Goal: Task Accomplishment & Management: Manage account settings

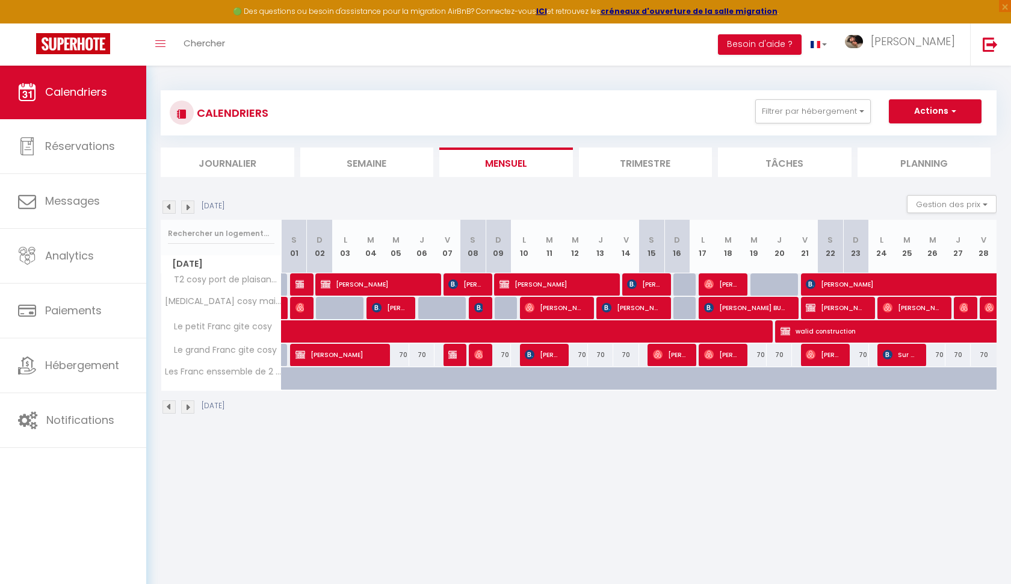
click at [190, 206] on img at bounding box center [187, 206] width 13 height 13
select select
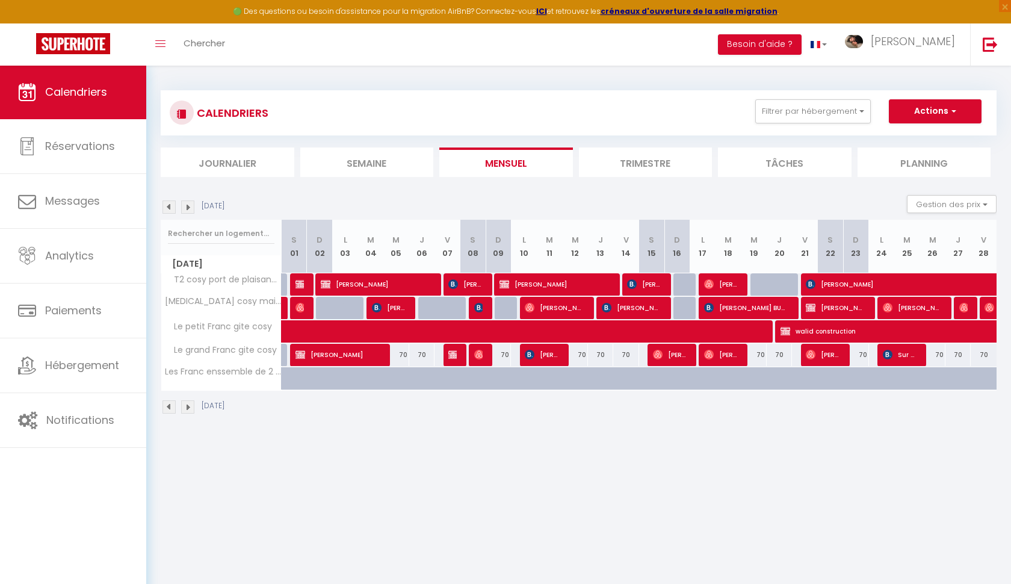
select select
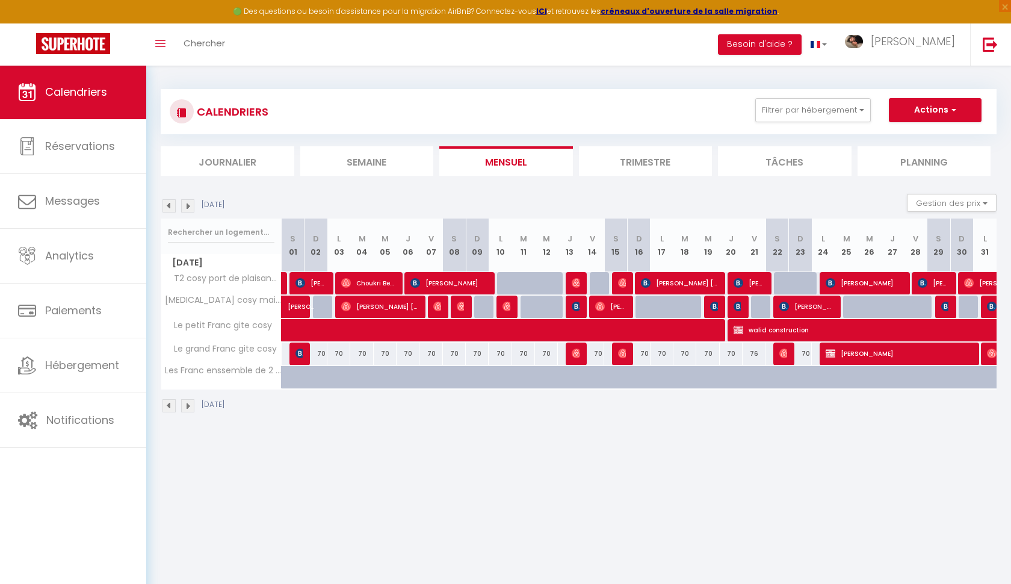
scroll to position [2, 0]
click at [378, 331] on span at bounding box center [558, 329] width 526 height 23
select select "OK"
select select "0"
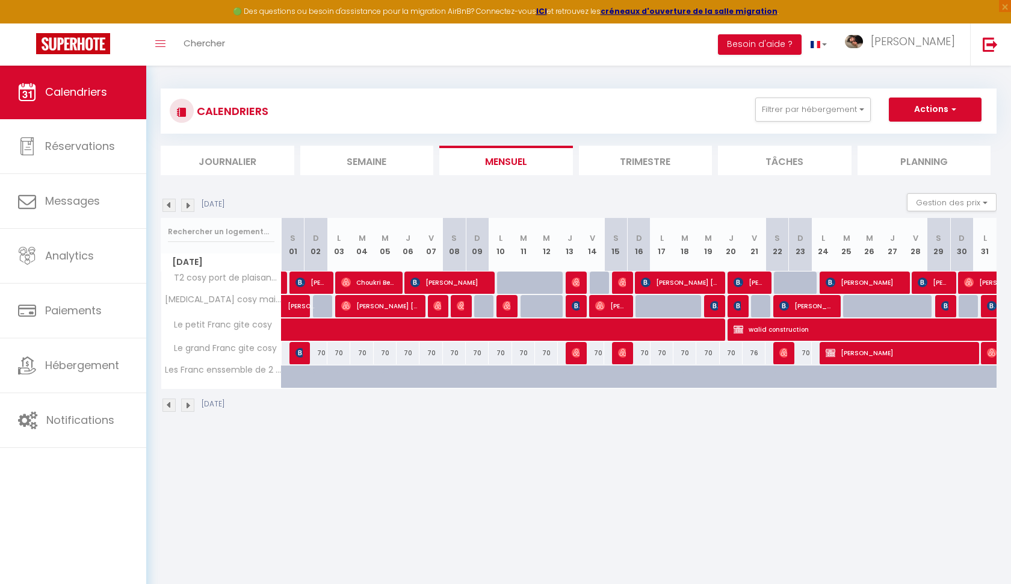
select select "0"
select select "1"
select select
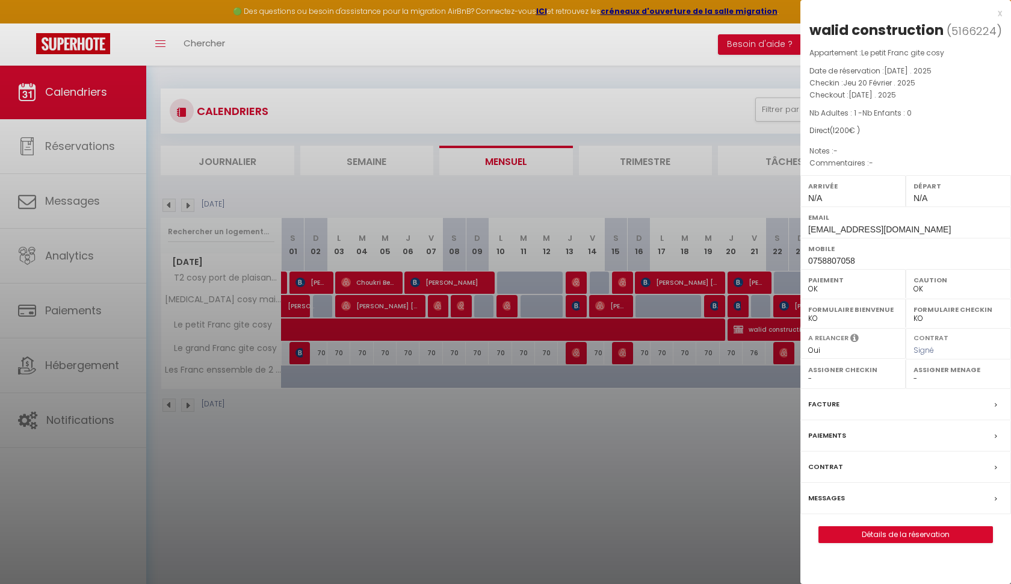
click at [999, 15] on div "x" at bounding box center [901, 13] width 202 height 14
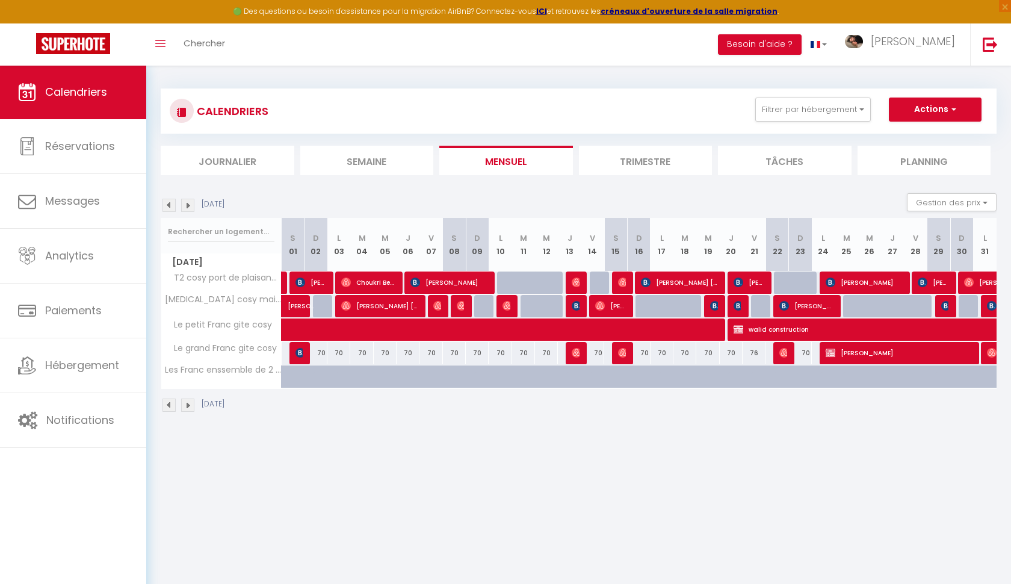
click at [168, 205] on img at bounding box center [168, 205] width 13 height 13
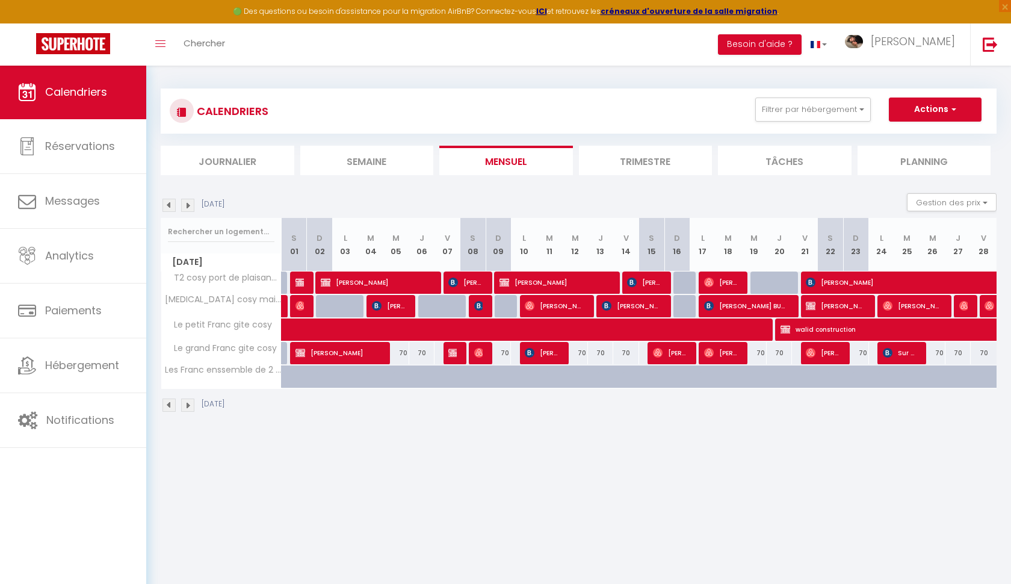
click at [324, 360] on span "Amar Bouzerkria" at bounding box center [337, 352] width 84 height 23
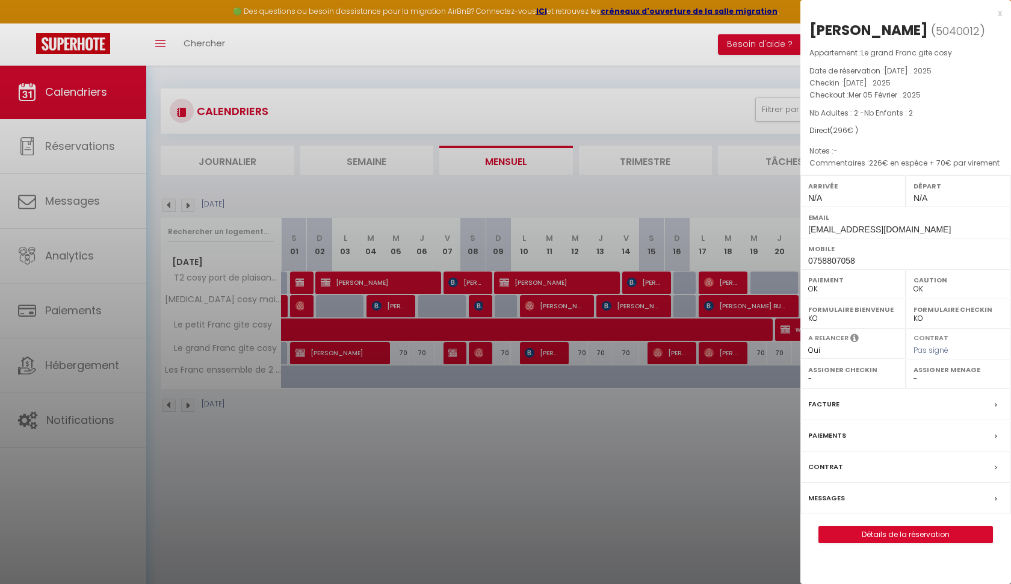
click at [274, 194] on div at bounding box center [505, 292] width 1011 height 584
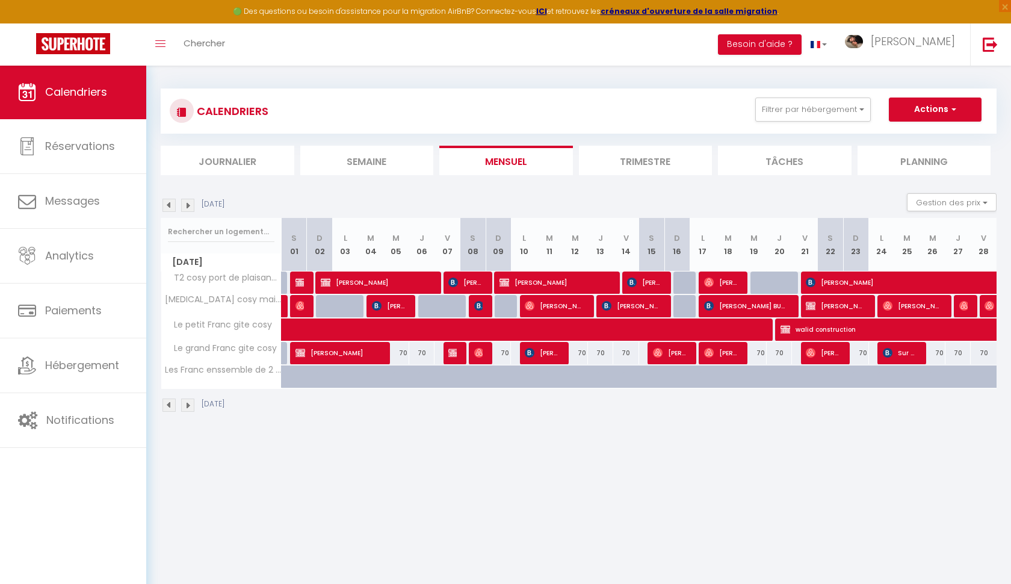
click at [168, 205] on img at bounding box center [168, 205] width 13 height 13
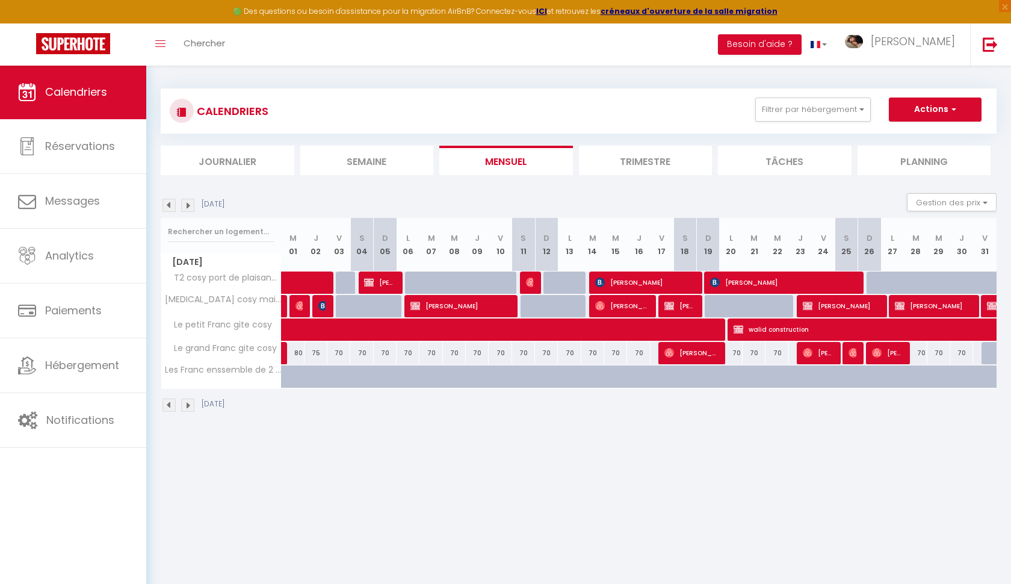
click at [474, 303] on span "Amar Bouzerkria" at bounding box center [459, 305] width 99 height 23
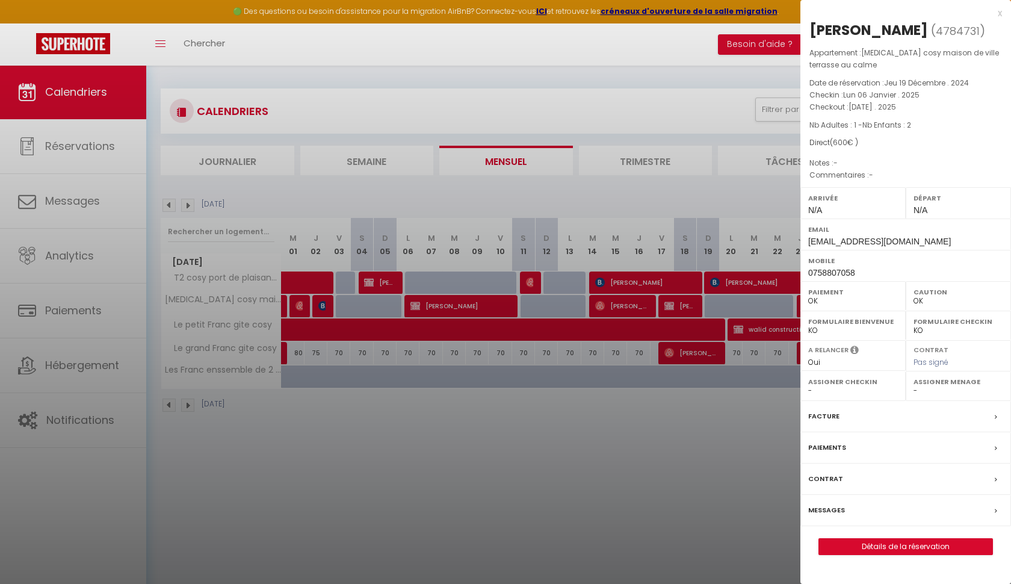
click at [1002, 11] on div "x Amar Bouzerkria ( 4784731 ) Appartement : T3 cosy maison de ville terrasse au…" at bounding box center [905, 286] width 211 height 573
click at [1000, 14] on div "x" at bounding box center [901, 13] width 202 height 14
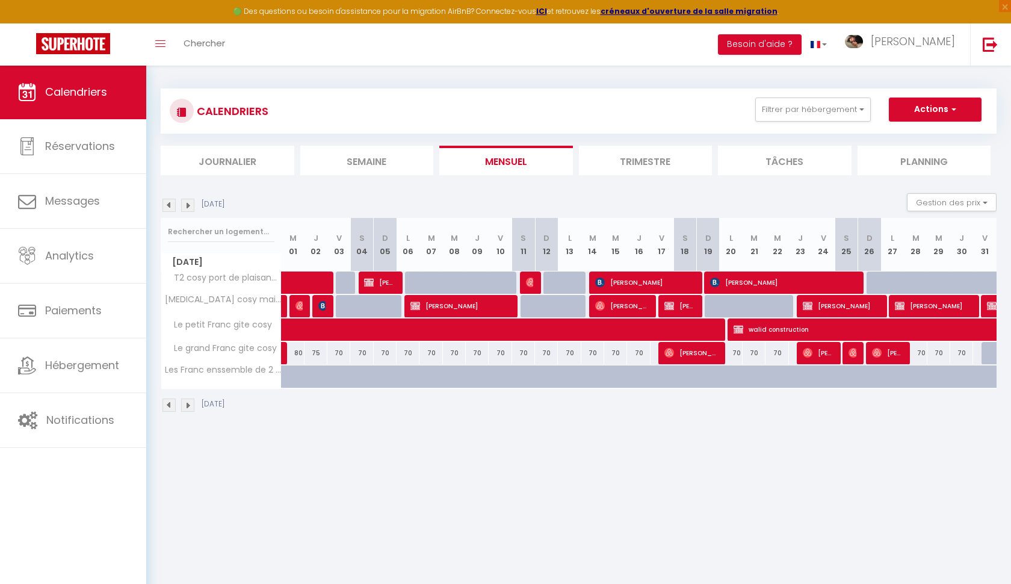
click at [909, 307] on span "Amar Bouzerkria" at bounding box center [933, 305] width 76 height 23
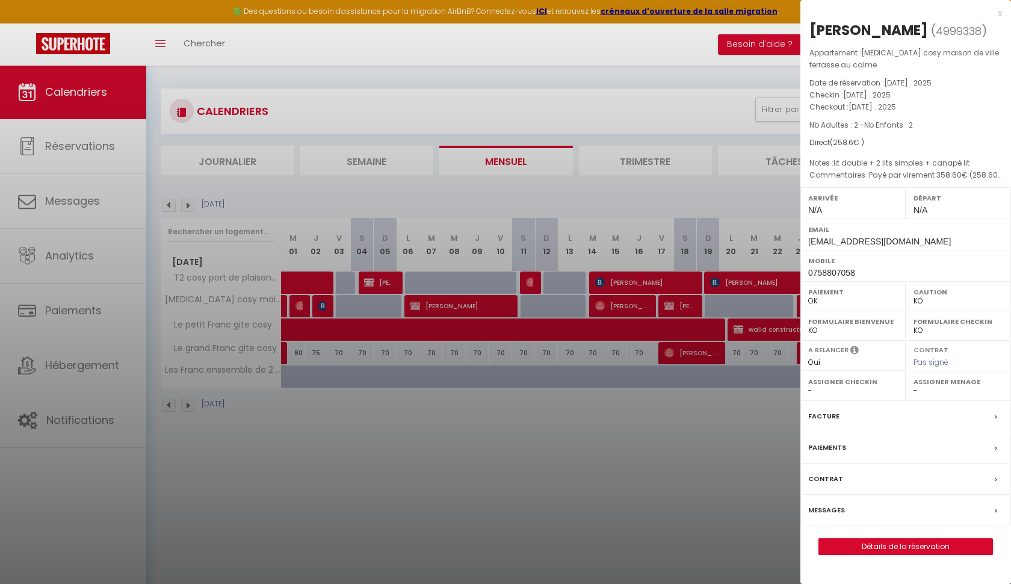
click at [378, 288] on div at bounding box center [505, 292] width 1011 height 584
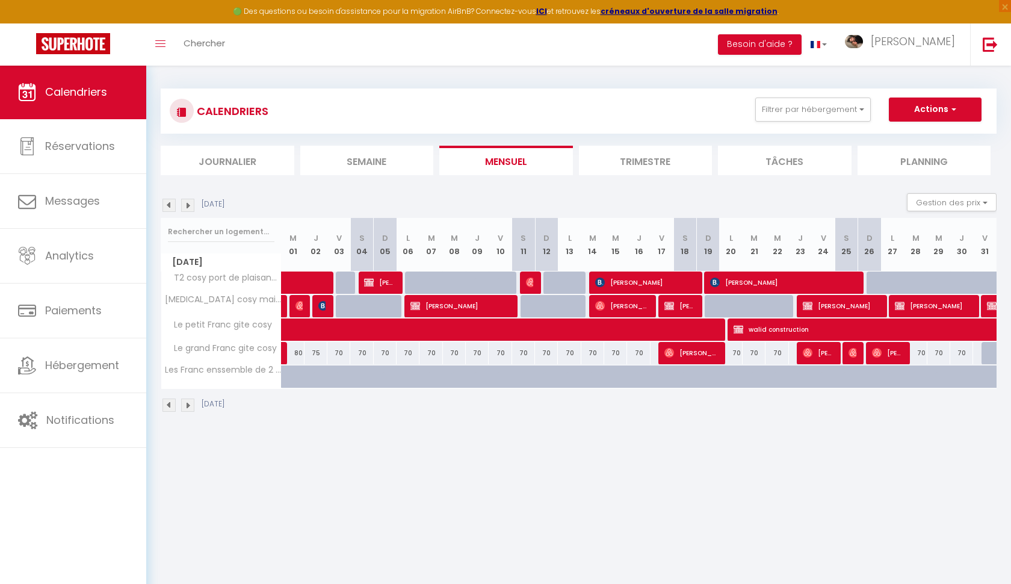
click at [378, 288] on span "alexendra mulot" at bounding box center [379, 282] width 31 height 23
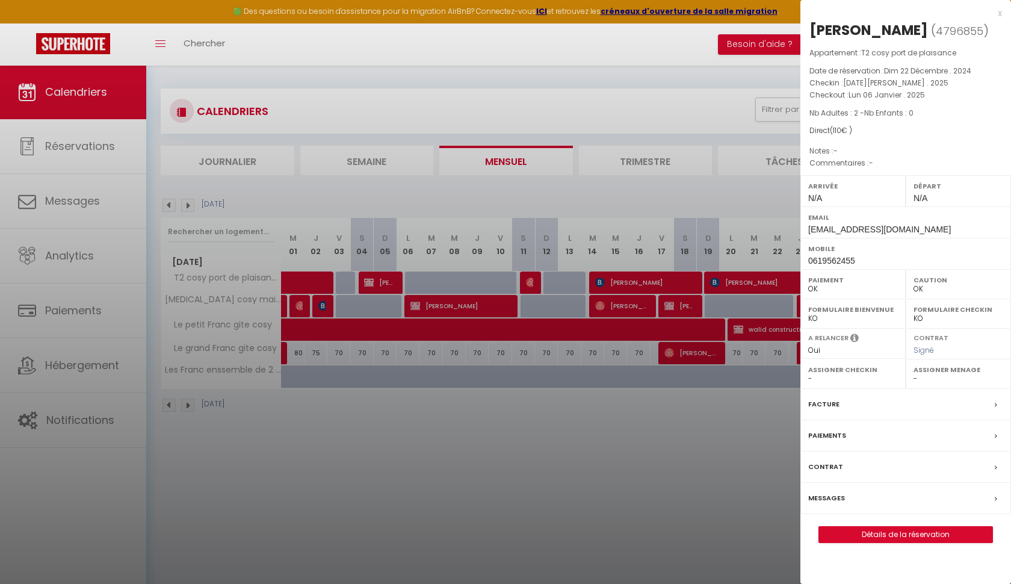
click at [1001, 11] on div "x" at bounding box center [901, 13] width 202 height 14
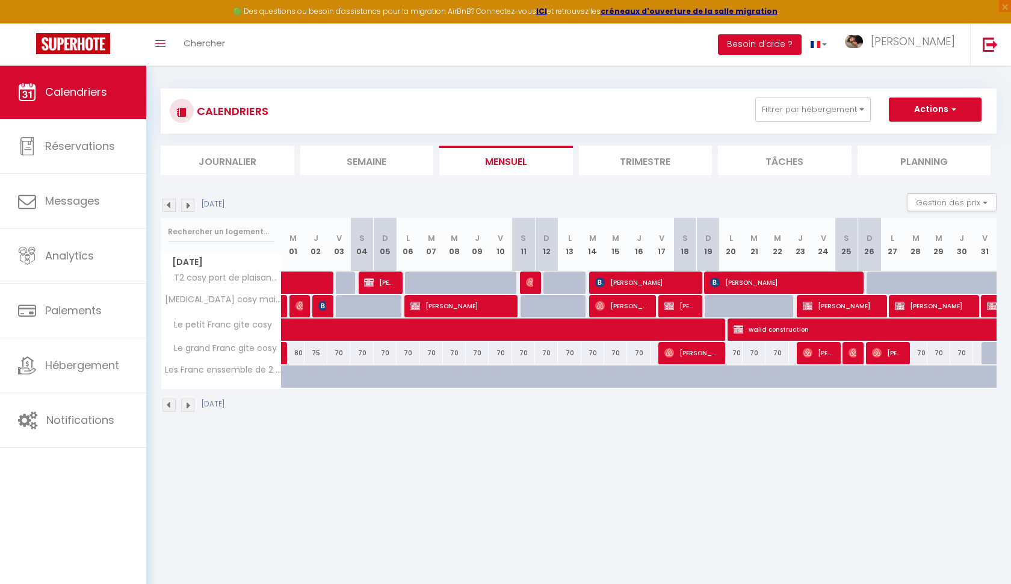
click at [474, 304] on span "Amar Bouzerkria" at bounding box center [459, 305] width 99 height 23
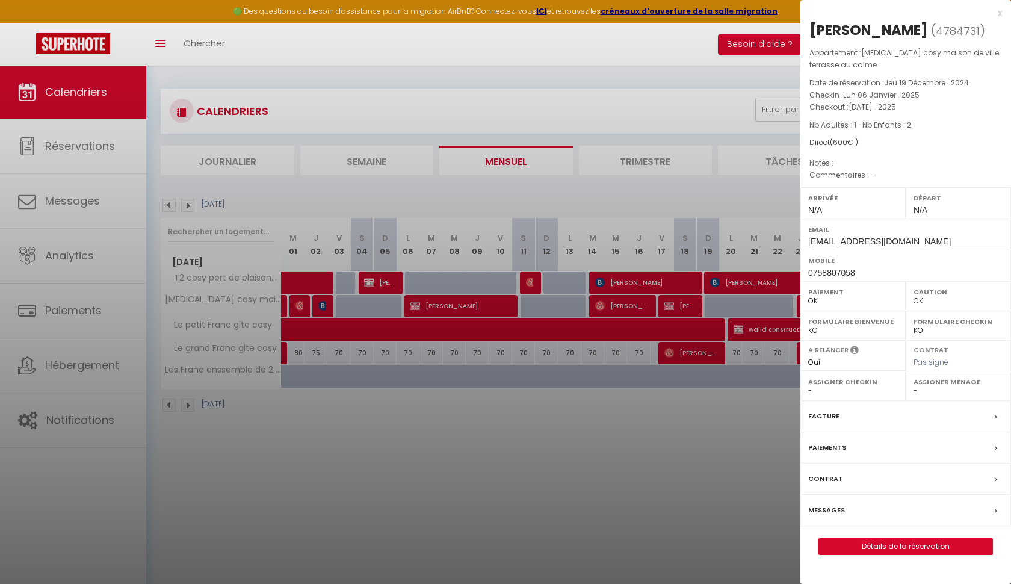
click at [1001, 16] on div "x" at bounding box center [901, 13] width 202 height 14
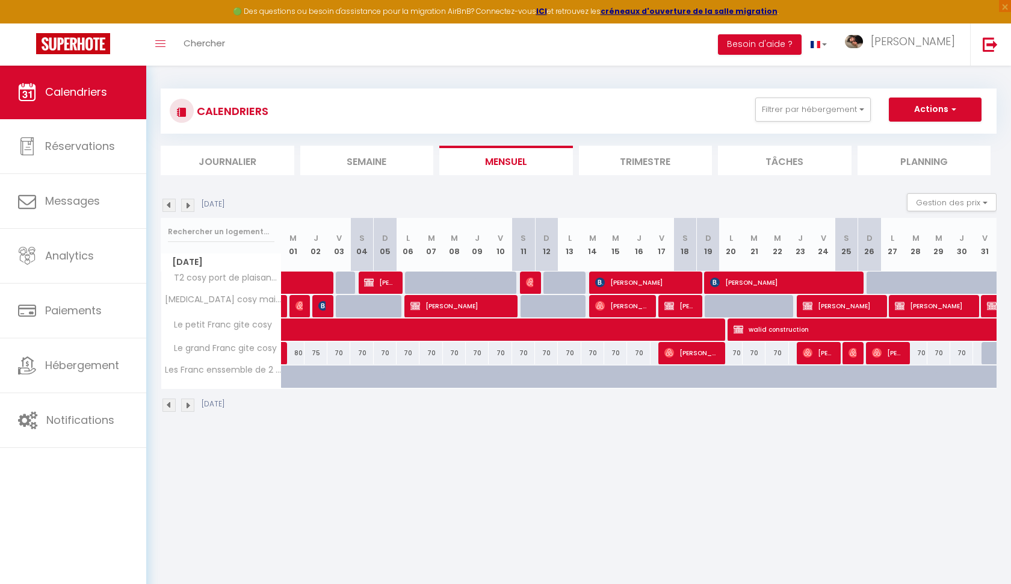
click at [942, 304] on span "Amar Bouzerkria" at bounding box center [933, 305] width 76 height 23
select select "KO"
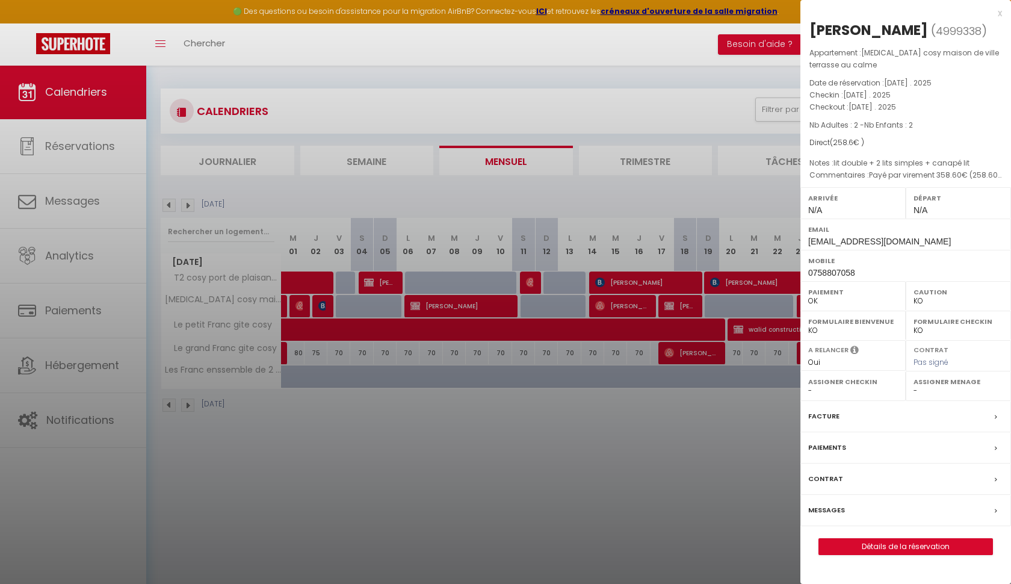
click at [862, 421] on div "Facture" at bounding box center [905, 416] width 211 height 31
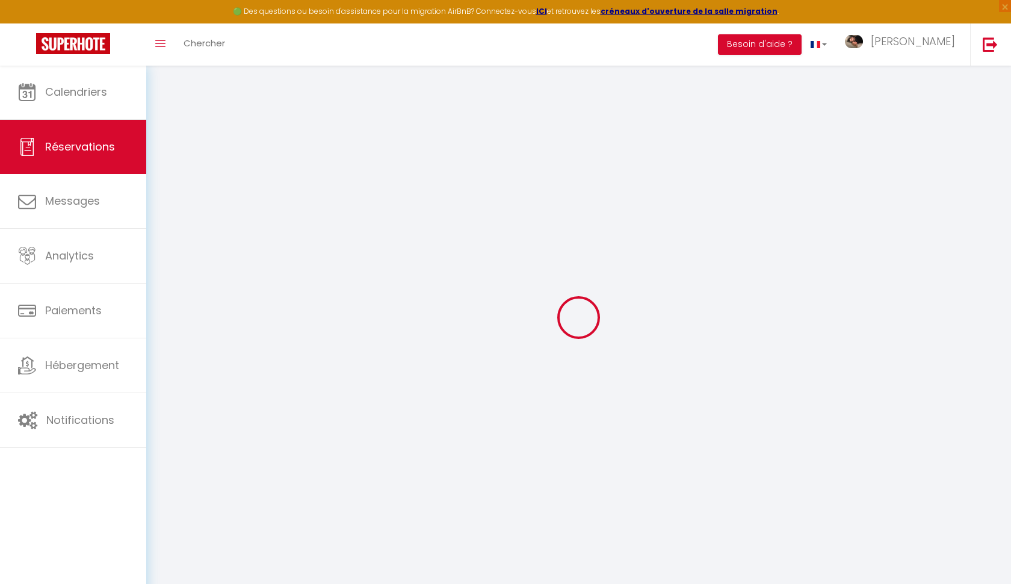
select select "cleaning"
select select "taxes"
select select
checkbox input "false"
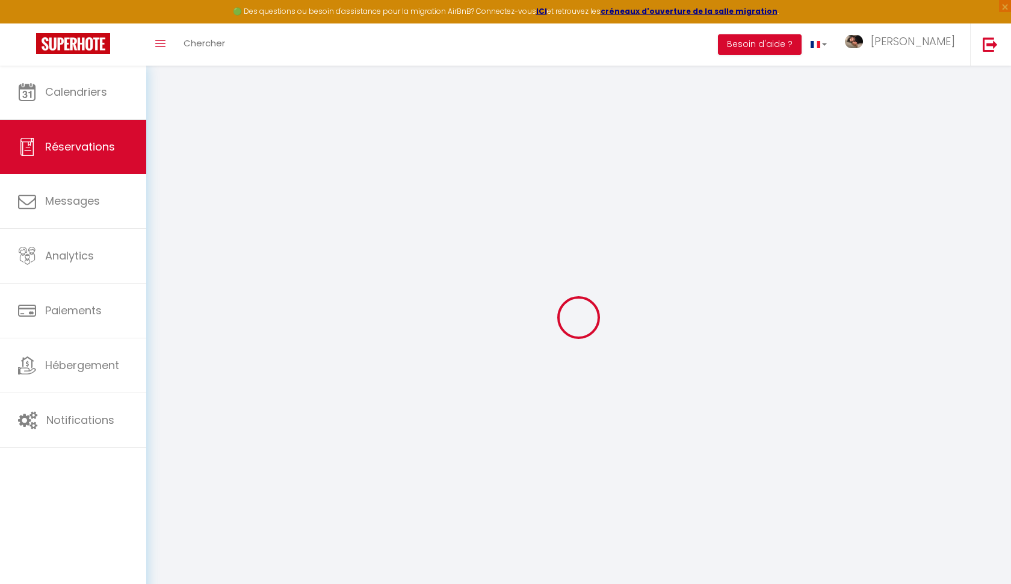
select index "lit double + 2 lits simples + canapé lit"
type textarea "Payé par virement 358.60€ (258.60 + 100 du petit gite du 20/01 au 19/02)"
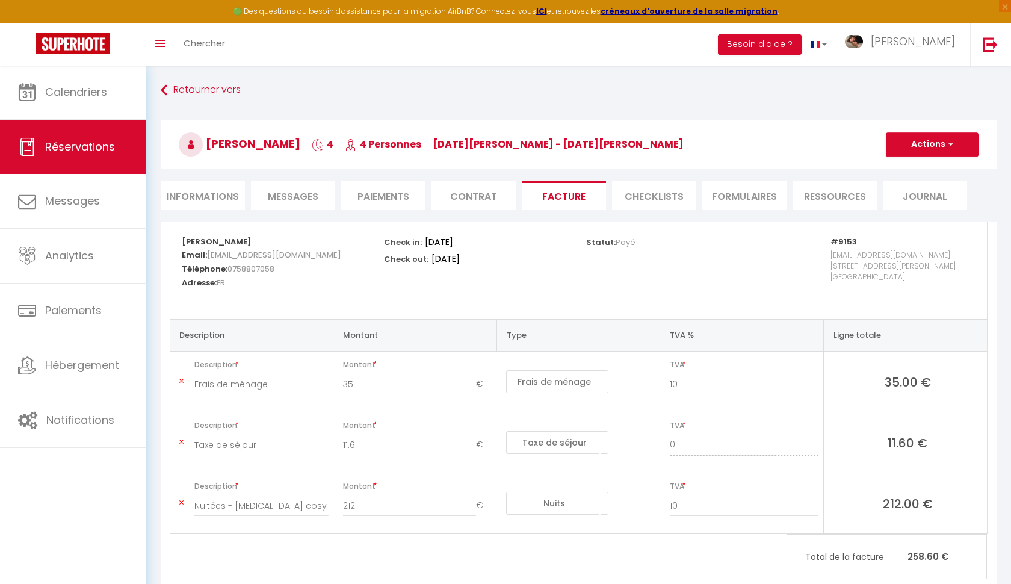
click at [182, 382] on icon at bounding box center [181, 380] width 4 height 7
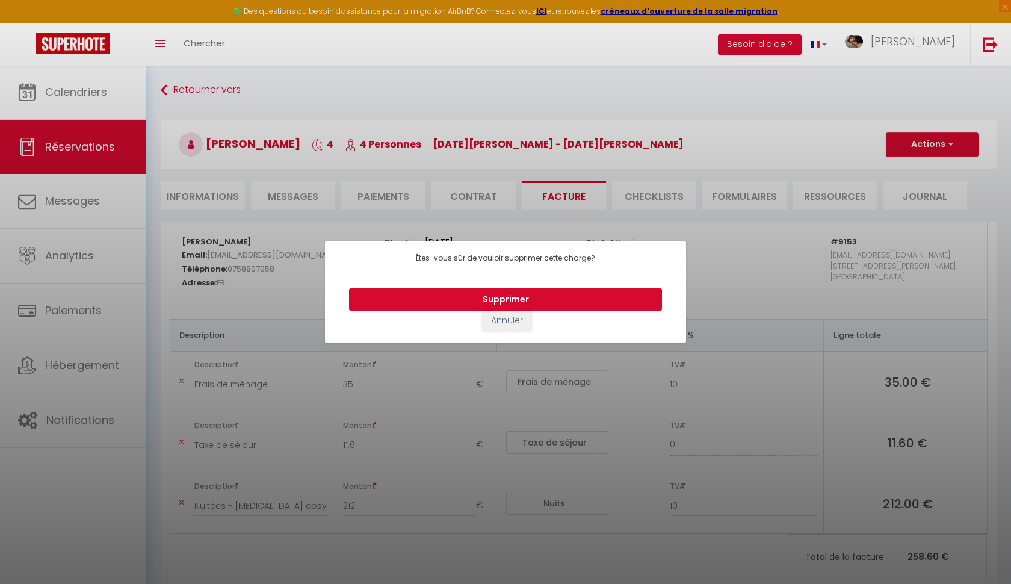
click at [528, 293] on button "Supprimer" at bounding box center [505, 299] width 313 height 23
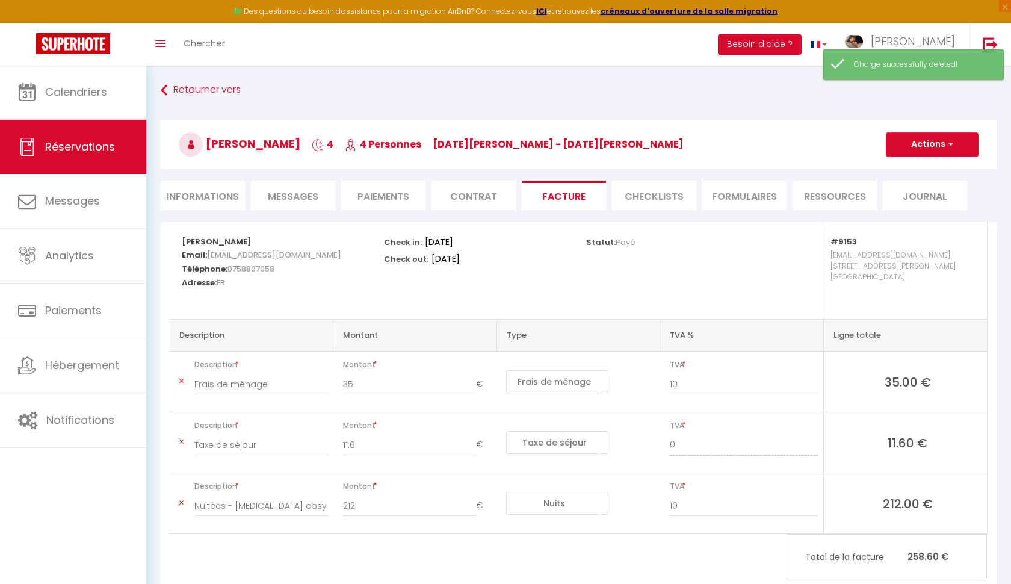
type input "Taxe de séjour"
type input "11.6"
select select "taxes"
type input "0"
type input "Nuitées - T3 cosy maison de ville terrasse au calme - Amar Bouzerkria"
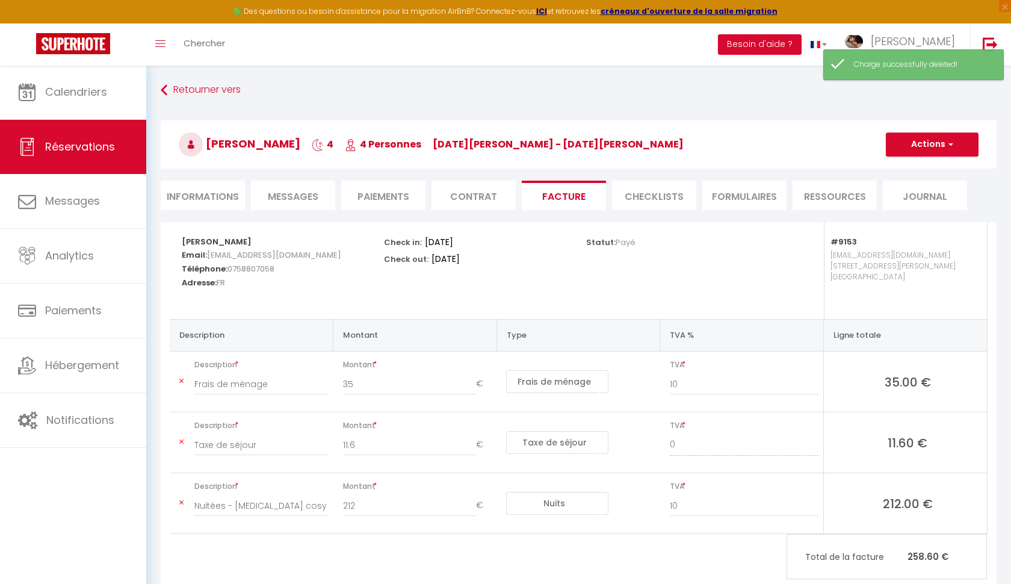
type input "212"
select select "nights"
type input "10"
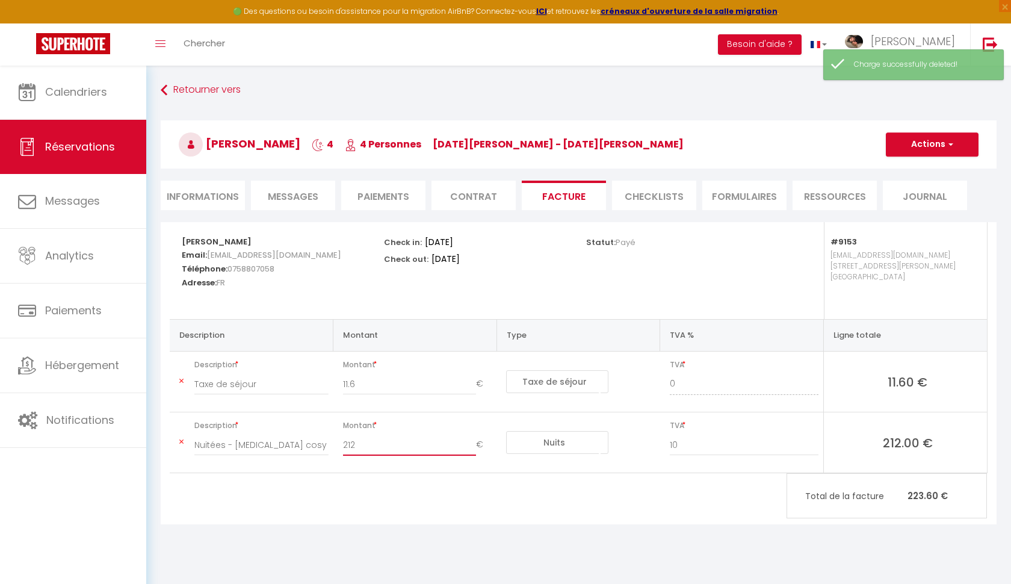
click at [397, 439] on input "212" at bounding box center [410, 445] width 134 height 22
type input "247"
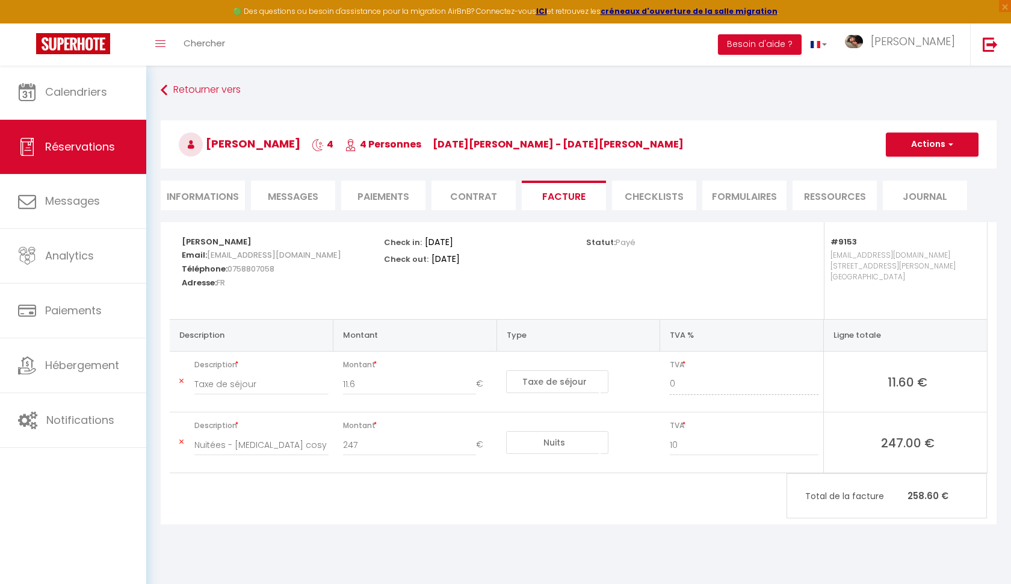
click at [946, 146] on span "button" at bounding box center [948, 144] width 7 height 11
click at [921, 173] on link "Enregistrer" at bounding box center [922, 171] width 101 height 16
click at [934, 141] on button "Actions" at bounding box center [932, 144] width 93 height 24
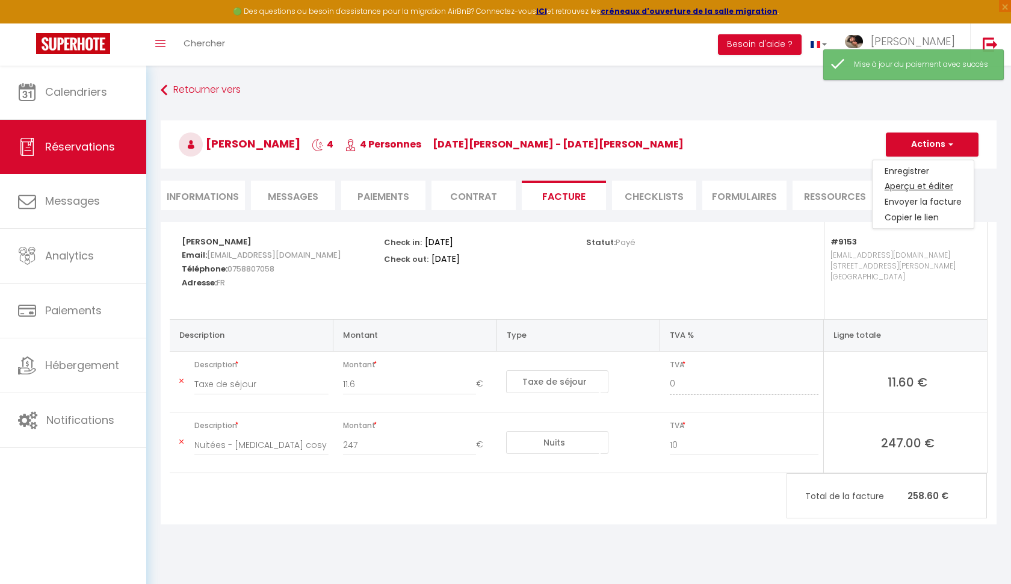
click at [917, 187] on link "Aperçu et éditer" at bounding box center [922, 187] width 101 height 16
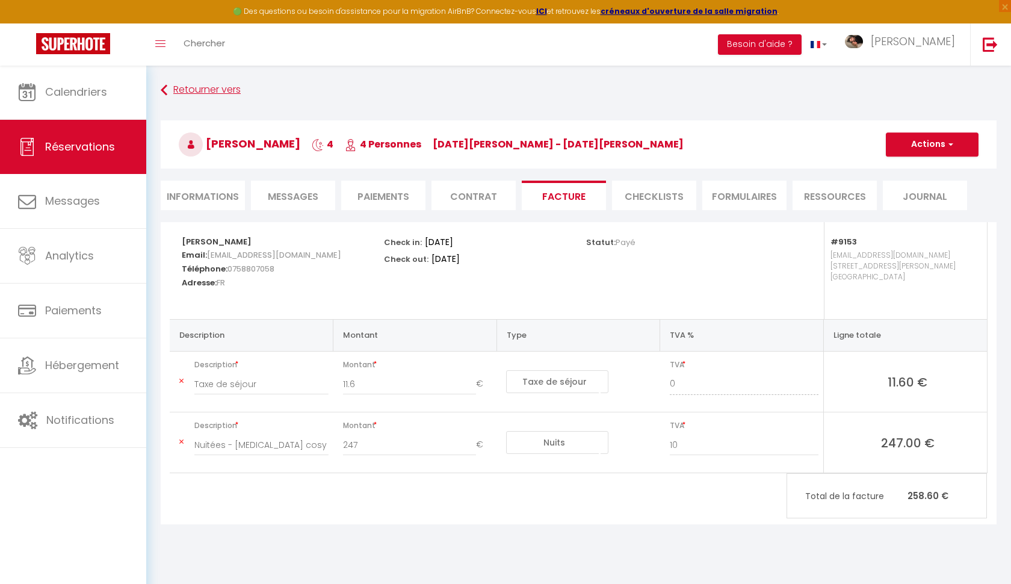
click at [223, 81] on link "Retourner vers" at bounding box center [579, 90] width 836 height 22
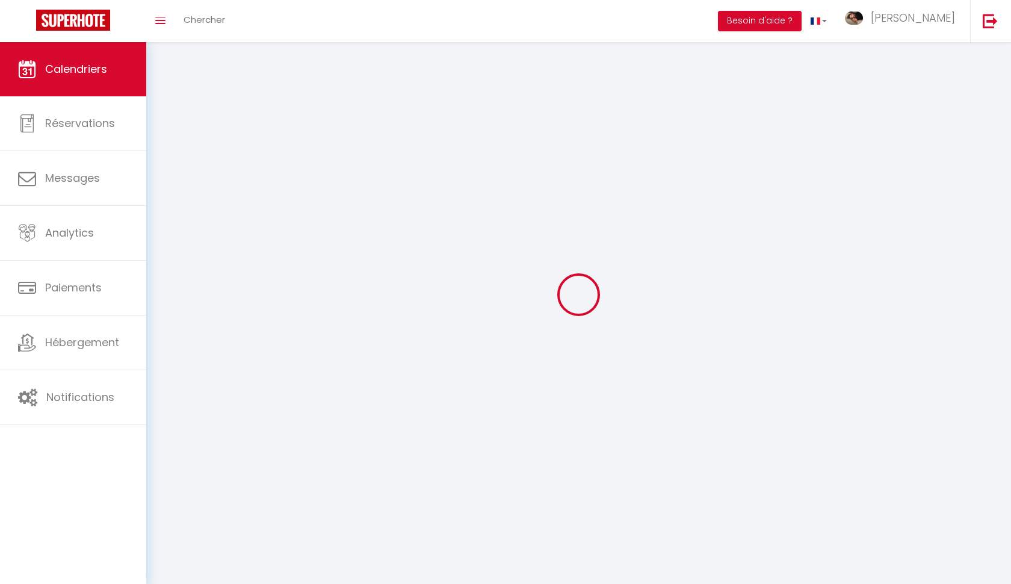
scroll to position [2, 0]
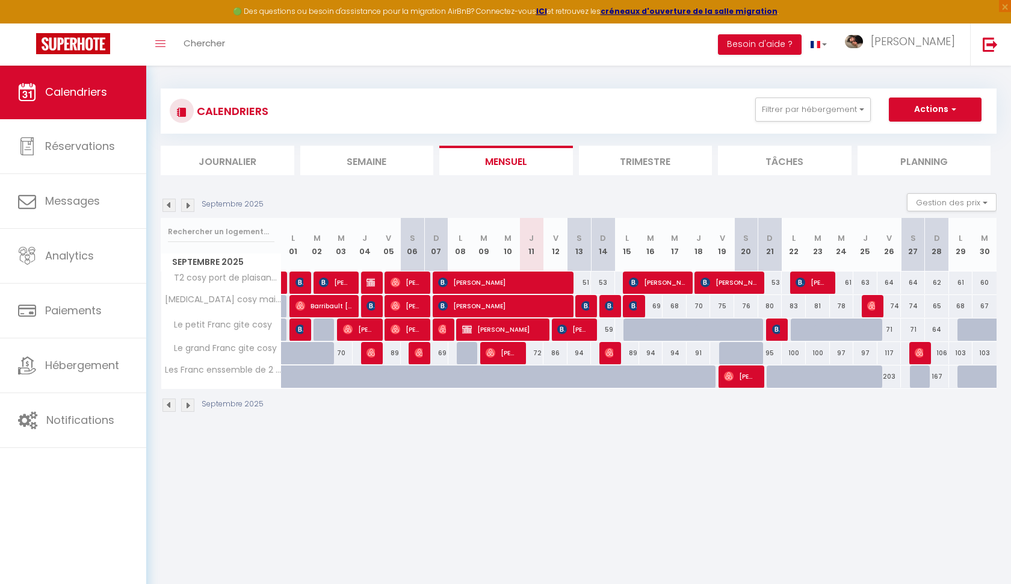
click at [171, 207] on img at bounding box center [168, 205] width 13 height 13
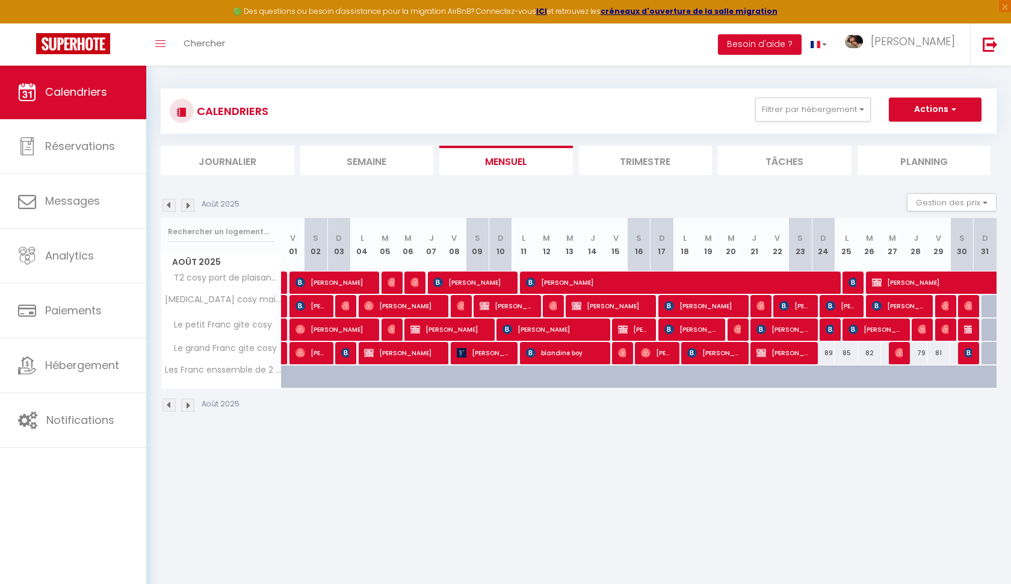
click at [171, 207] on img at bounding box center [168, 205] width 13 height 13
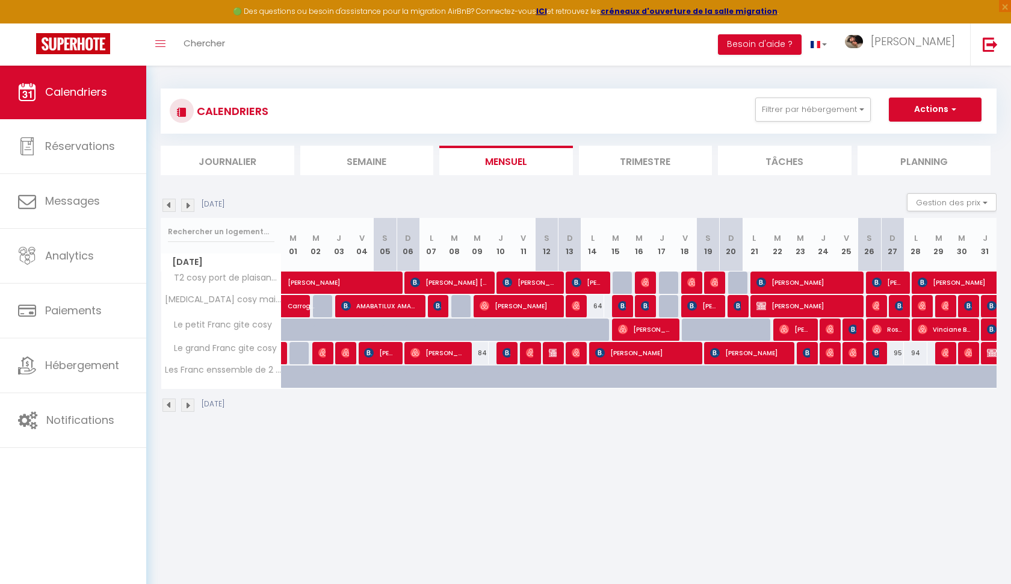
click at [171, 207] on img at bounding box center [168, 205] width 13 height 13
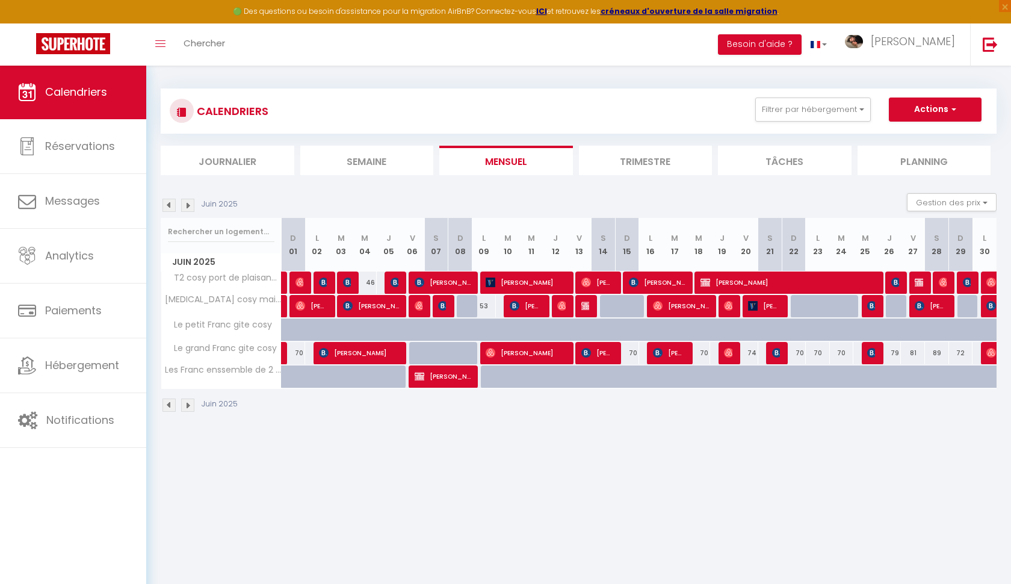
click at [171, 207] on img at bounding box center [168, 205] width 13 height 13
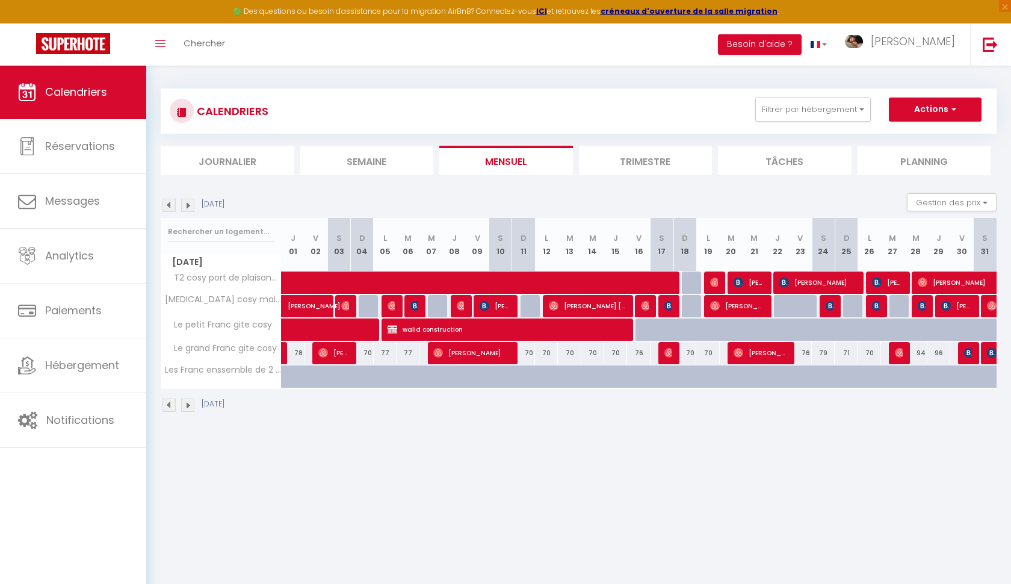
click at [171, 207] on img at bounding box center [168, 205] width 13 height 13
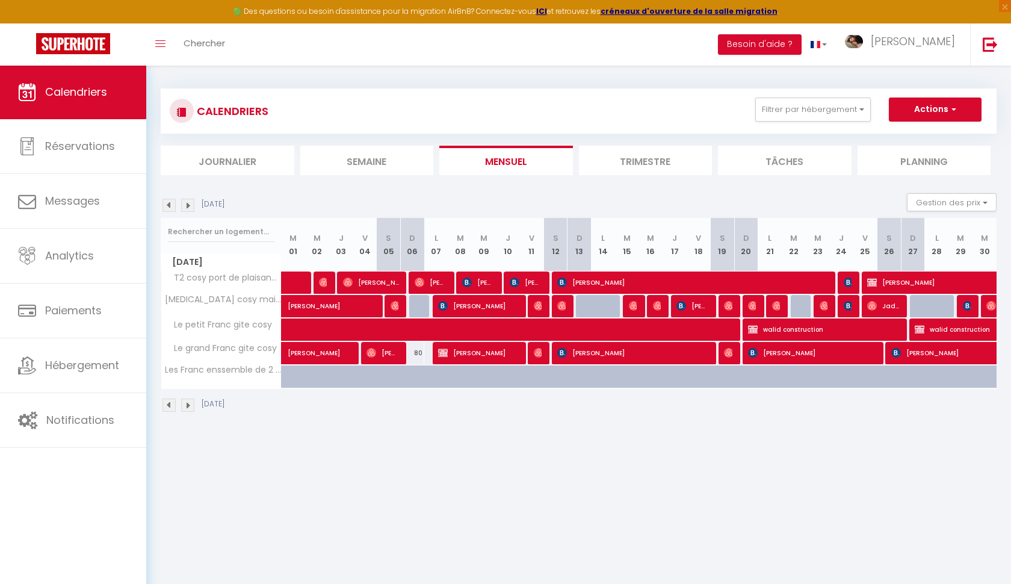
click at [171, 207] on img at bounding box center [168, 205] width 13 height 13
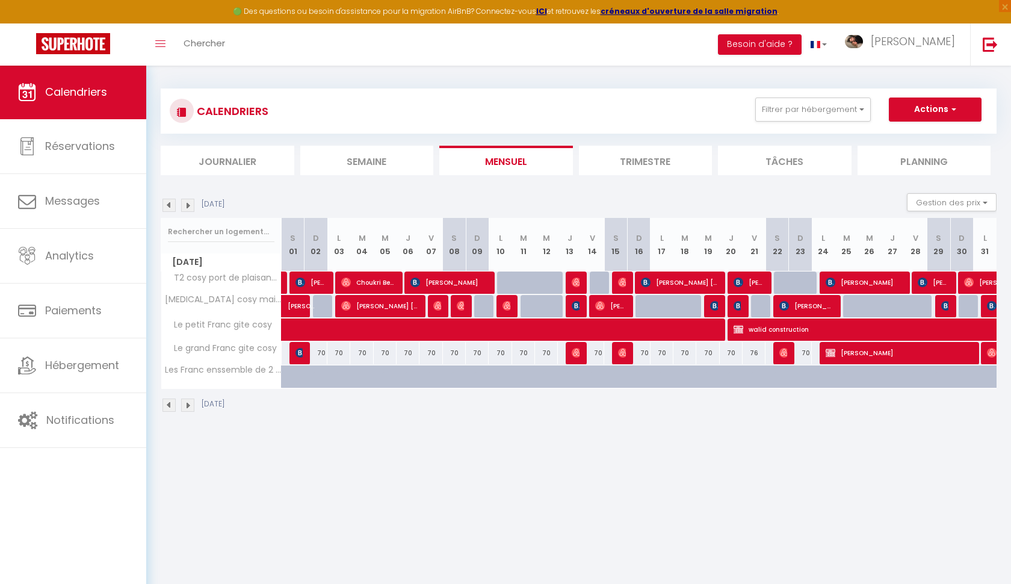
click at [490, 328] on span at bounding box center [558, 329] width 526 height 23
select select "OK"
select select "0"
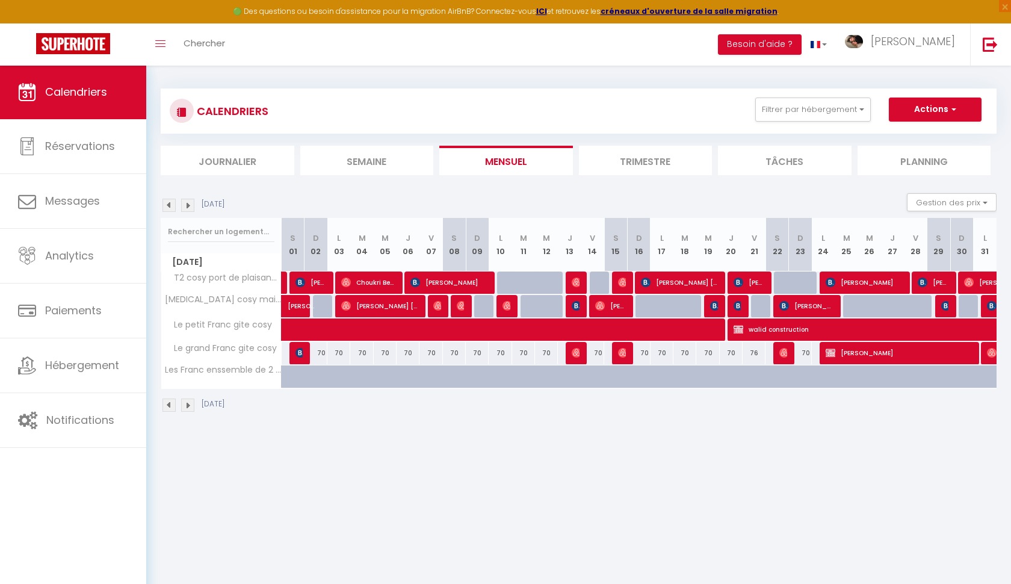
select select "1"
select select
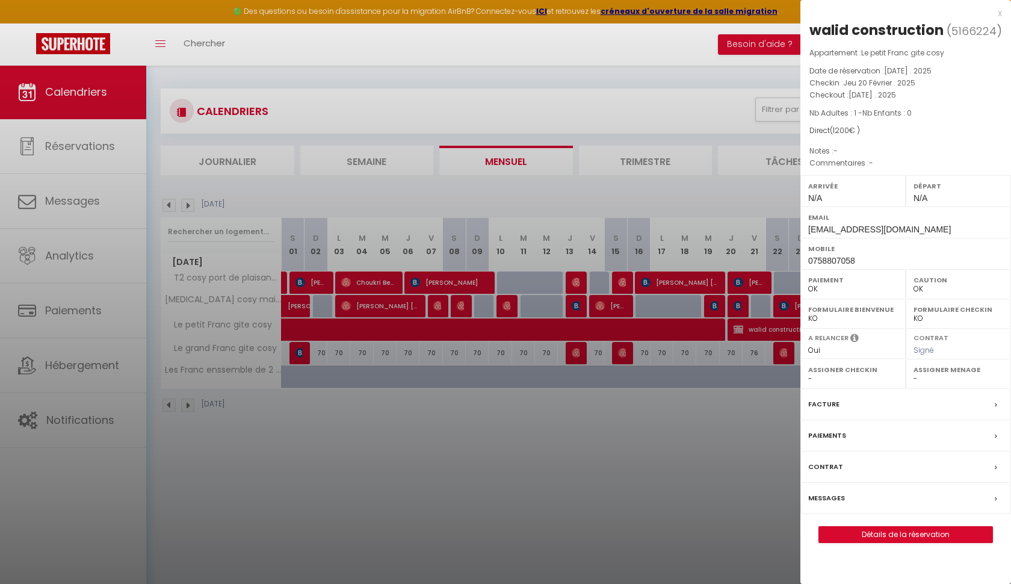
click at [668, 426] on div at bounding box center [505, 292] width 1011 height 584
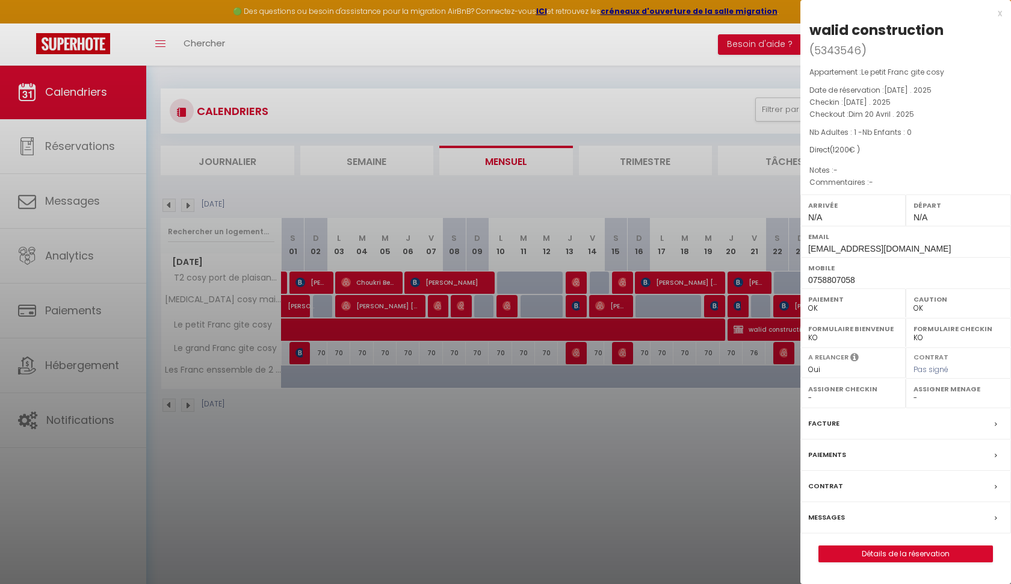
click at [712, 457] on div at bounding box center [505, 292] width 1011 height 584
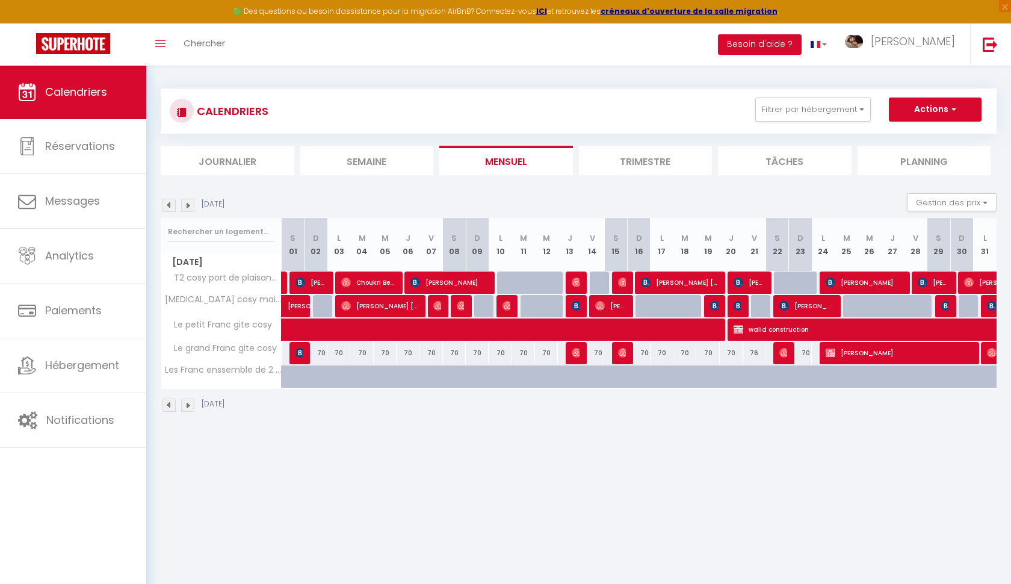
click at [167, 208] on img at bounding box center [168, 205] width 13 height 13
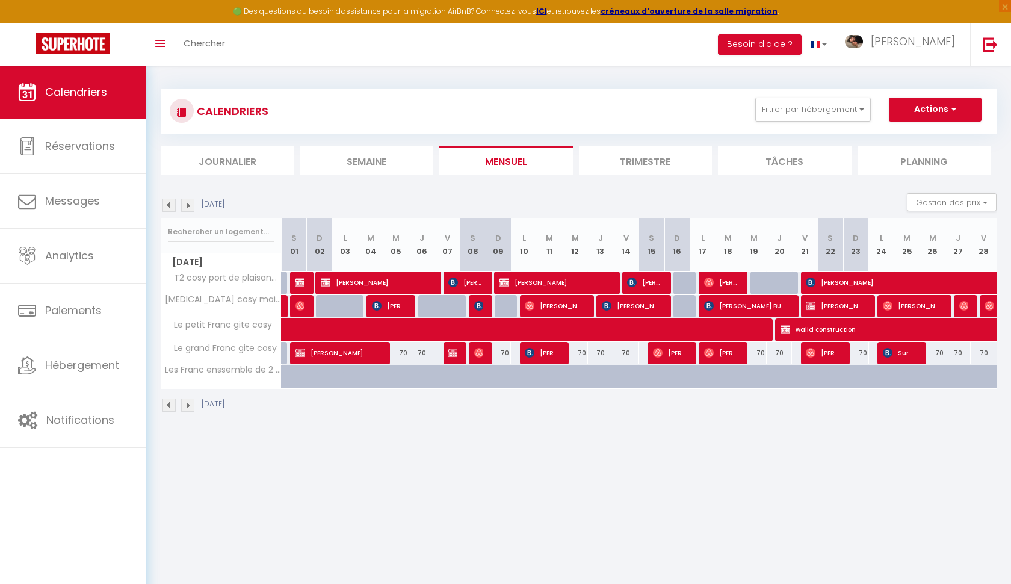
click at [167, 208] on img at bounding box center [168, 205] width 13 height 13
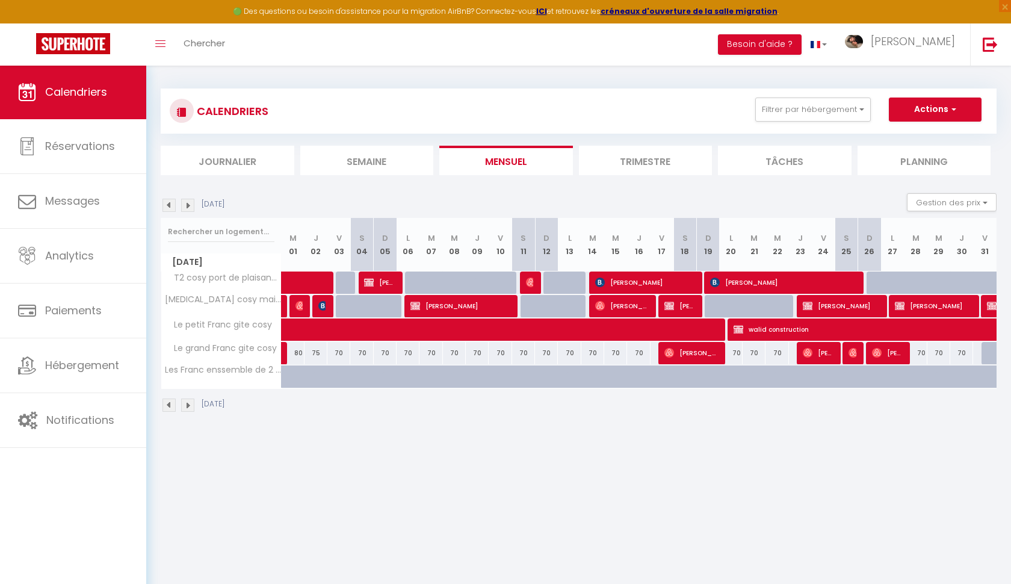
click at [550, 333] on span at bounding box center [558, 329] width 526 height 23
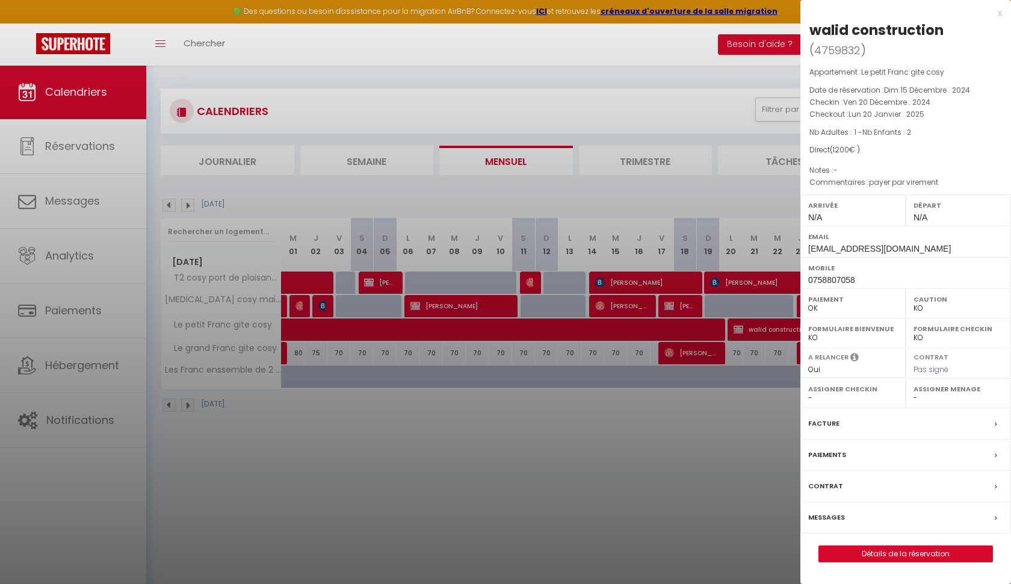
click at [605, 509] on div at bounding box center [505, 292] width 1011 height 584
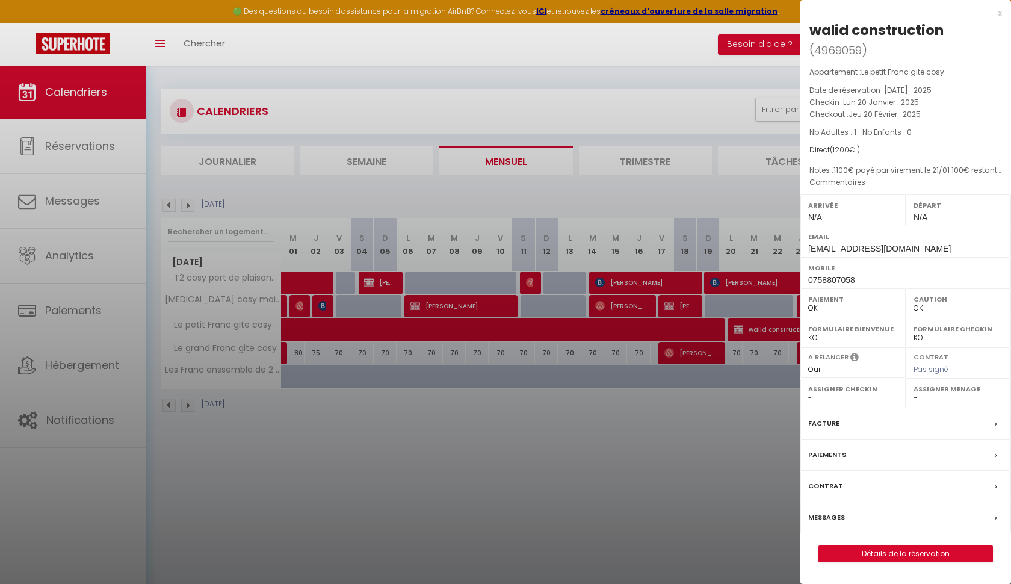
click at [424, 308] on div at bounding box center [505, 292] width 1011 height 584
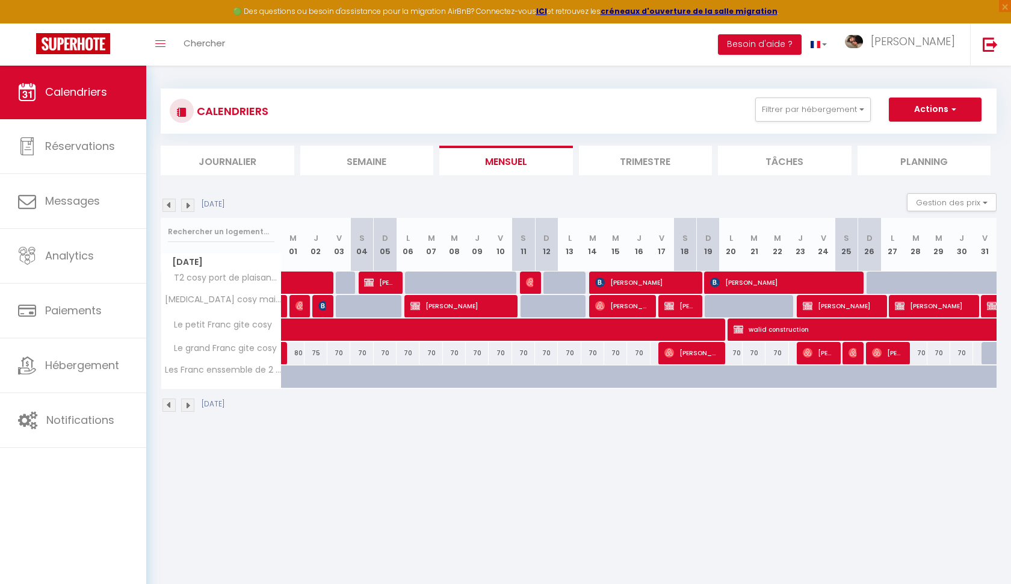
click at [424, 308] on span "Amar Bouzerkria" at bounding box center [459, 305] width 99 height 23
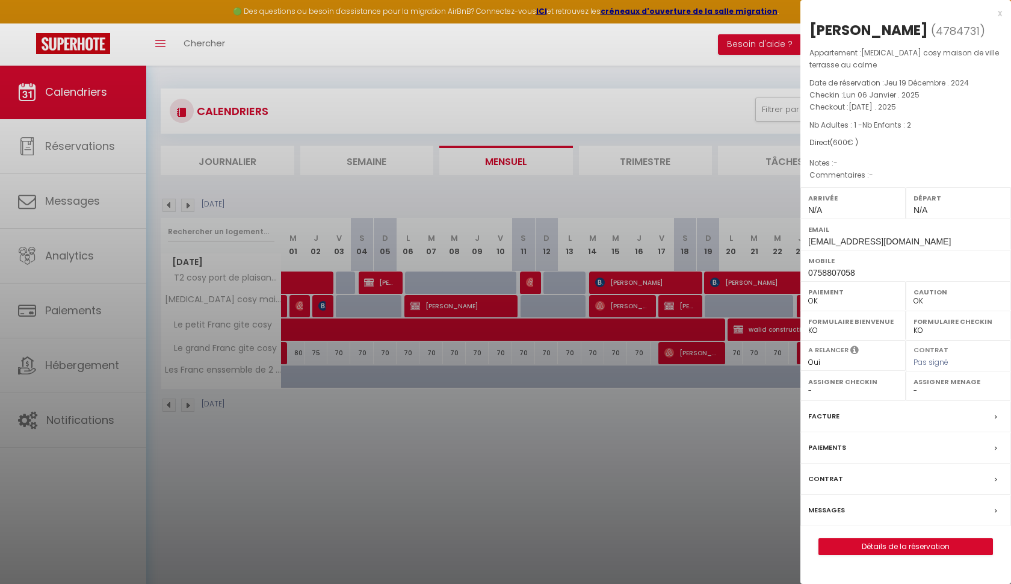
click at [999, 12] on div "x" at bounding box center [901, 13] width 202 height 14
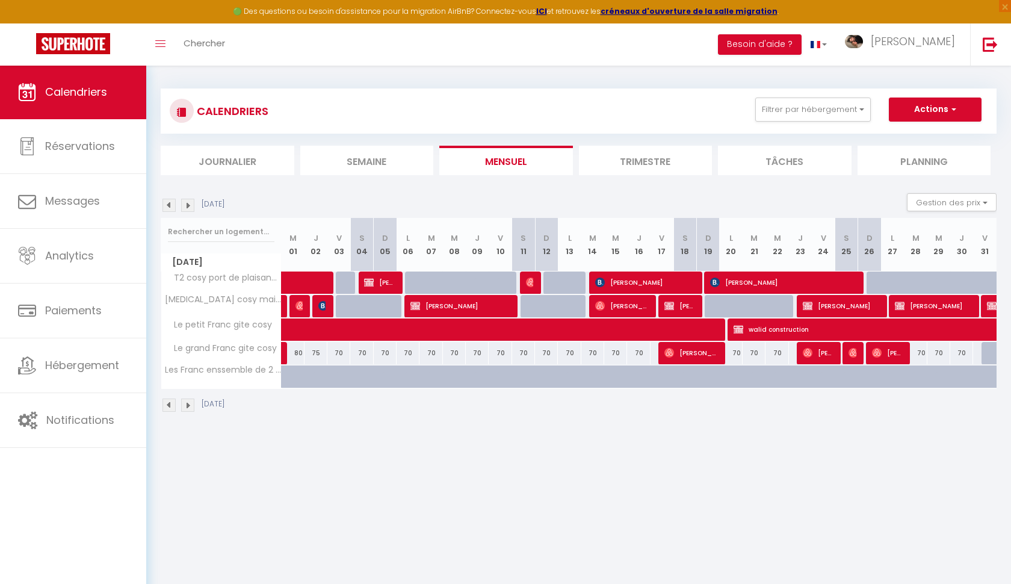
click at [917, 303] on span "Amar Bouzerkria" at bounding box center [933, 305] width 76 height 23
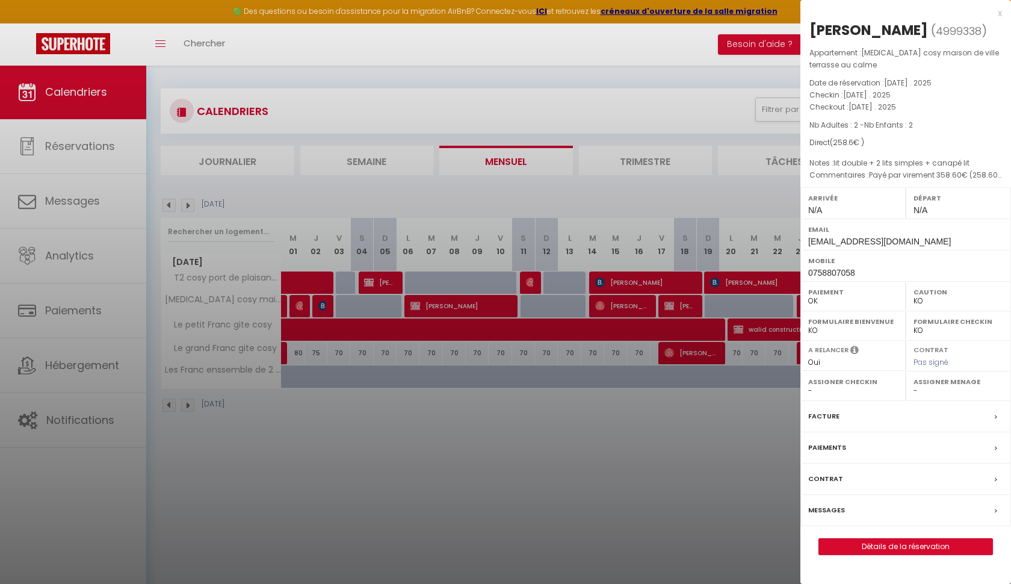
click at [612, 481] on div at bounding box center [505, 292] width 1011 height 584
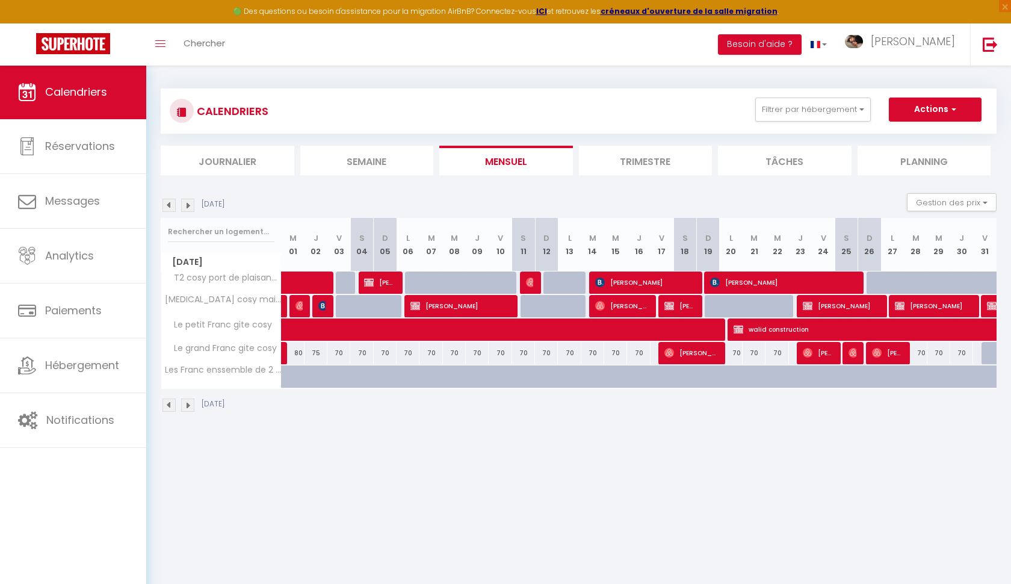
click at [987, 308] on img at bounding box center [992, 306] width 10 height 10
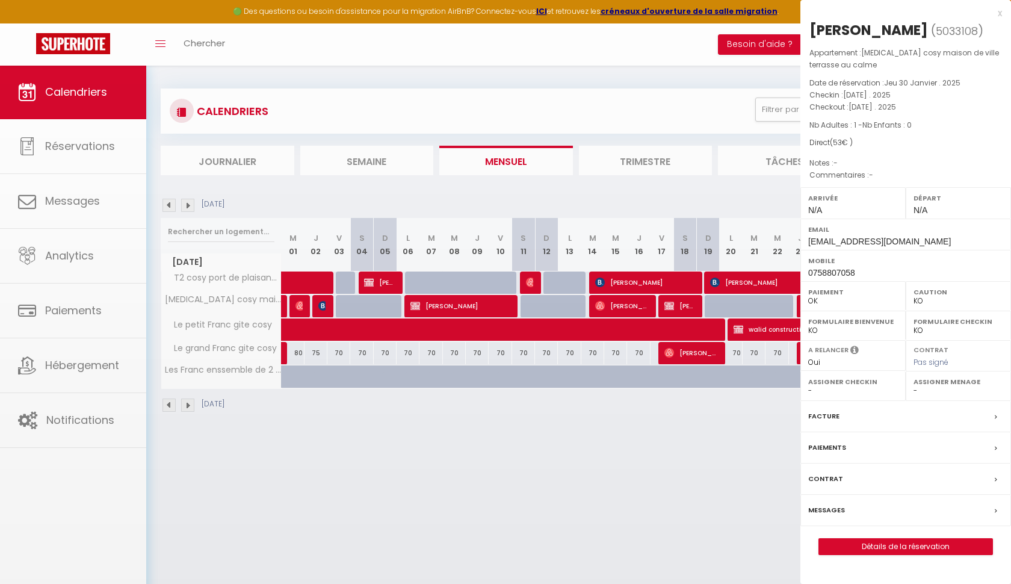
select select "OK"
select select "1121"
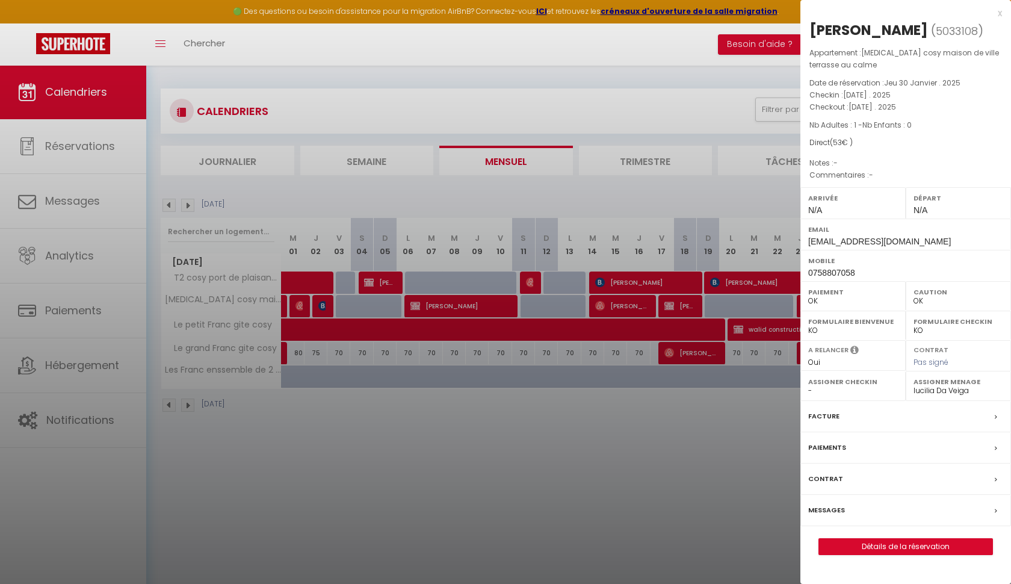
click at [688, 483] on div at bounding box center [505, 292] width 1011 height 584
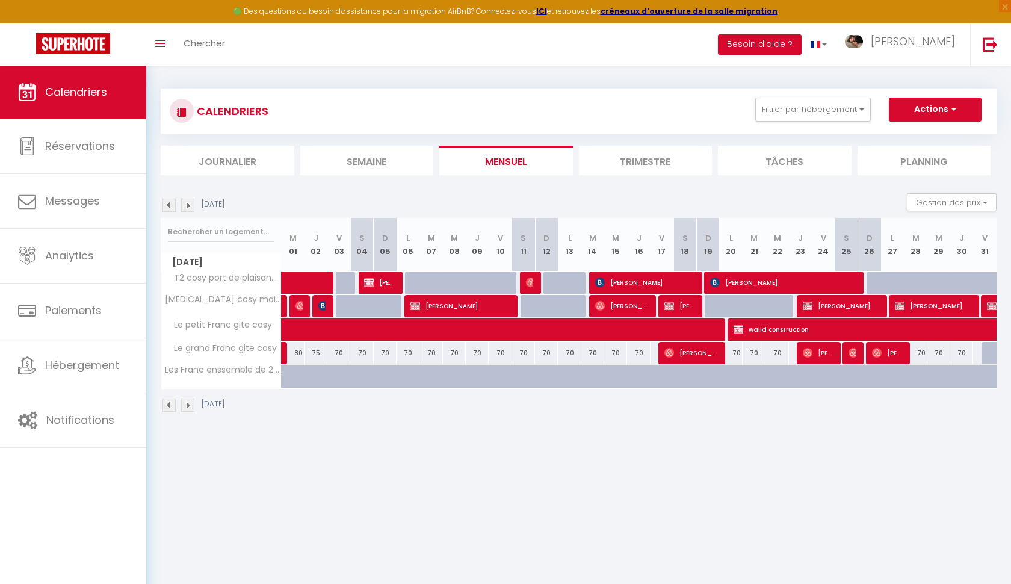
click at [663, 329] on span at bounding box center [558, 329] width 526 height 23
select select "KO"
select select
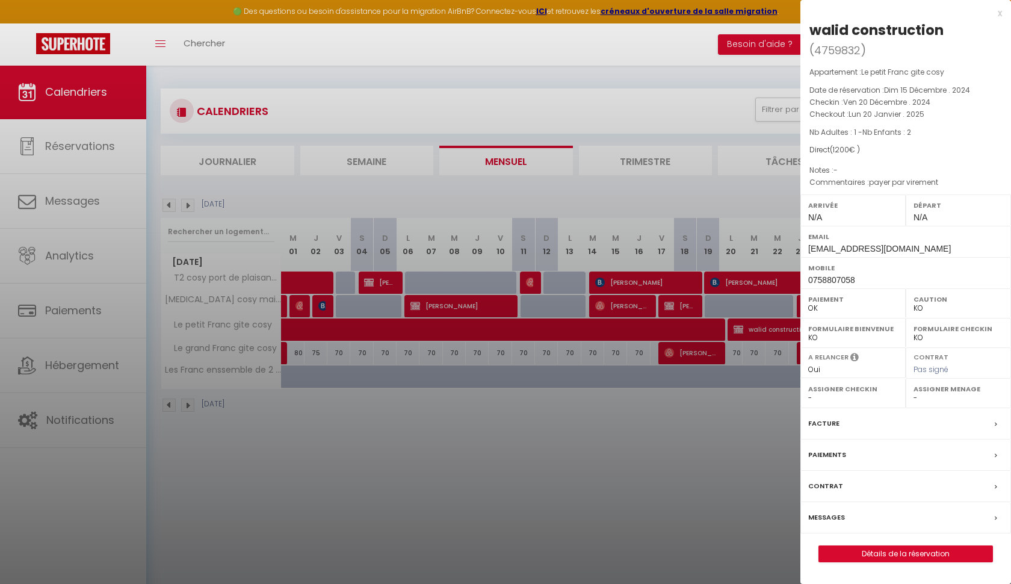
click at [647, 447] on div at bounding box center [505, 292] width 1011 height 584
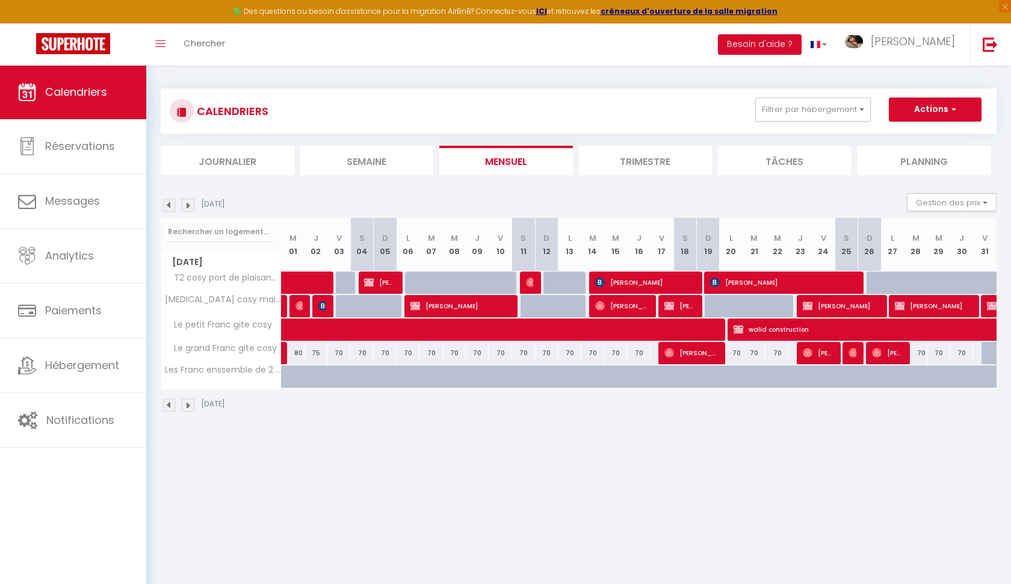
click at [655, 332] on span at bounding box center [558, 329] width 526 height 23
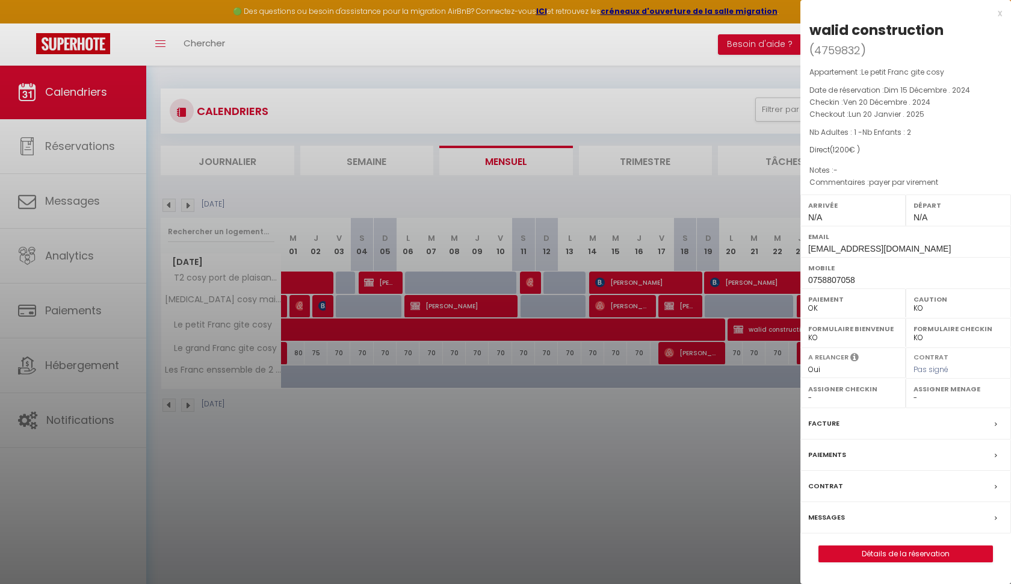
click at [641, 428] on div at bounding box center [505, 292] width 1011 height 584
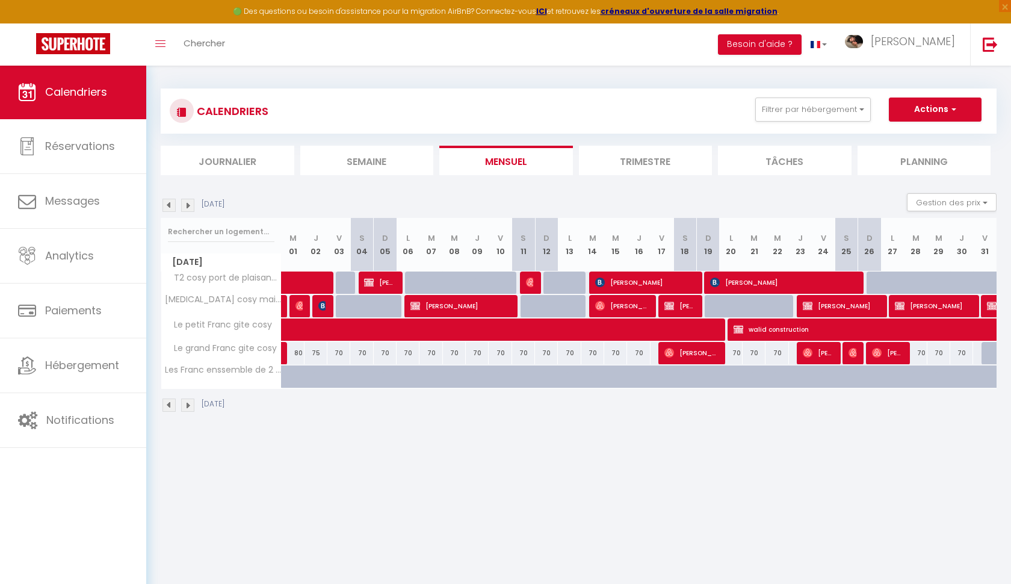
select select "OK"
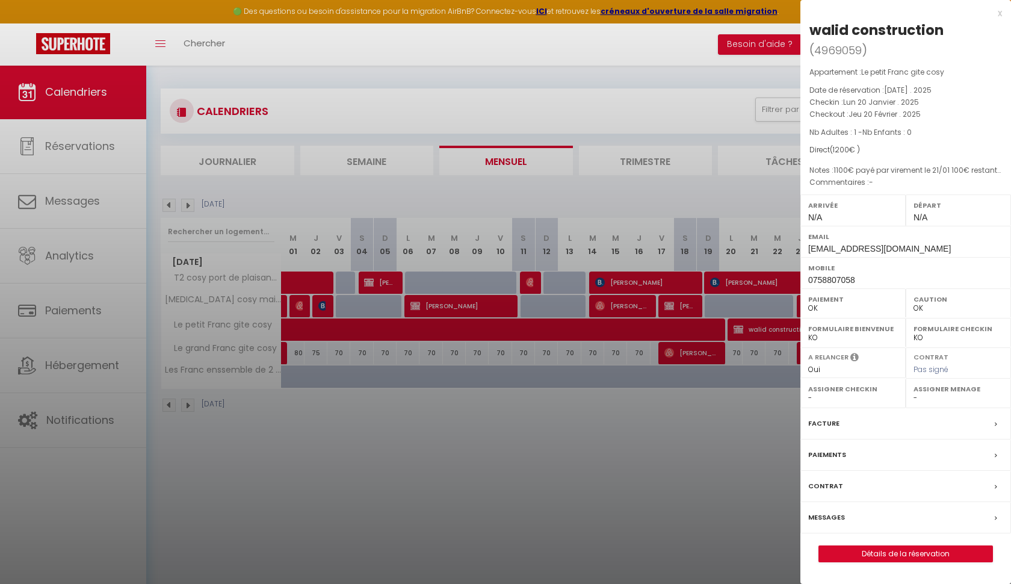
click at [999, 13] on div "x" at bounding box center [901, 13] width 202 height 14
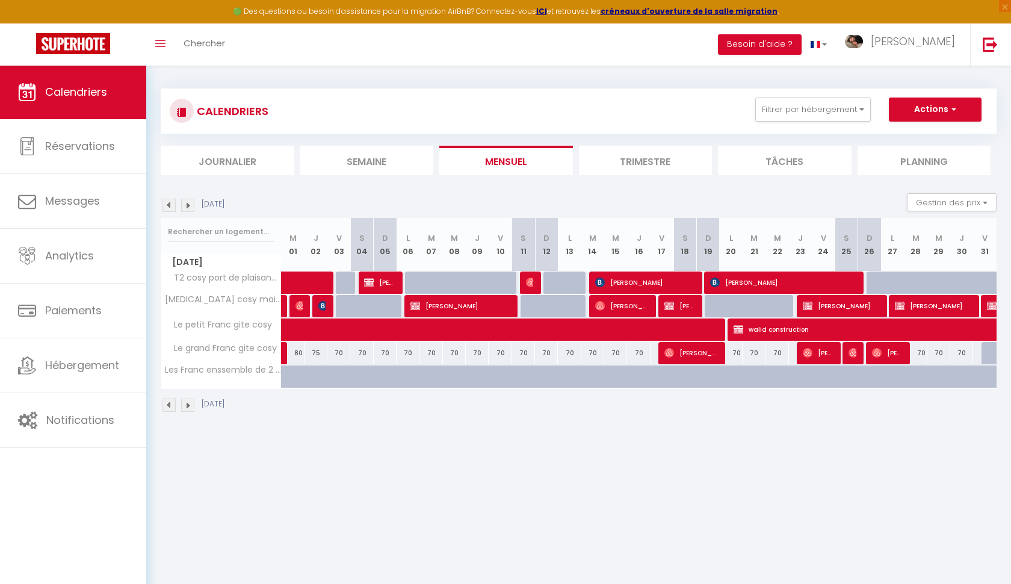
click at [190, 206] on img at bounding box center [187, 205] width 13 height 13
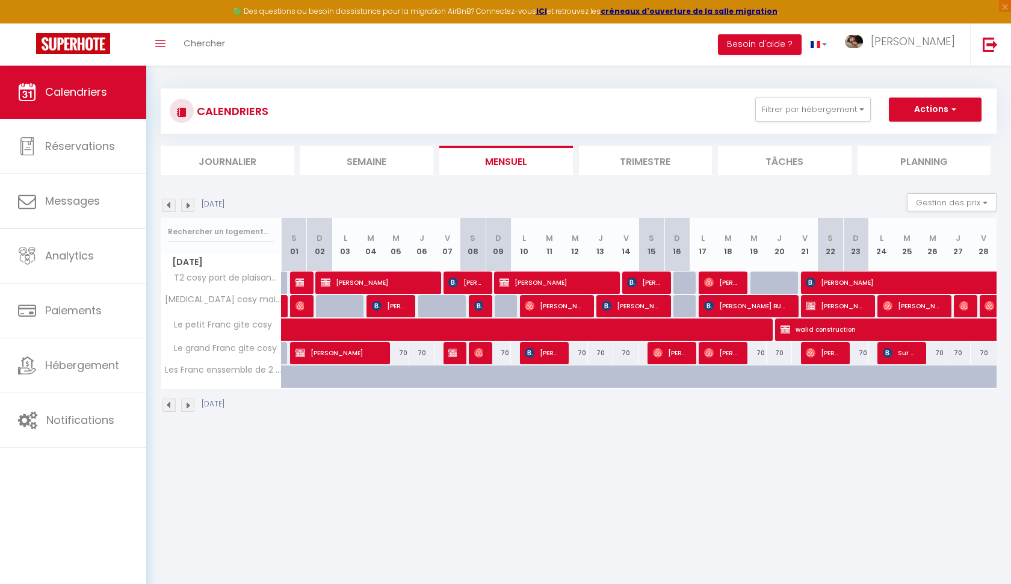
click at [301, 280] on img at bounding box center [300, 282] width 10 height 10
select select "31352"
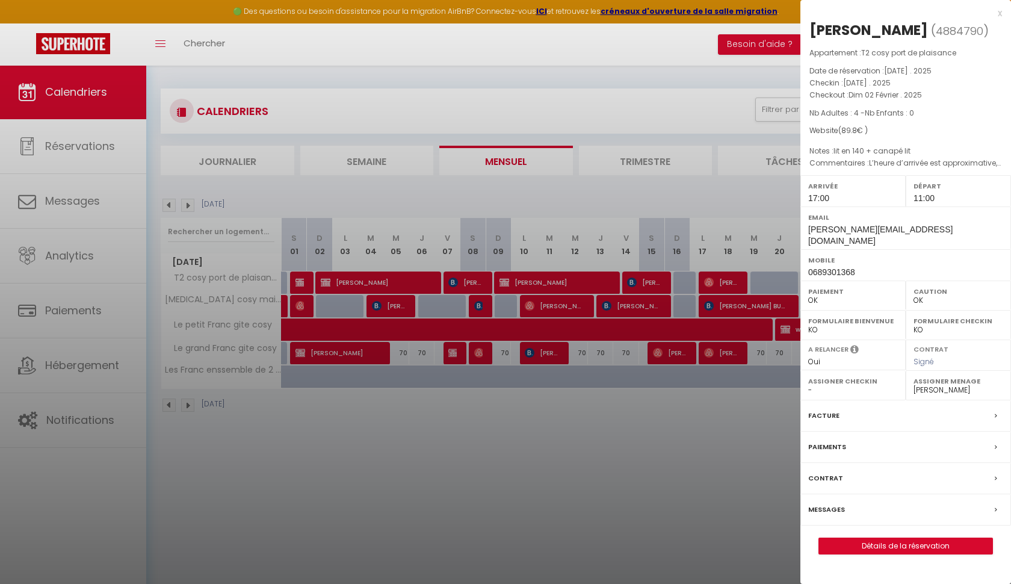
click at [998, 12] on div "x" at bounding box center [901, 13] width 202 height 14
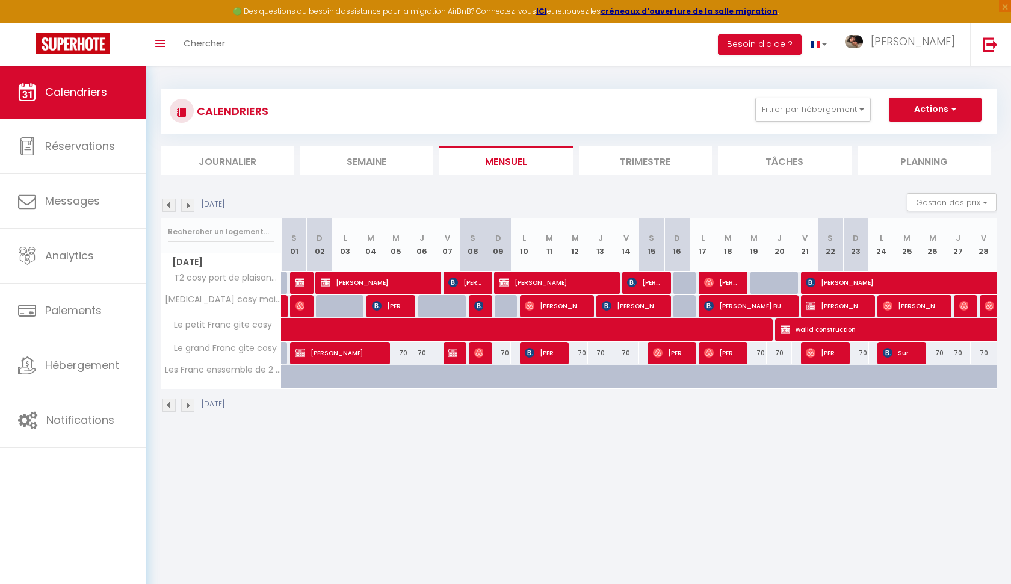
click at [362, 350] on span "Amar Bouzerkria" at bounding box center [337, 352] width 84 height 23
select select "0"
select select
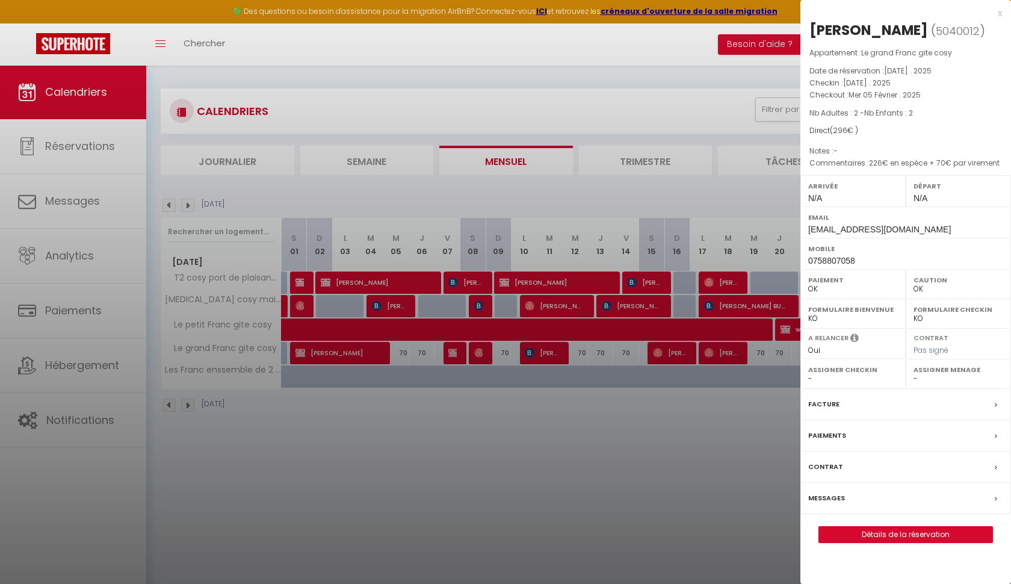
click at [449, 347] on div at bounding box center [505, 292] width 1011 height 584
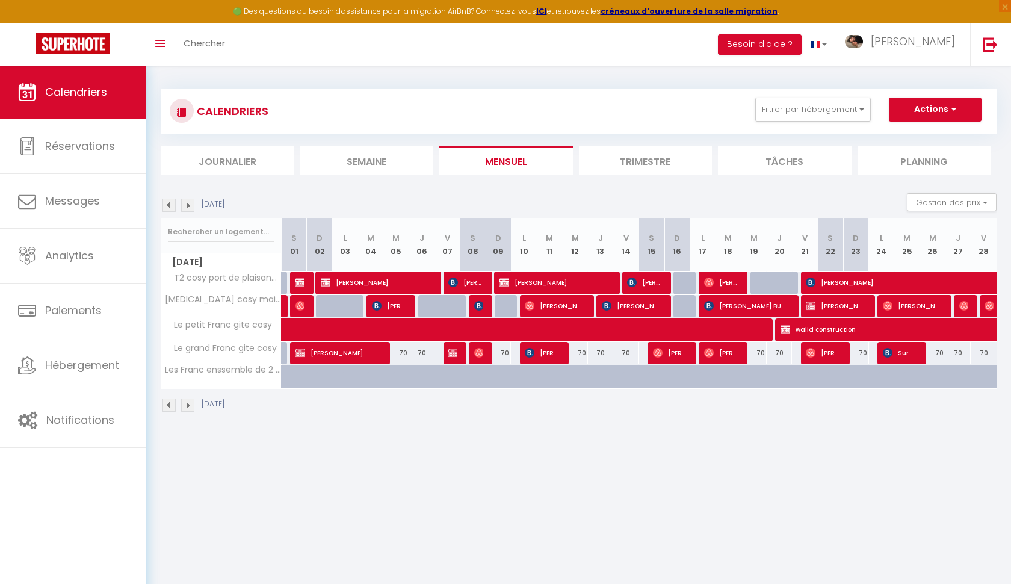
click at [452, 352] on img at bounding box center [453, 353] width 10 height 10
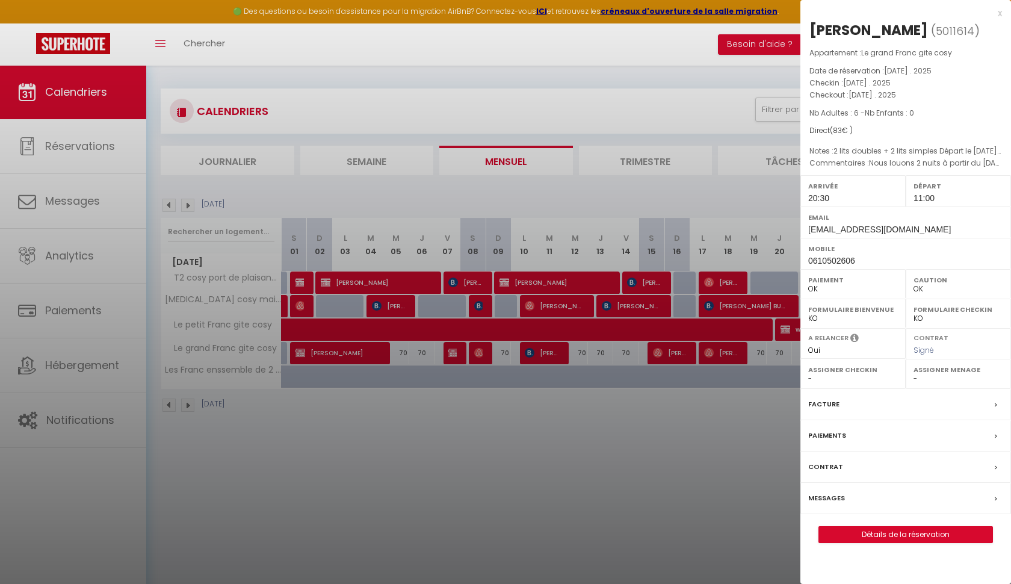
click at [999, 12] on div "x" at bounding box center [901, 13] width 202 height 14
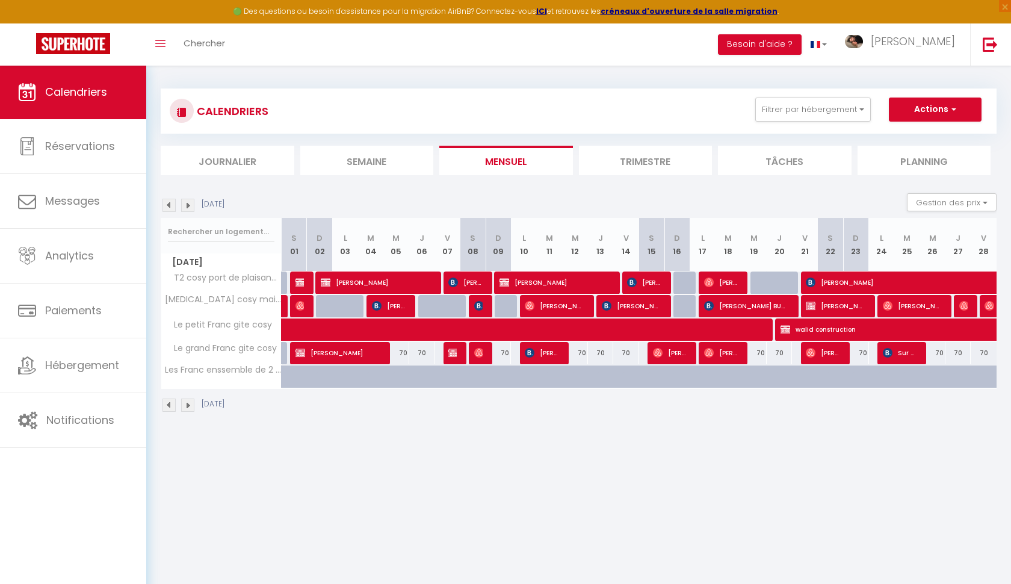
select select "0"
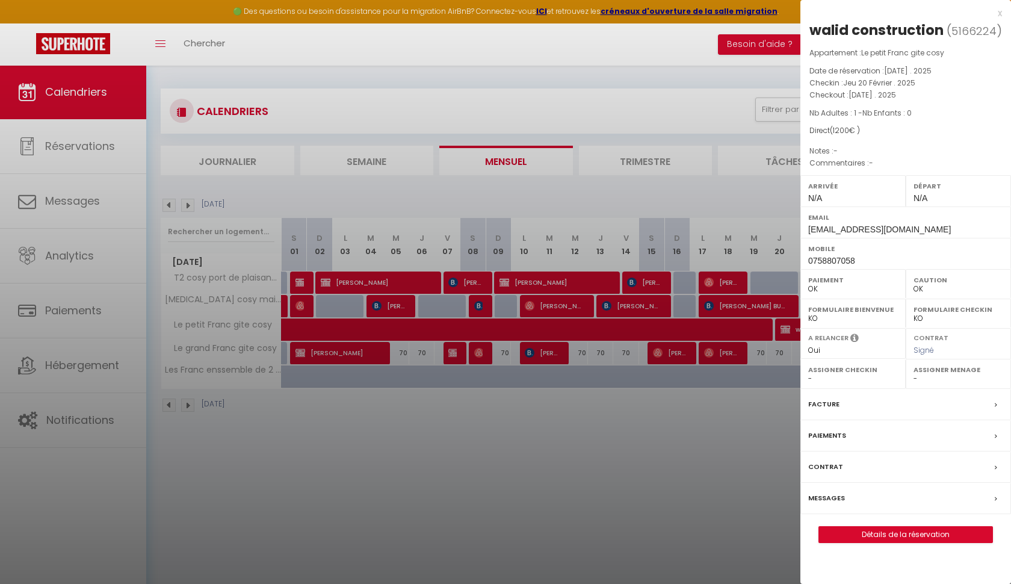
click at [1000, 13] on div "x" at bounding box center [901, 13] width 202 height 14
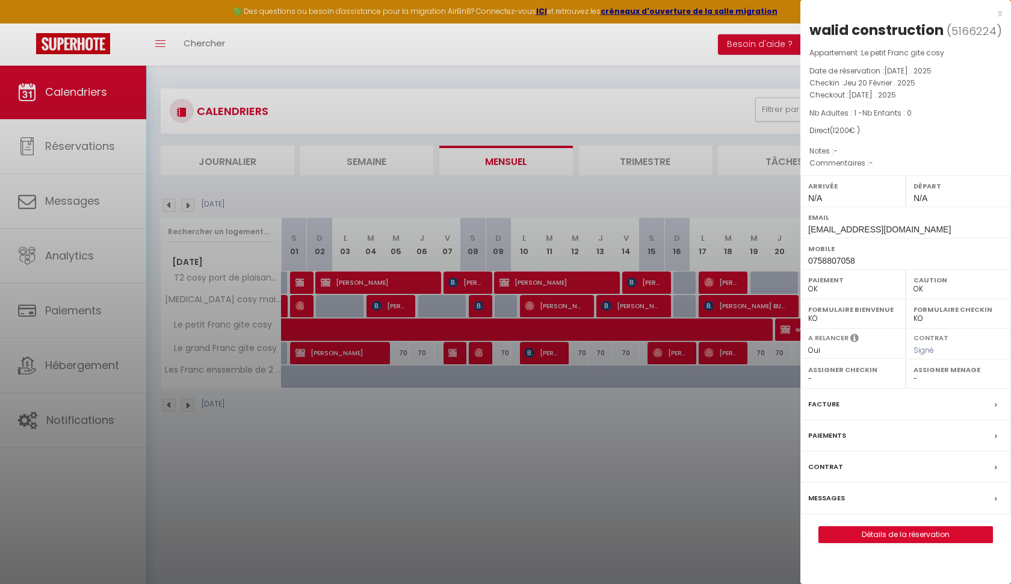
click at [738, 458] on div at bounding box center [505, 292] width 1011 height 584
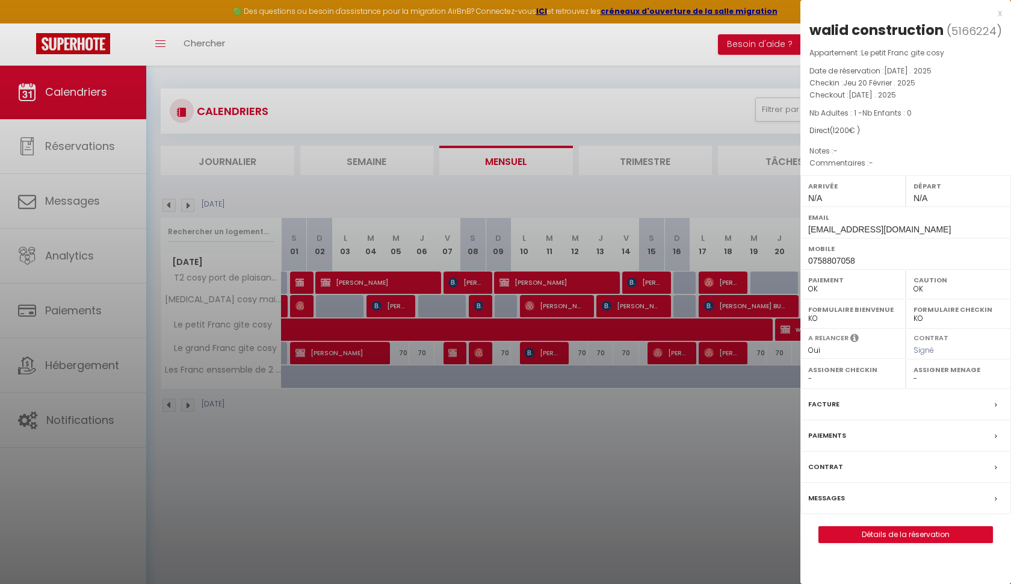
click at [848, 401] on div "Facture" at bounding box center [905, 404] width 211 height 31
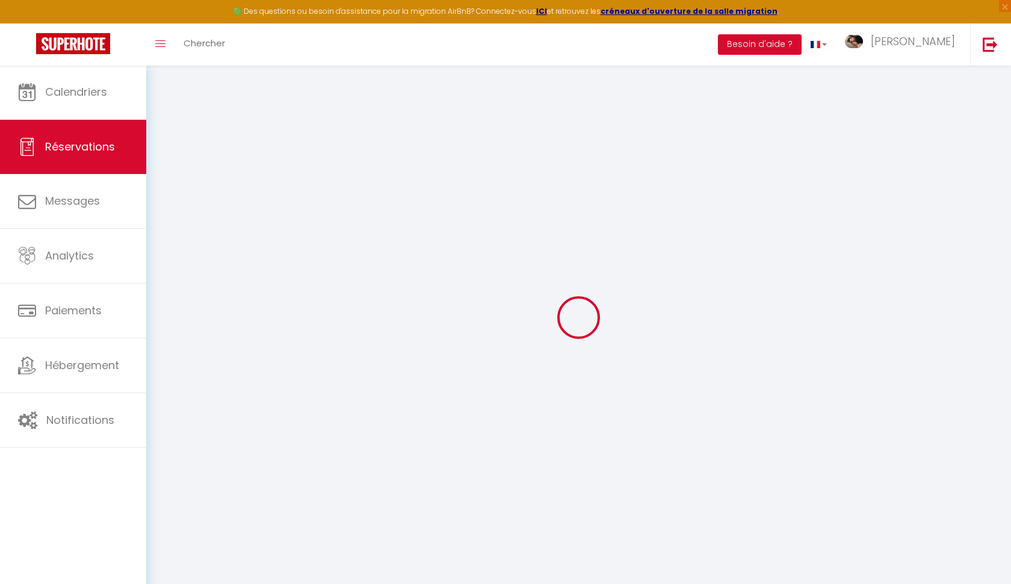
select select
checkbox input "false"
select select
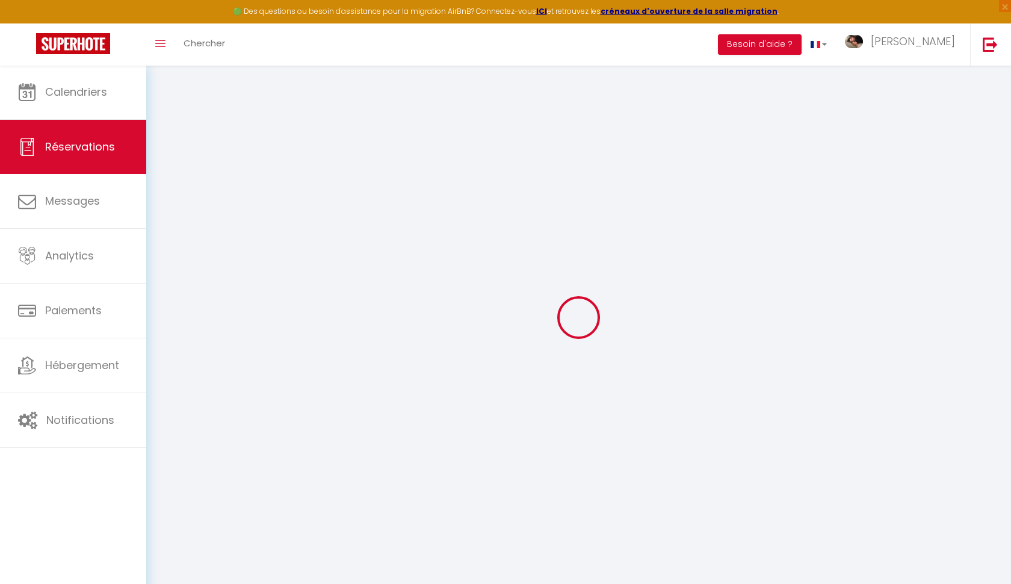
checkbox input "false"
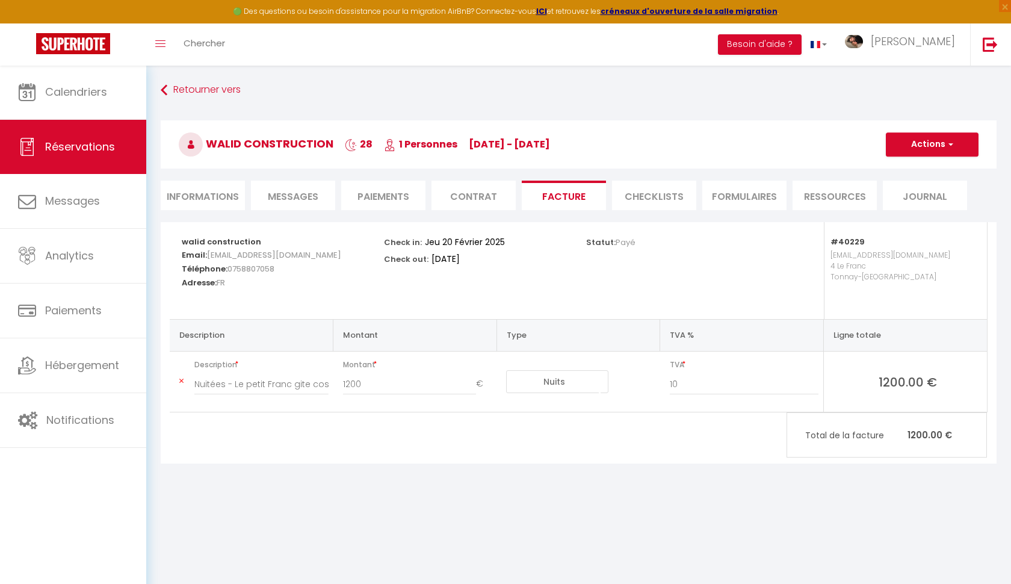
click at [930, 152] on button "Actions" at bounding box center [932, 144] width 93 height 24
click at [921, 187] on link "Aperçu et éditer" at bounding box center [922, 187] width 101 height 16
click at [172, 90] on link "Retourner vers" at bounding box center [579, 90] width 836 height 22
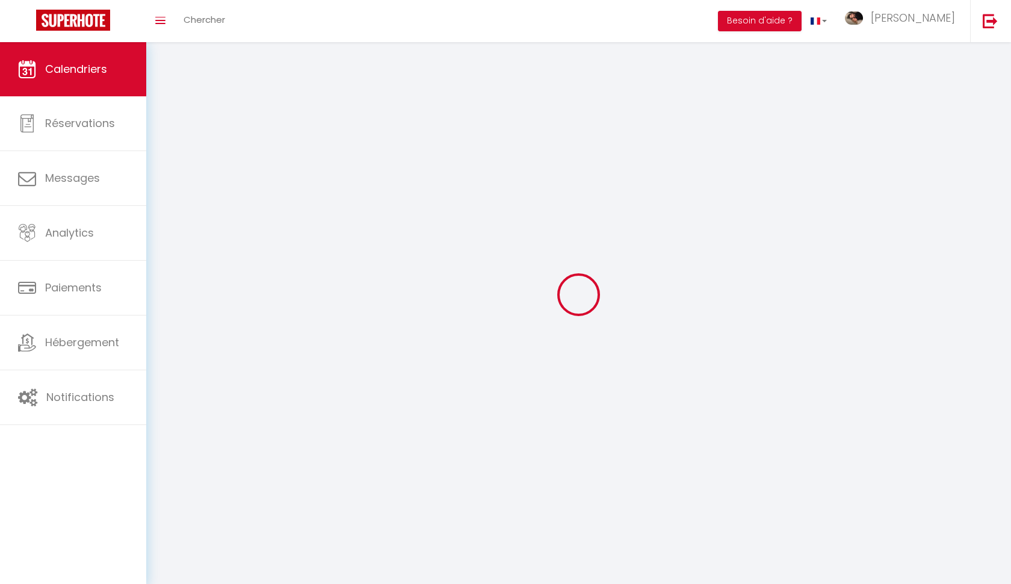
scroll to position [2, 0]
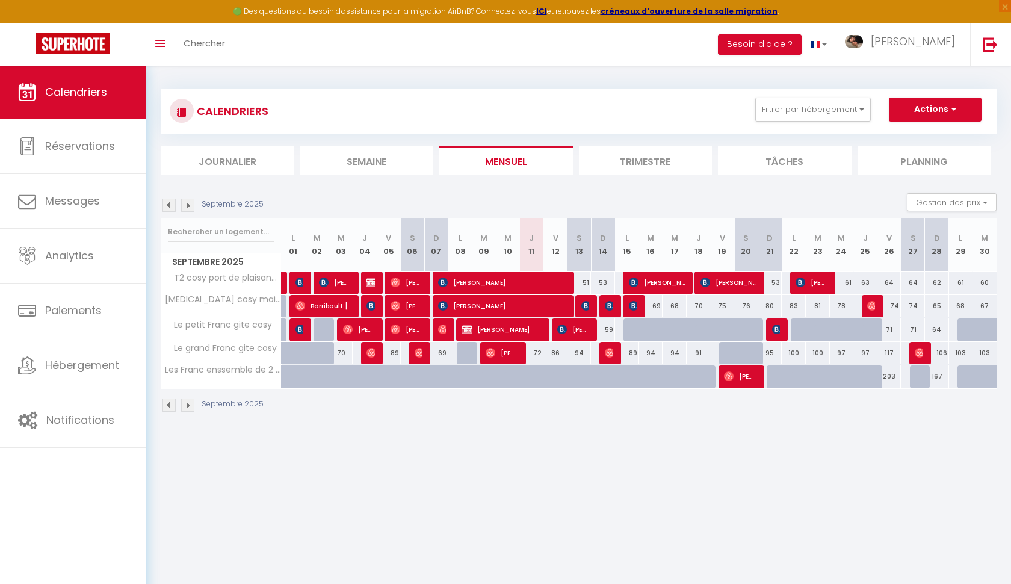
click at [168, 208] on img at bounding box center [168, 205] width 13 height 13
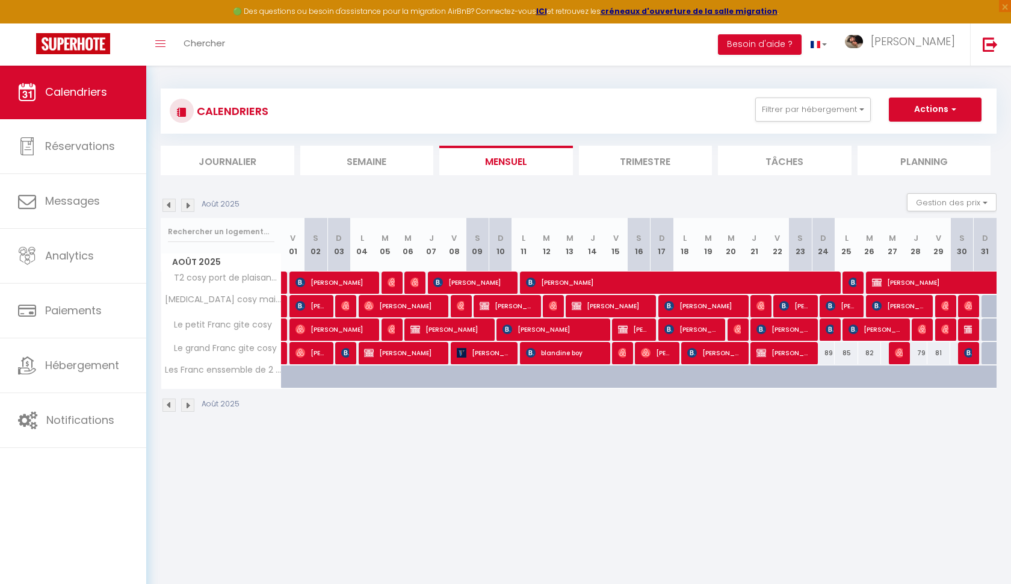
click at [168, 208] on img at bounding box center [168, 205] width 13 height 13
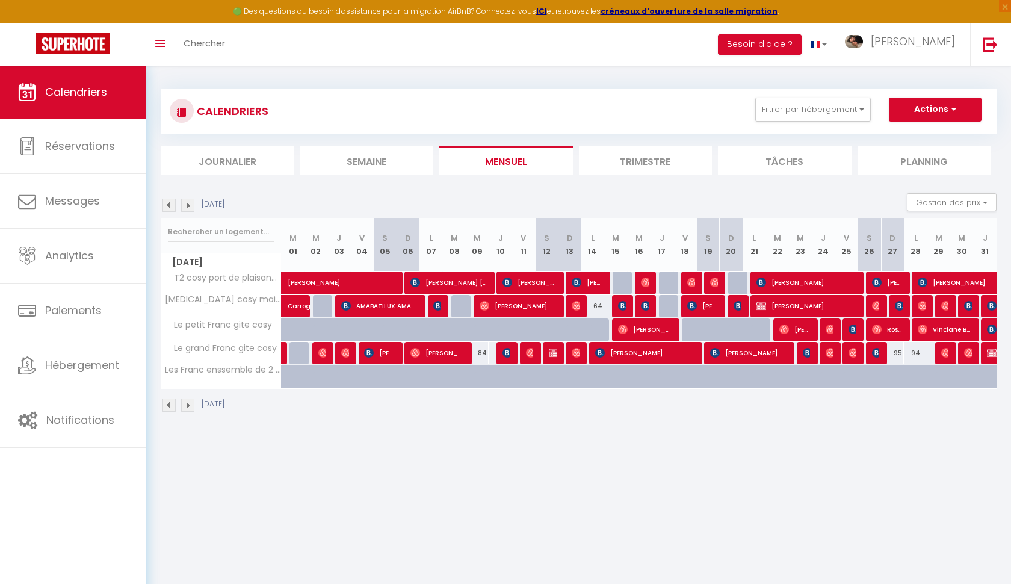
click at [168, 208] on img at bounding box center [168, 205] width 13 height 13
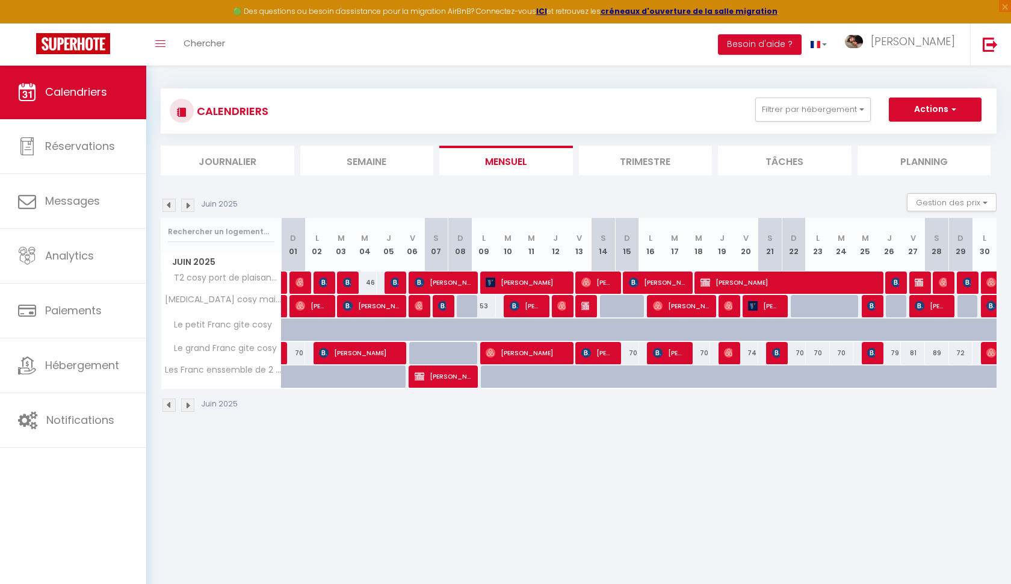
click at [168, 208] on img at bounding box center [168, 205] width 13 height 13
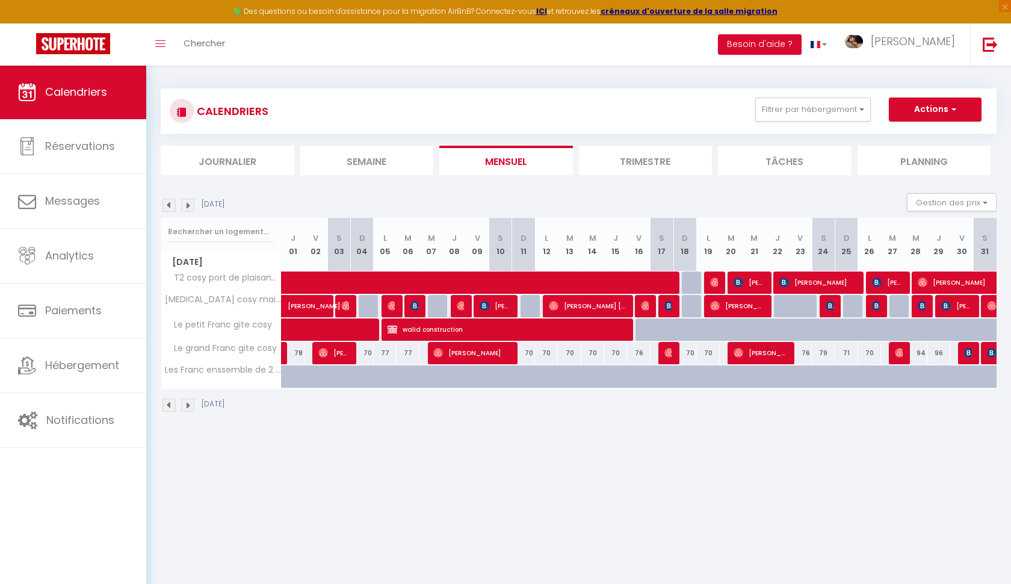
click at [168, 208] on img at bounding box center [168, 205] width 13 height 13
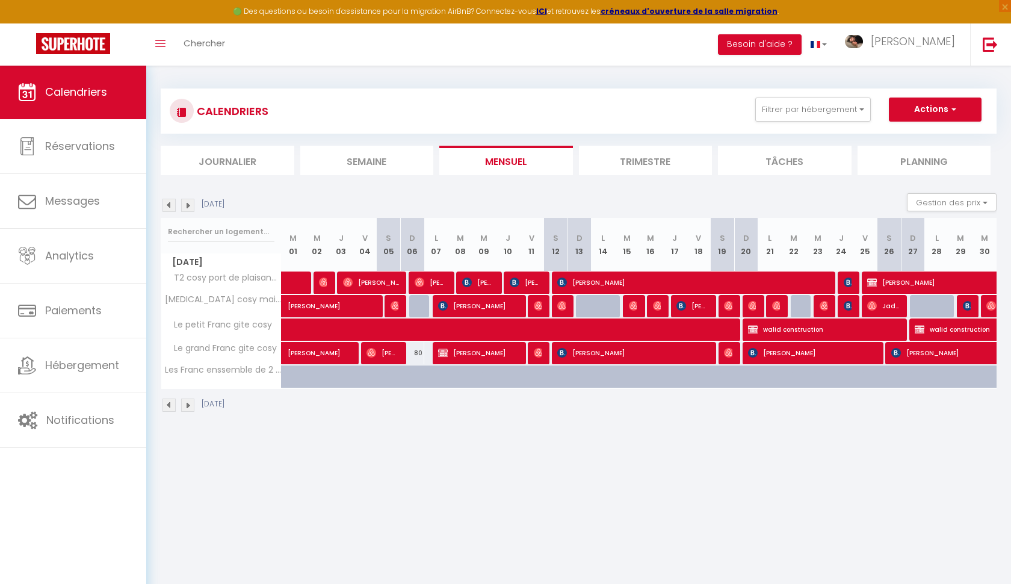
click at [168, 208] on img at bounding box center [168, 205] width 13 height 13
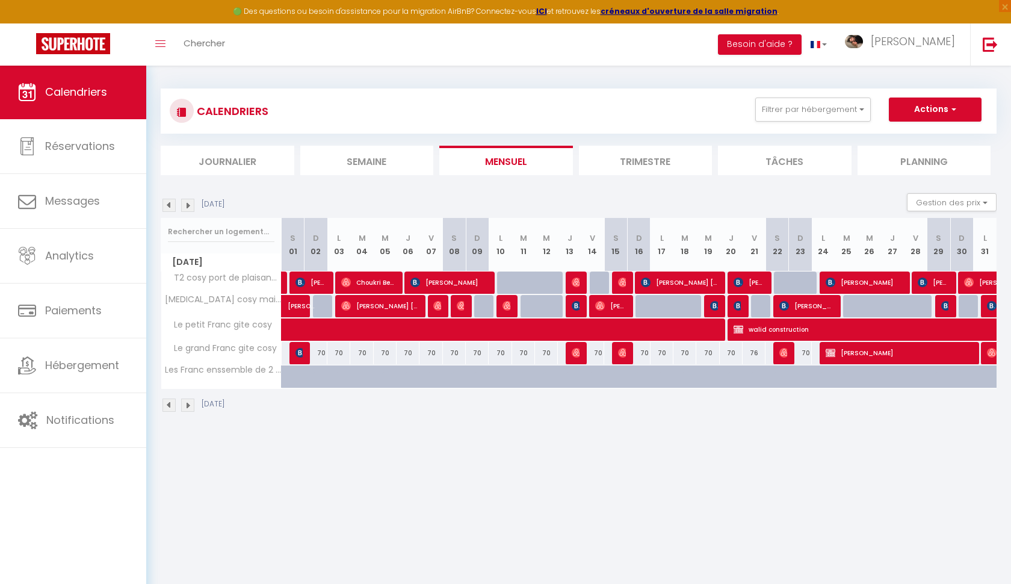
click at [168, 208] on img at bounding box center [168, 205] width 13 height 13
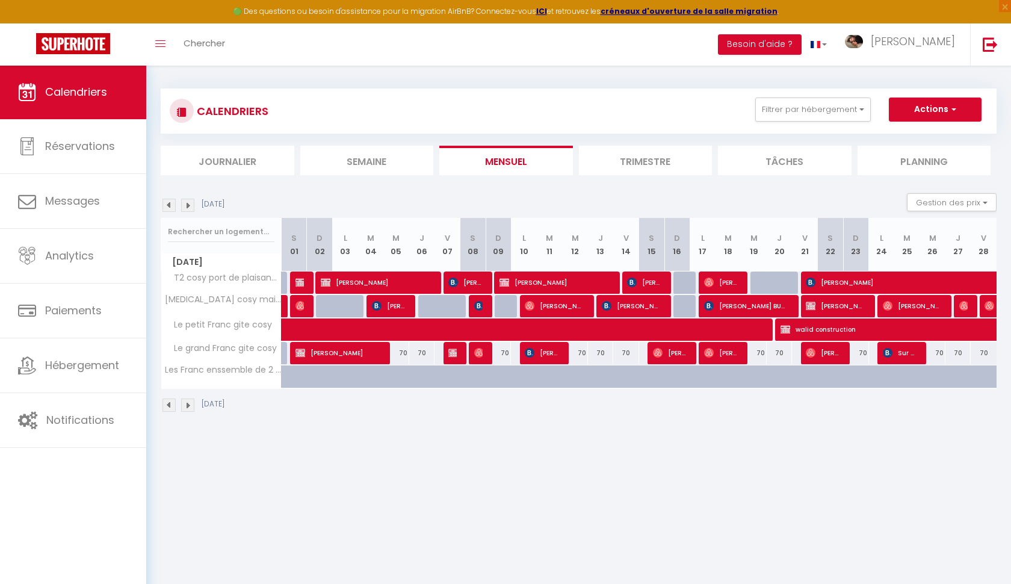
click at [188, 206] on img at bounding box center [187, 205] width 13 height 13
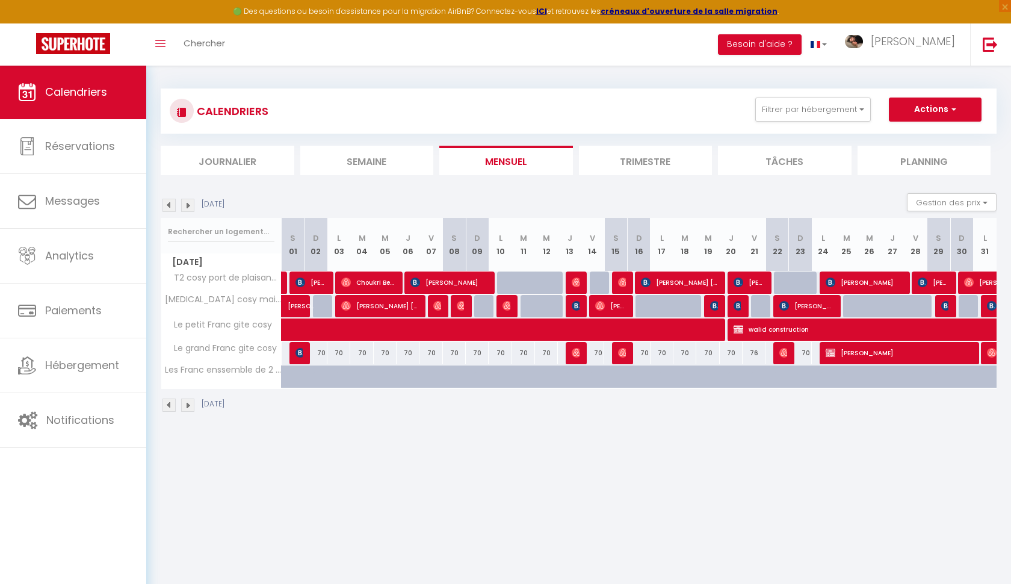
select select "OK"
select select "0"
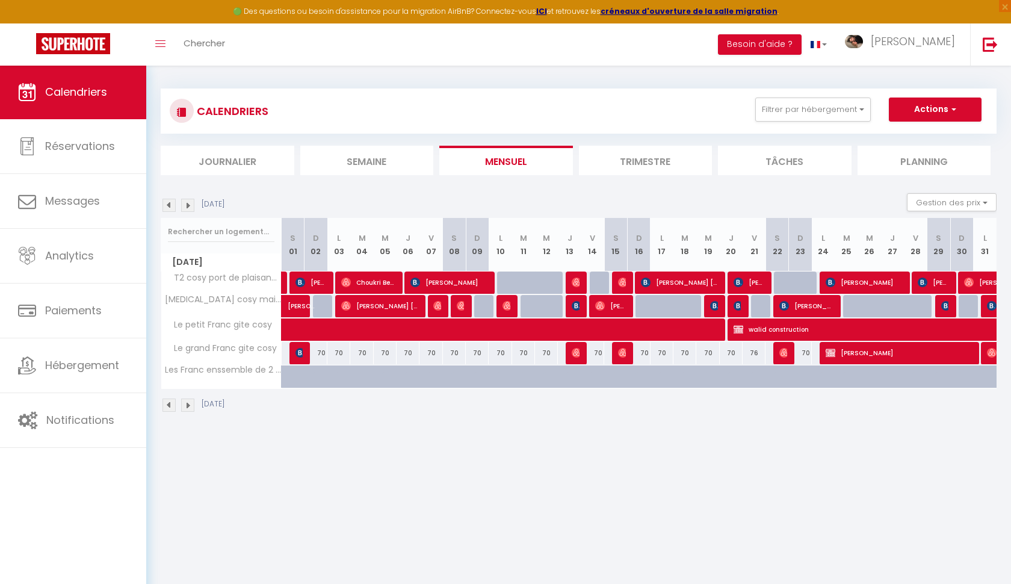
select select "1"
select select
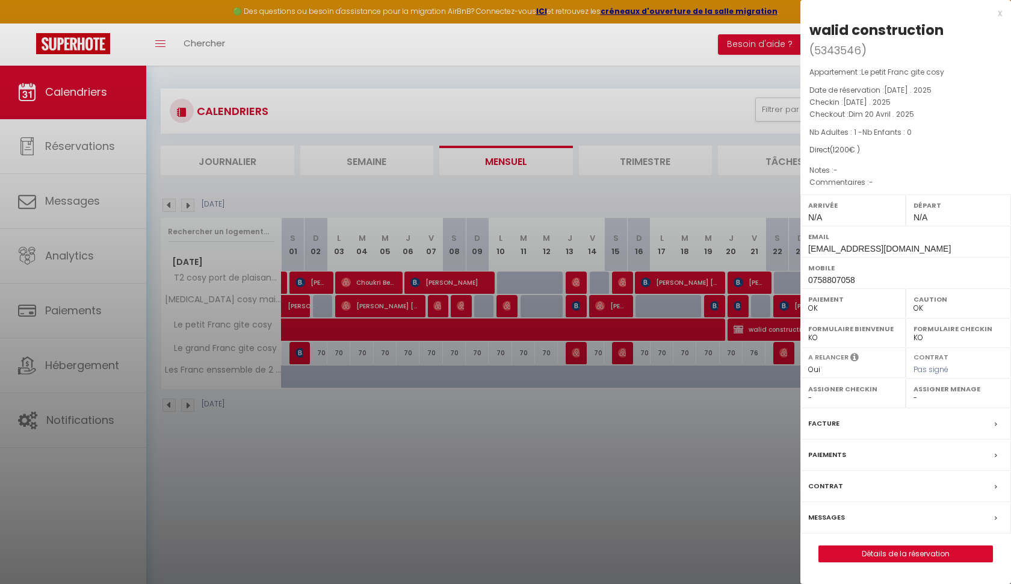
click at [877, 552] on link "Détails de la réservation" at bounding box center [905, 554] width 173 height 16
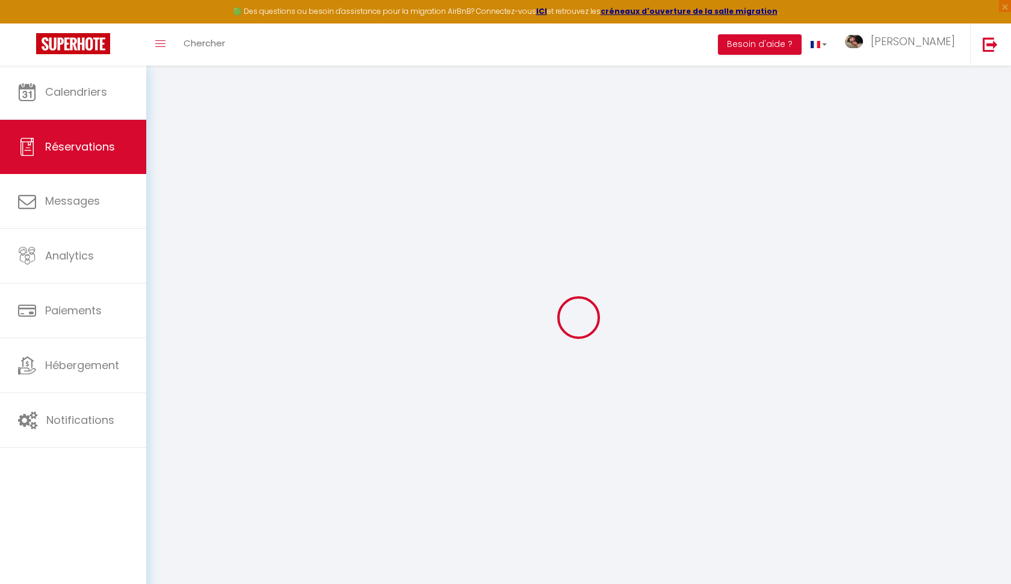
select select
checkbox input "false"
select select
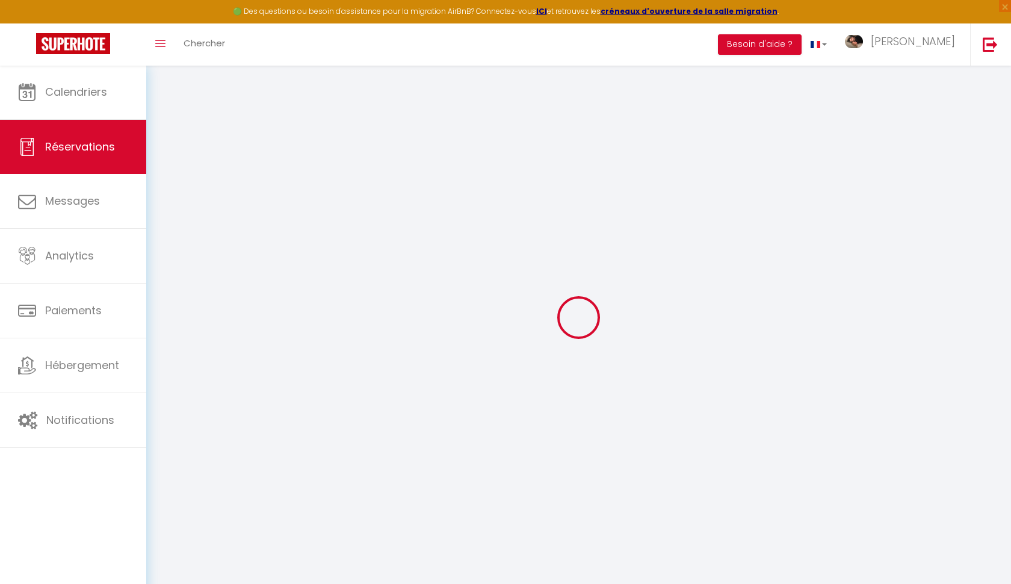
checkbox input "false"
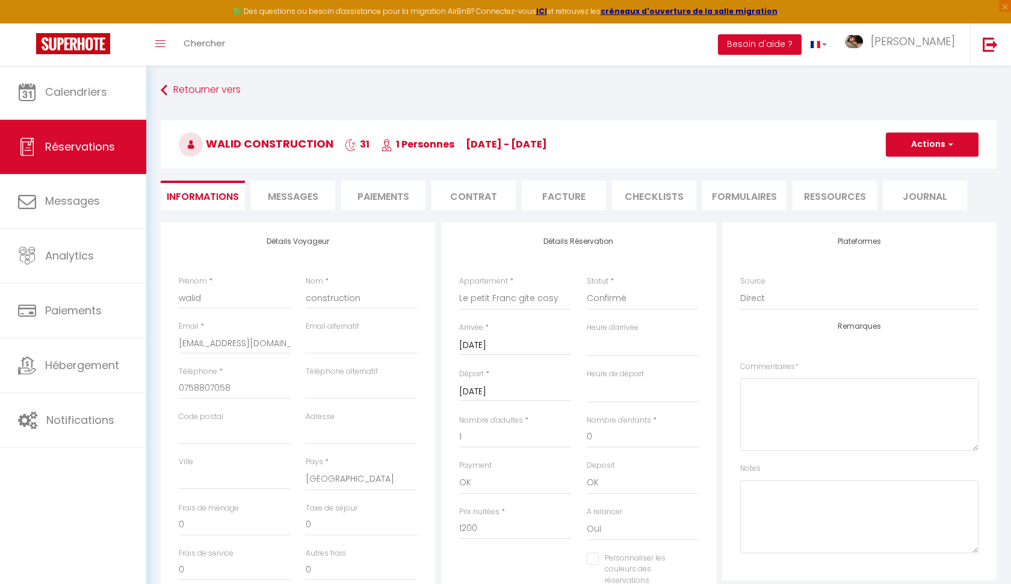
select select
checkbox input "false"
select select
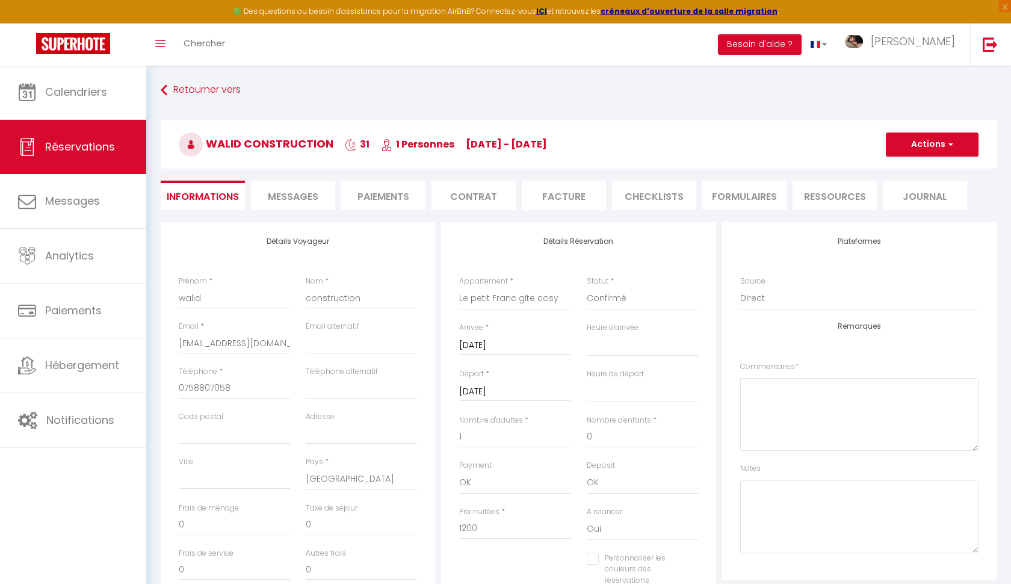
click at [569, 204] on li "Facture" at bounding box center [564, 195] width 84 height 29
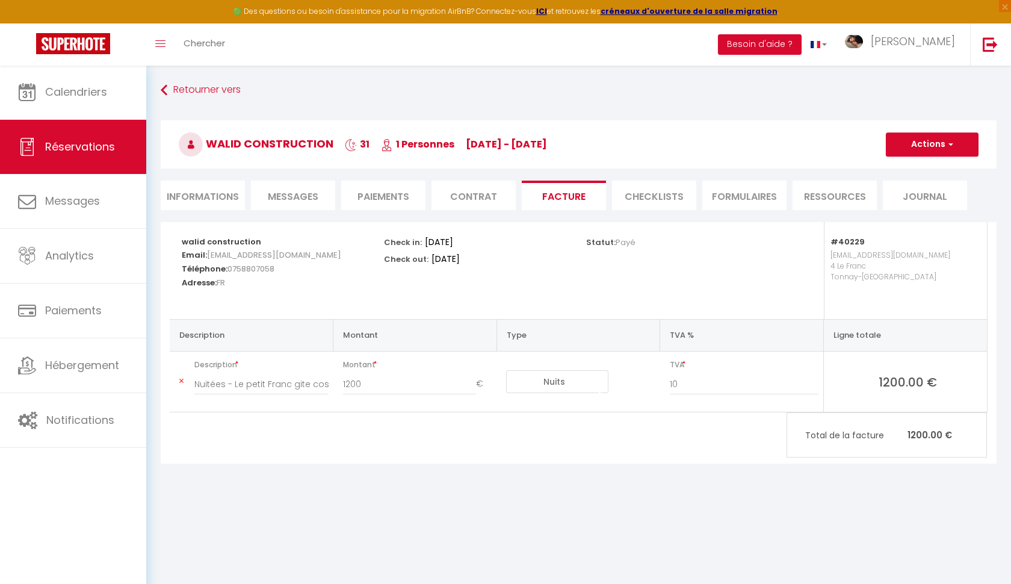
click at [915, 147] on button "Actions" at bounding box center [932, 144] width 93 height 24
click at [916, 182] on link "Aperçu et éditer" at bounding box center [922, 187] width 101 height 16
click at [191, 87] on link "Retourner vers" at bounding box center [579, 90] width 836 height 22
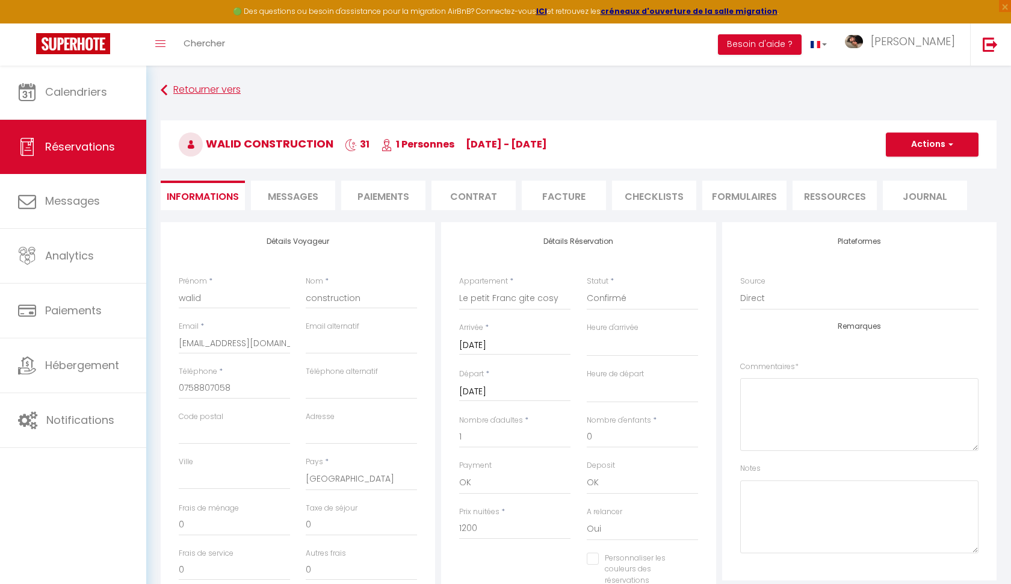
select select
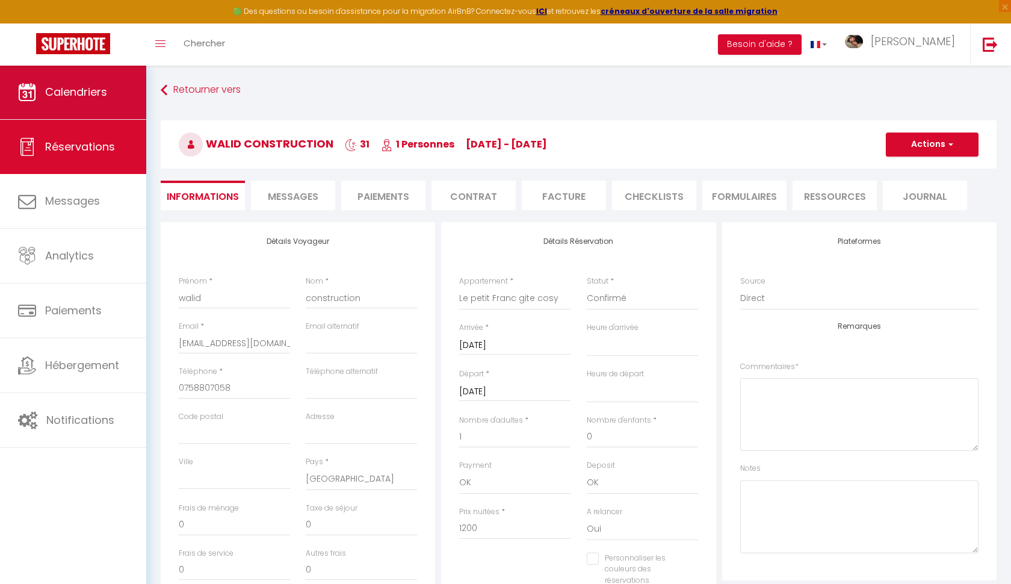
click at [106, 92] on span "Calendriers" at bounding box center [76, 91] width 62 height 15
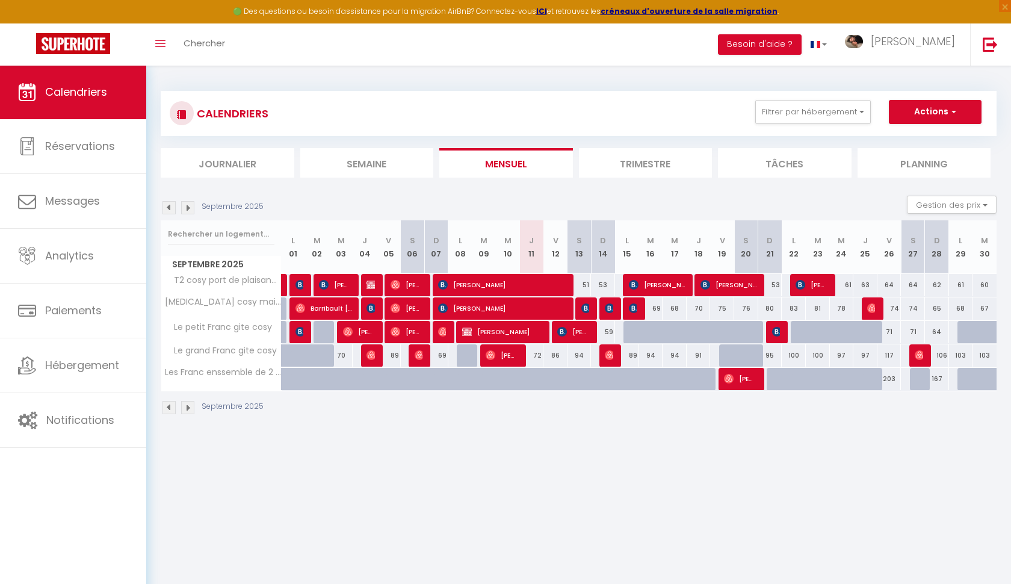
click at [191, 208] on img at bounding box center [187, 207] width 13 height 13
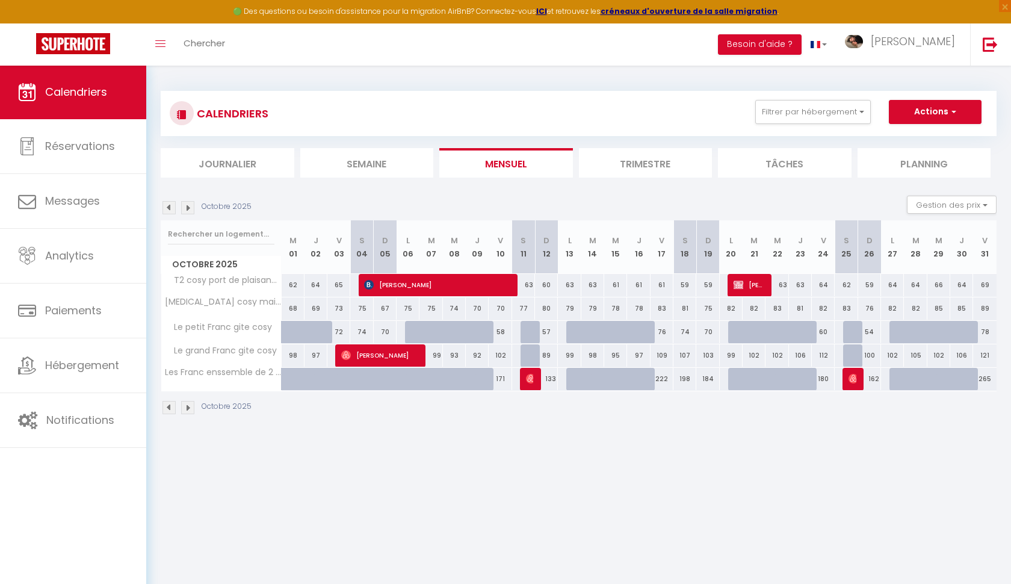
click at [191, 208] on img at bounding box center [187, 207] width 13 height 13
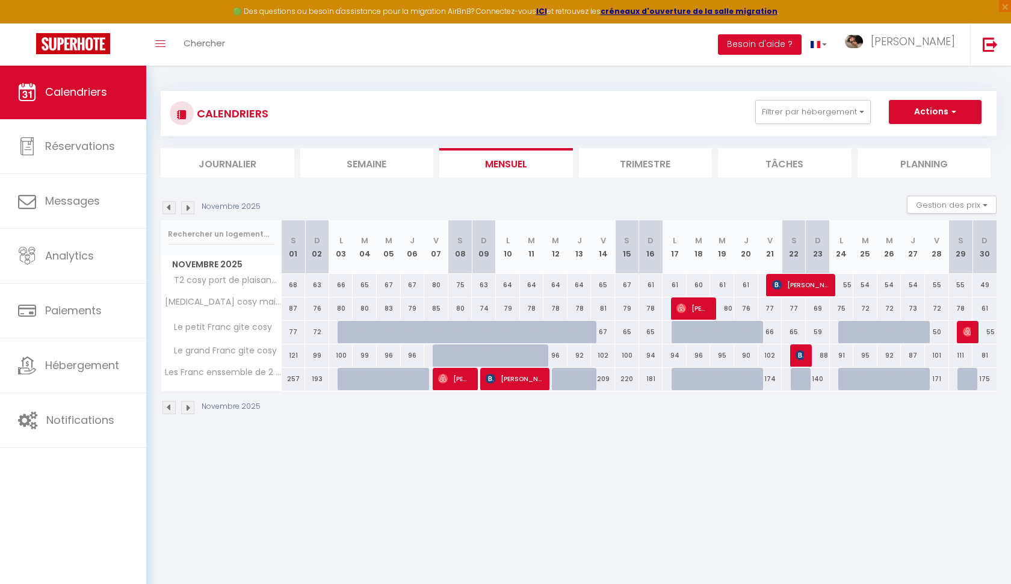
click at [191, 208] on img at bounding box center [187, 207] width 13 height 13
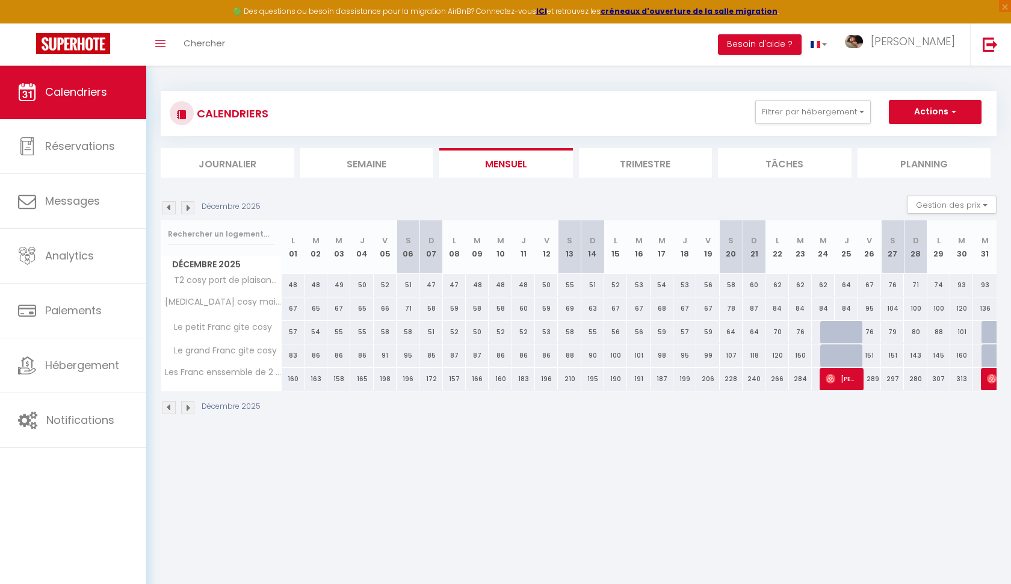
click at [161, 209] on div "Décembre 2025" at bounding box center [212, 207] width 103 height 13
click at [167, 208] on img at bounding box center [168, 207] width 13 height 13
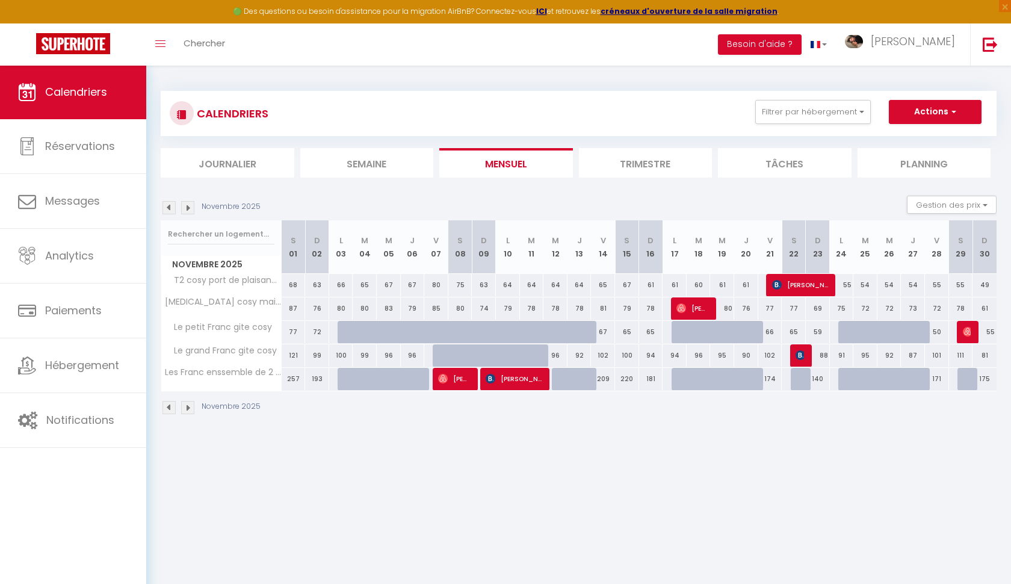
click at [167, 208] on img at bounding box center [168, 207] width 13 height 13
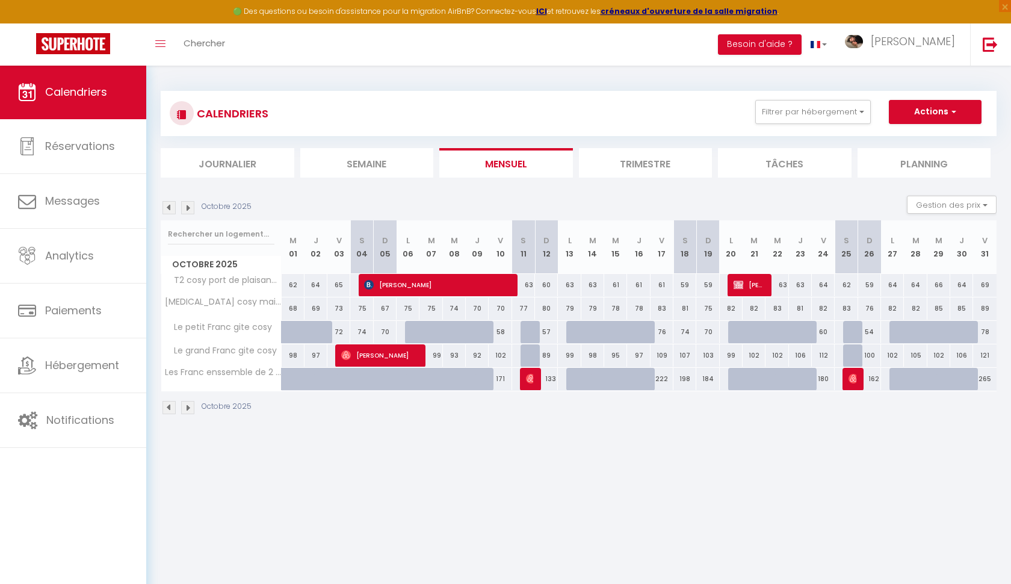
click at [167, 208] on img at bounding box center [168, 207] width 13 height 13
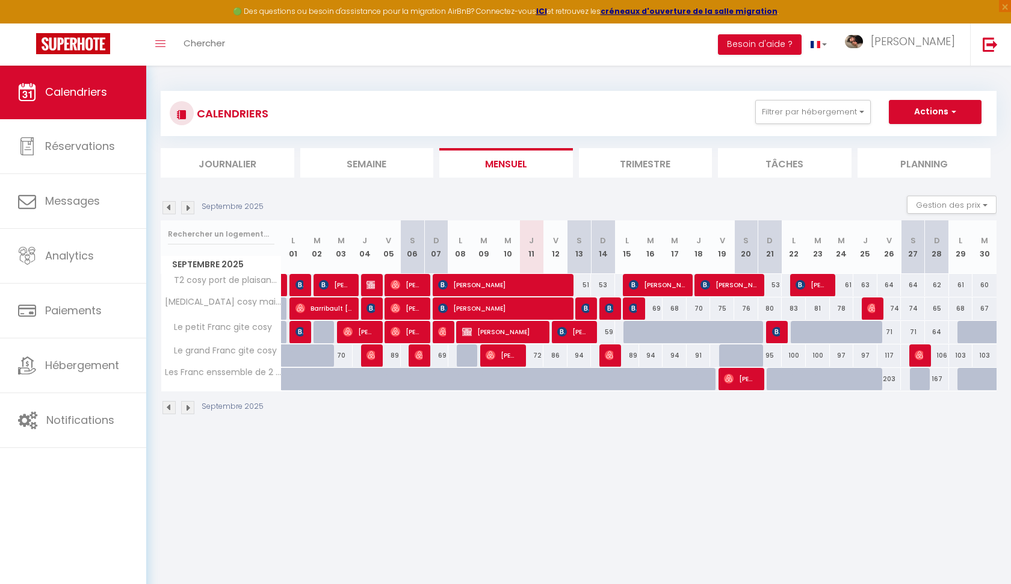
click at [171, 204] on img at bounding box center [168, 207] width 13 height 13
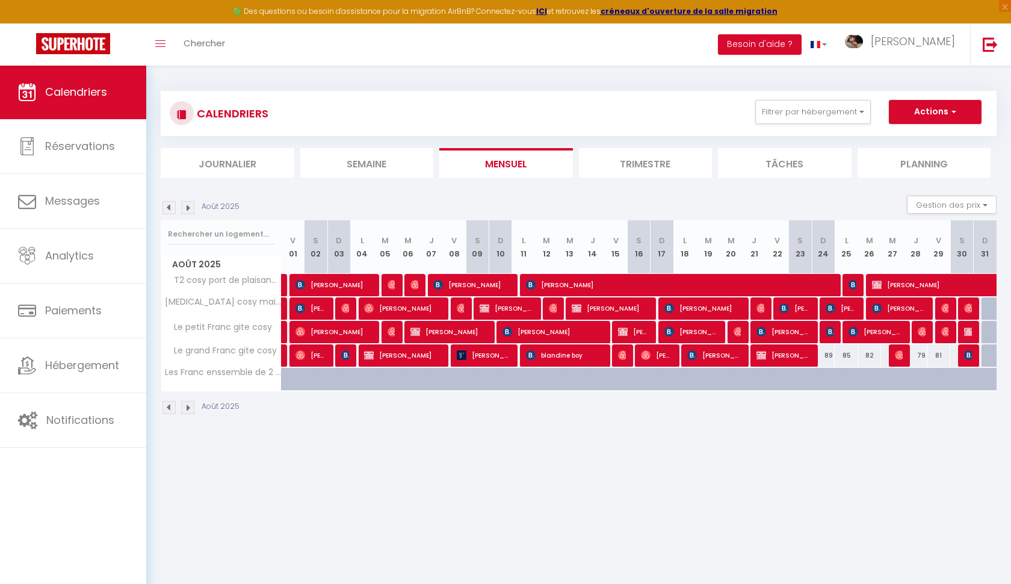
click at [171, 204] on img at bounding box center [168, 207] width 13 height 13
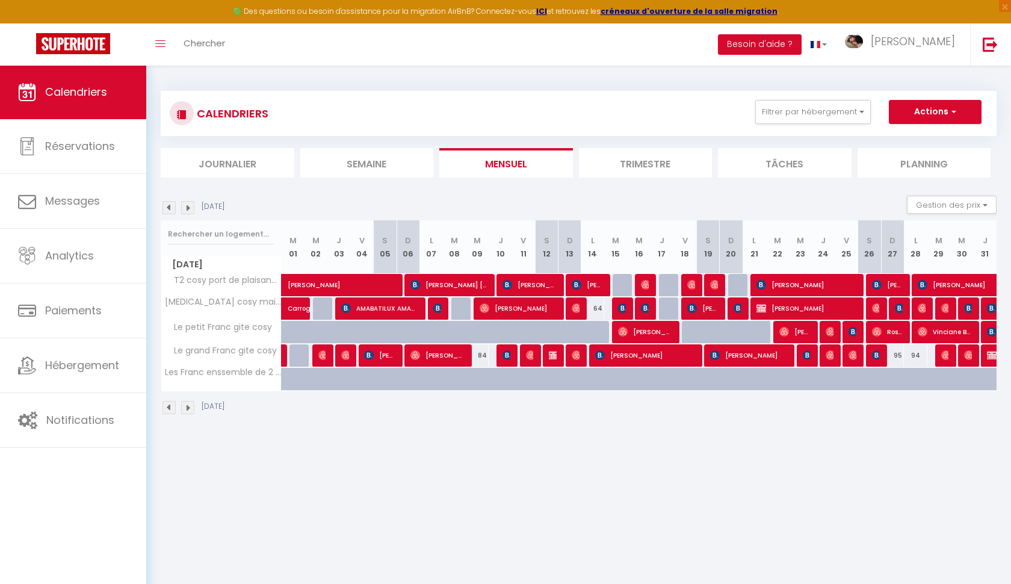
click at [171, 204] on img at bounding box center [168, 207] width 13 height 13
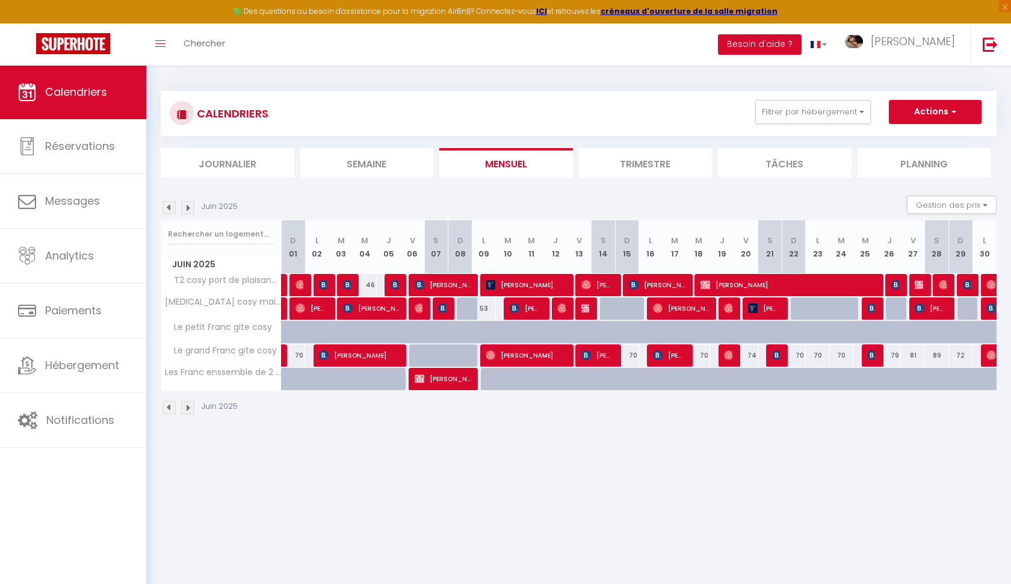
click at [171, 204] on img at bounding box center [168, 207] width 13 height 13
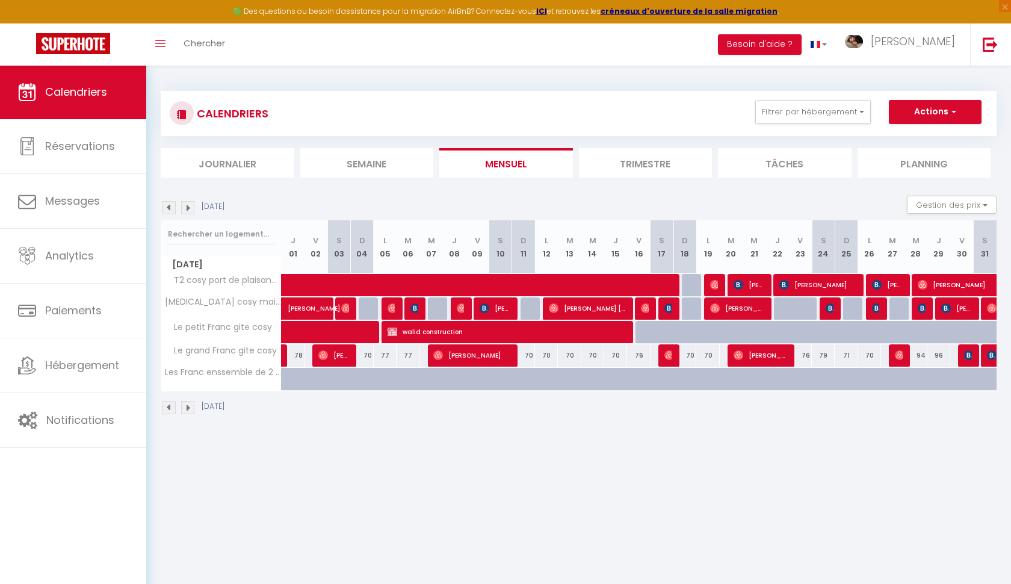
click at [171, 204] on img at bounding box center [168, 207] width 13 height 13
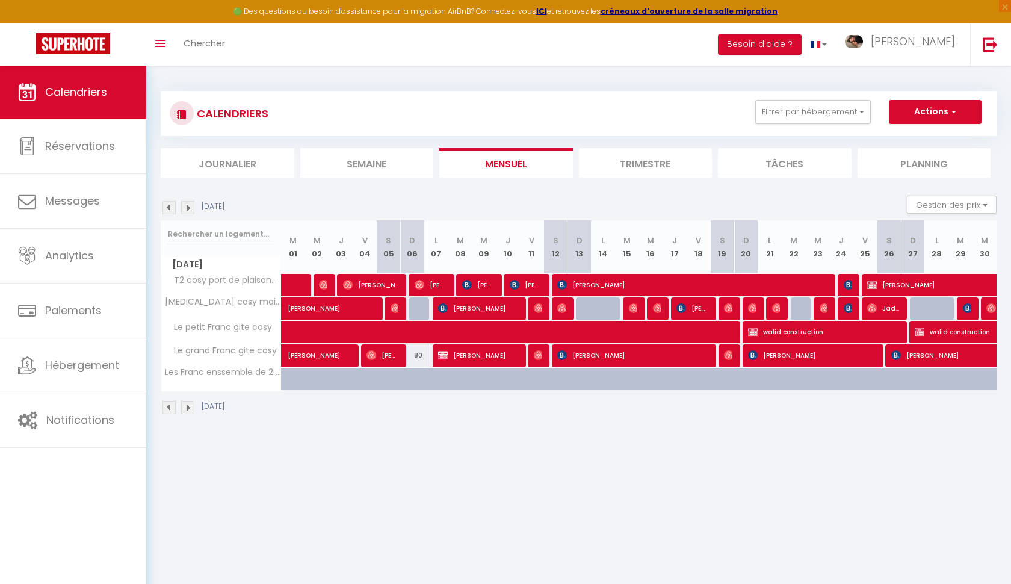
click at [171, 204] on img at bounding box center [168, 207] width 13 height 13
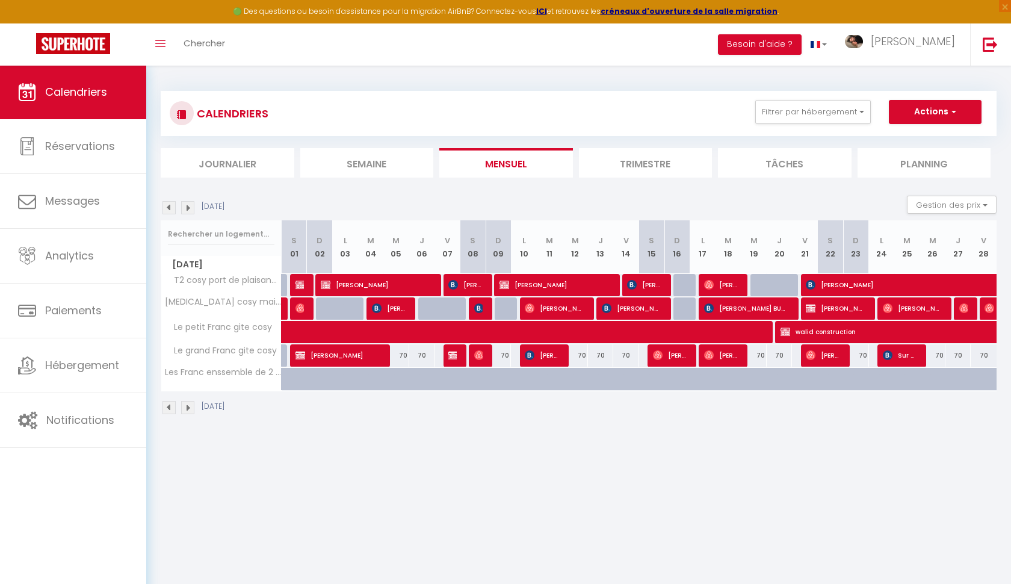
click at [185, 210] on img at bounding box center [187, 207] width 13 height 13
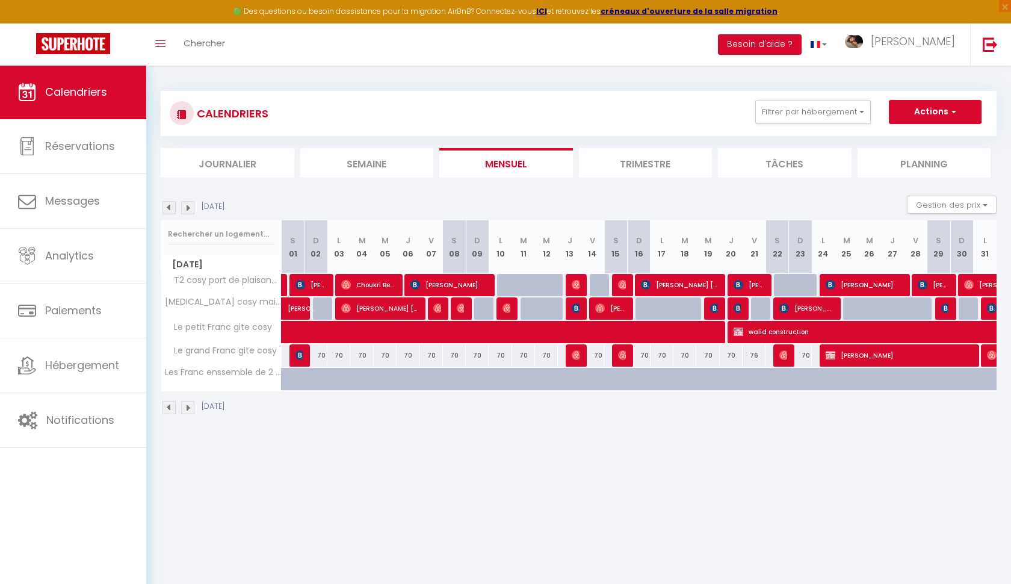
click at [185, 210] on img at bounding box center [187, 207] width 13 height 13
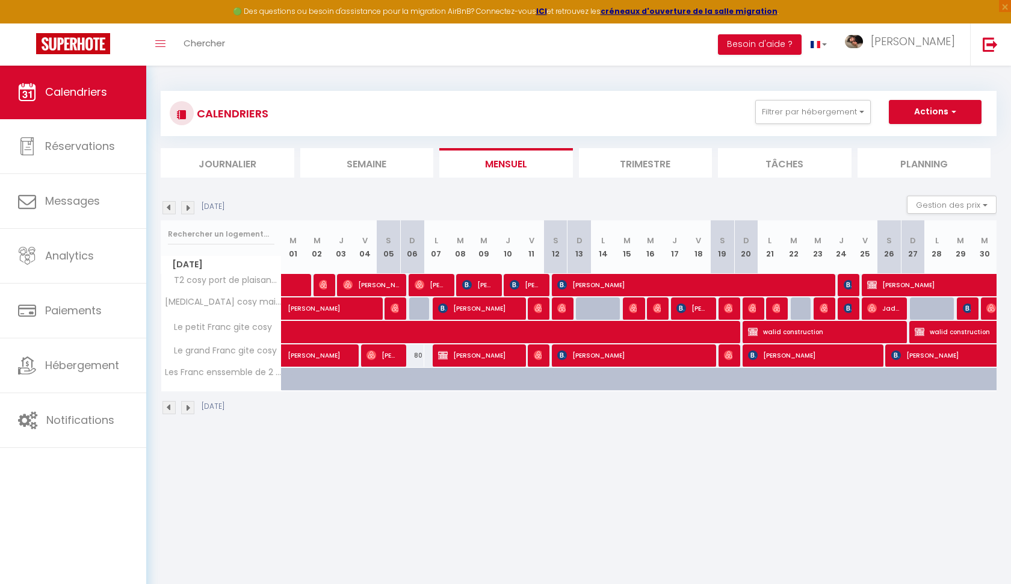
click at [786, 335] on span "walid construction" at bounding box center [824, 331] width 152 height 23
select select "OK"
select select "0"
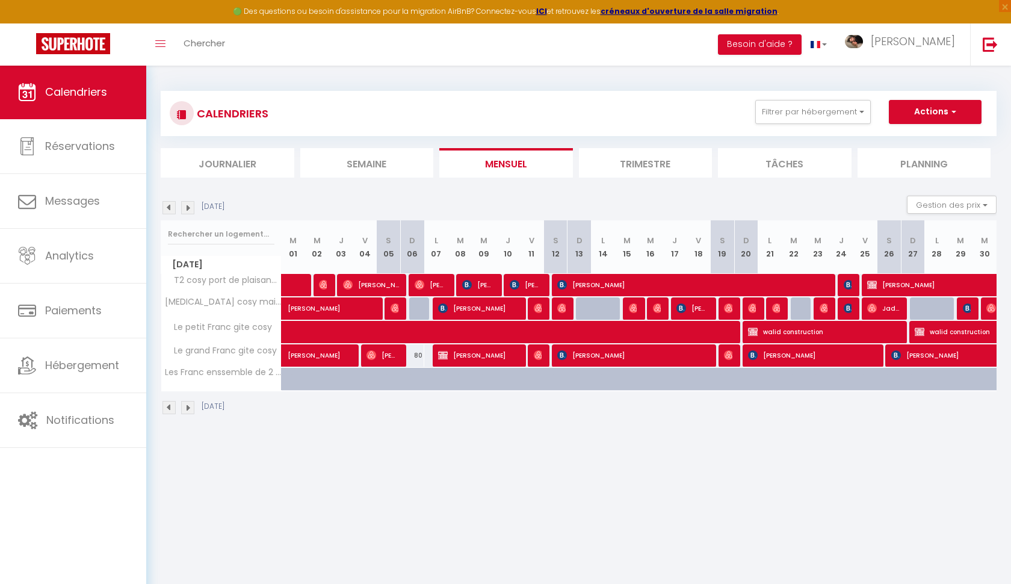
select select "1"
select select
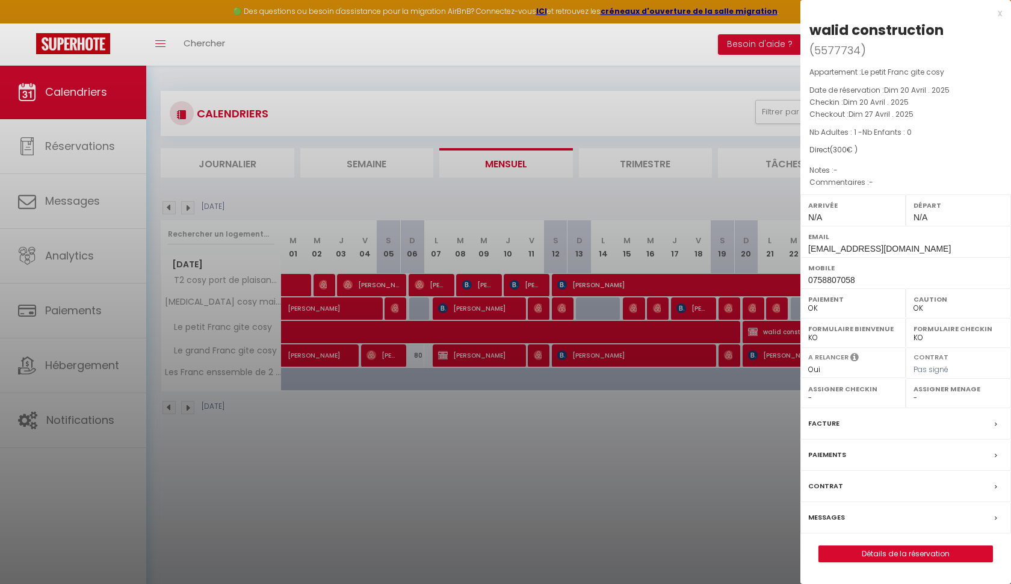
click at [869, 408] on div "Facture" at bounding box center [905, 423] width 211 height 31
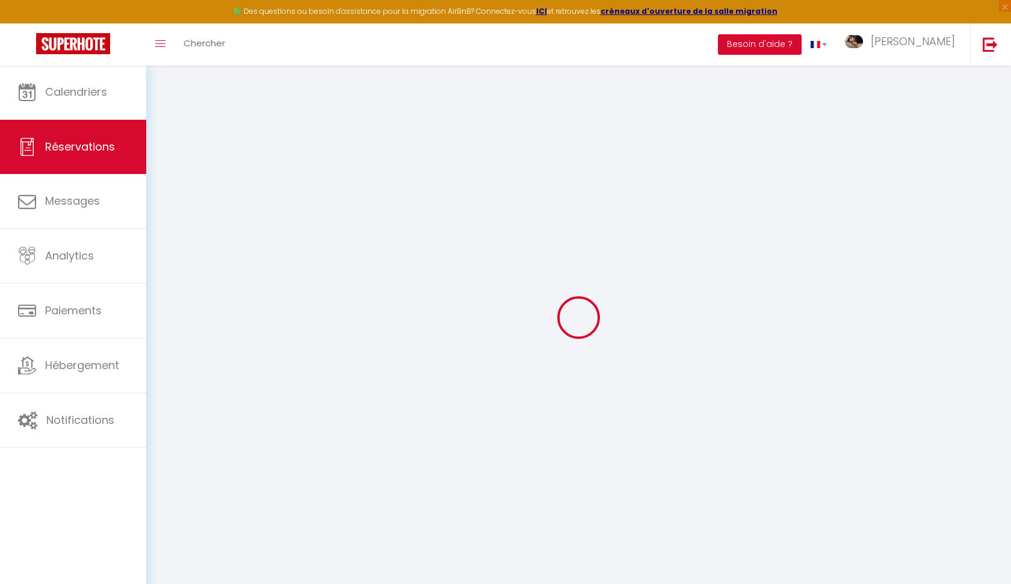
select select
checkbox input "false"
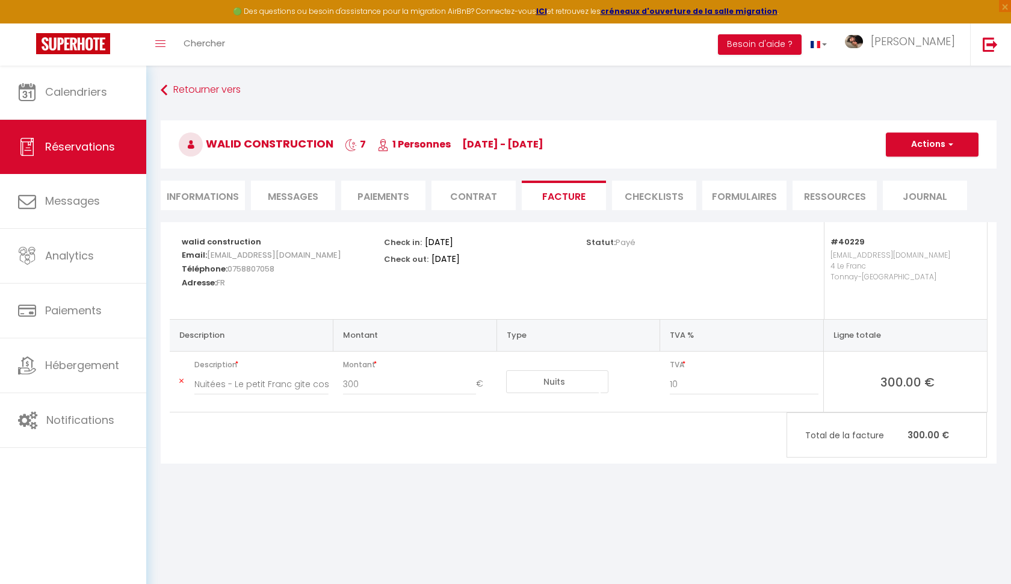
click at [948, 143] on span "button" at bounding box center [948, 144] width 7 height 11
click at [921, 188] on link "Aperçu et éditer" at bounding box center [922, 187] width 101 height 16
click at [177, 88] on link "Retourner vers" at bounding box center [579, 90] width 836 height 22
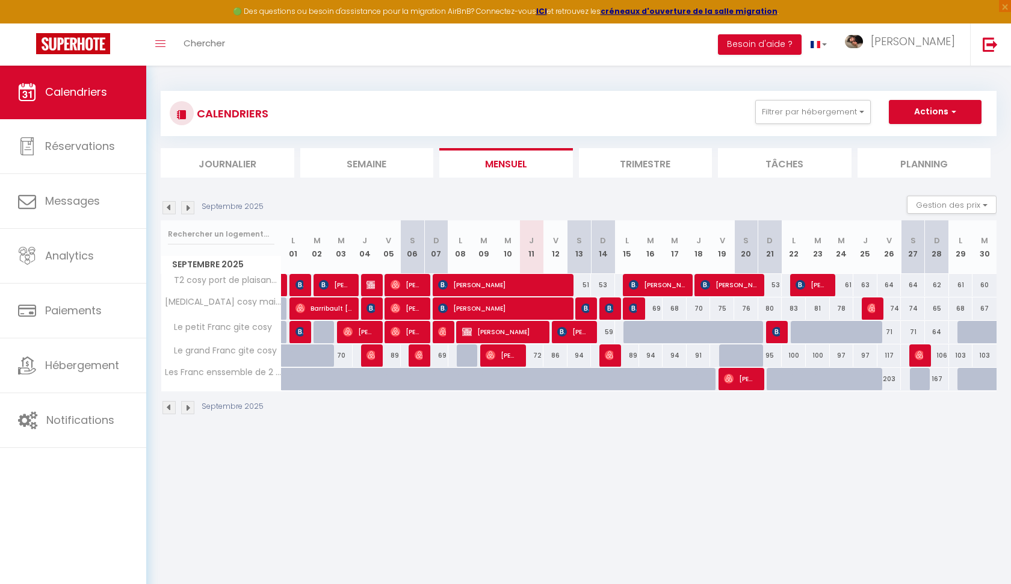
click at [162, 204] on div "Septembre 2025" at bounding box center [214, 207] width 106 height 13
click at [173, 208] on img at bounding box center [168, 207] width 13 height 13
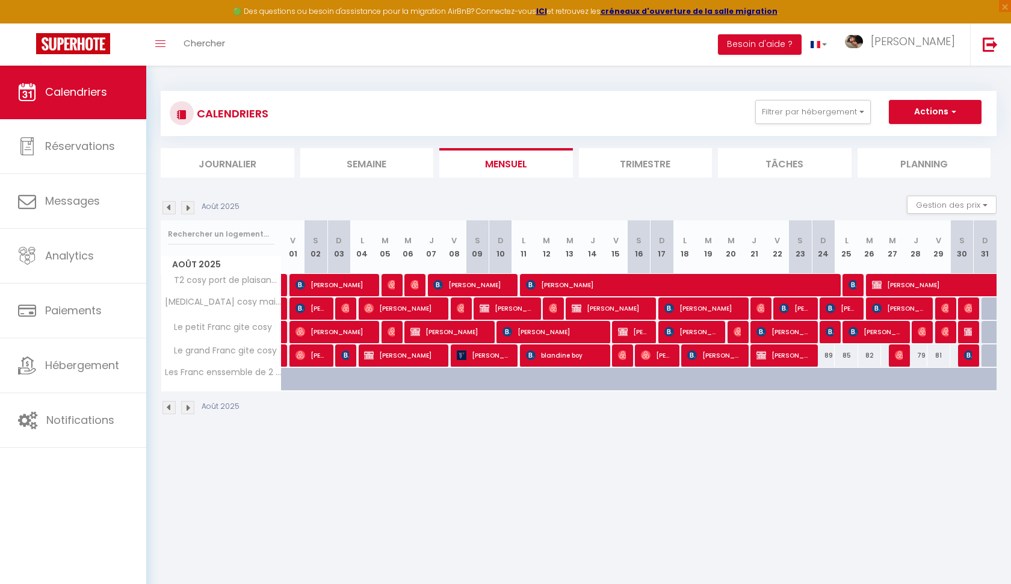
click at [173, 208] on img at bounding box center [168, 207] width 13 height 13
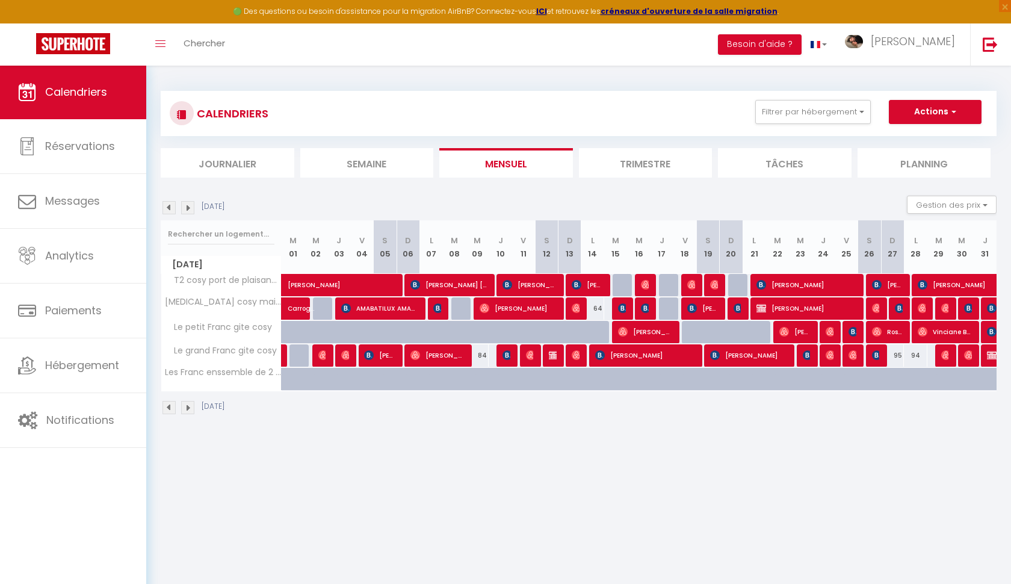
click at [173, 208] on img at bounding box center [168, 207] width 13 height 13
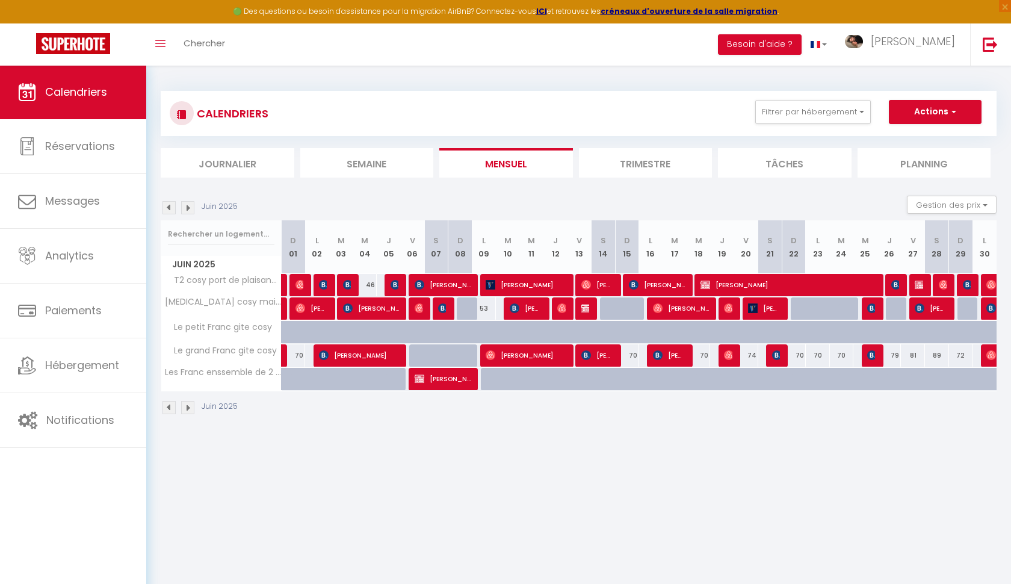
click at [173, 208] on img at bounding box center [168, 207] width 13 height 13
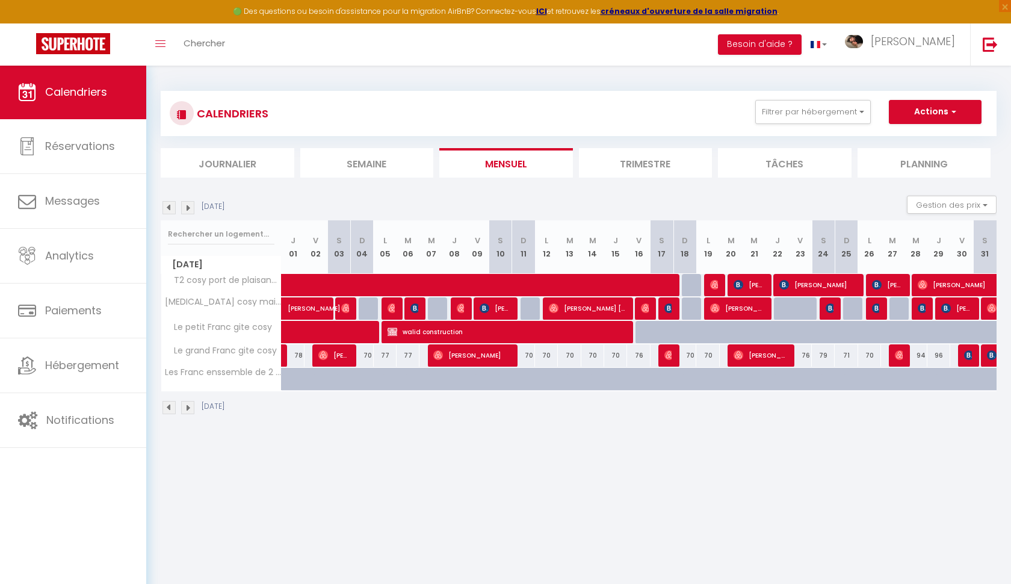
click at [173, 208] on img at bounding box center [168, 207] width 13 height 13
select select
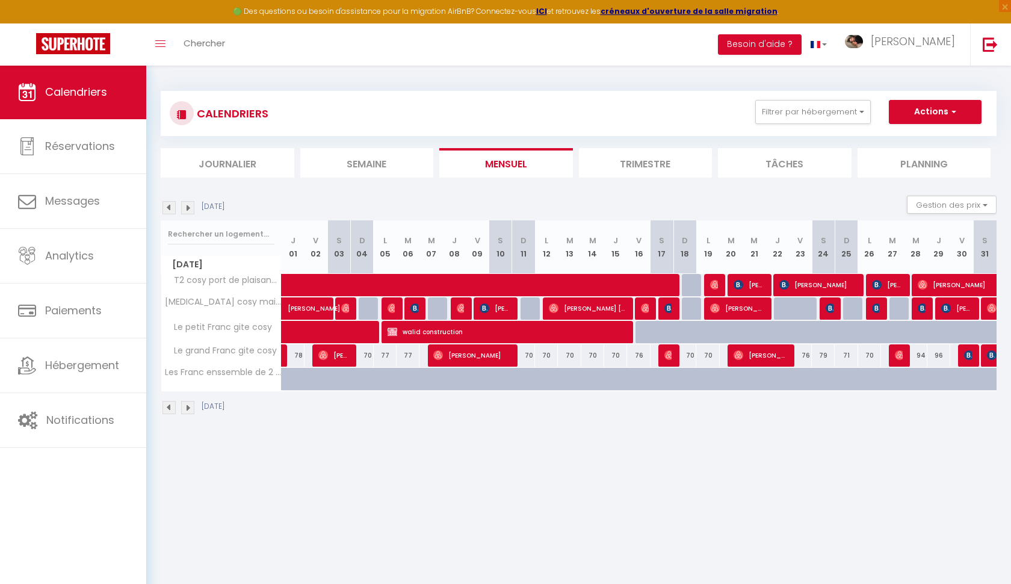
select select
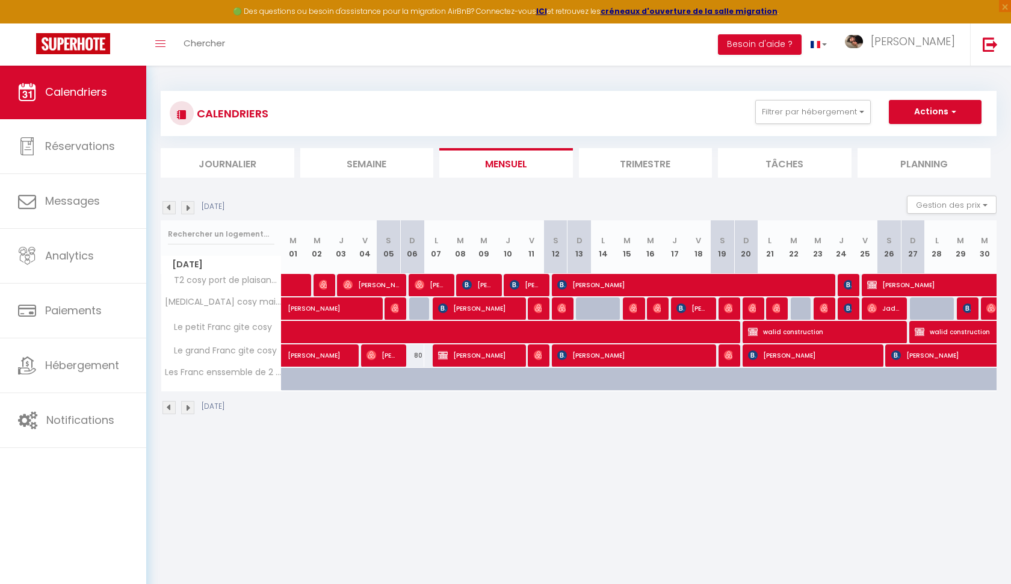
click at [812, 329] on span "walid construction" at bounding box center [824, 331] width 152 height 23
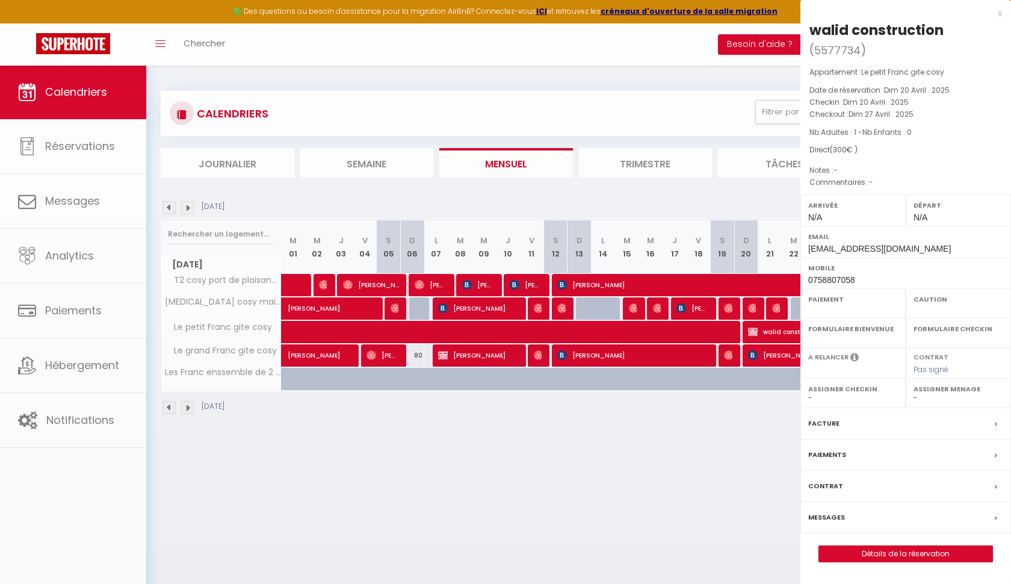
select select "OK"
select select "0"
select select "1"
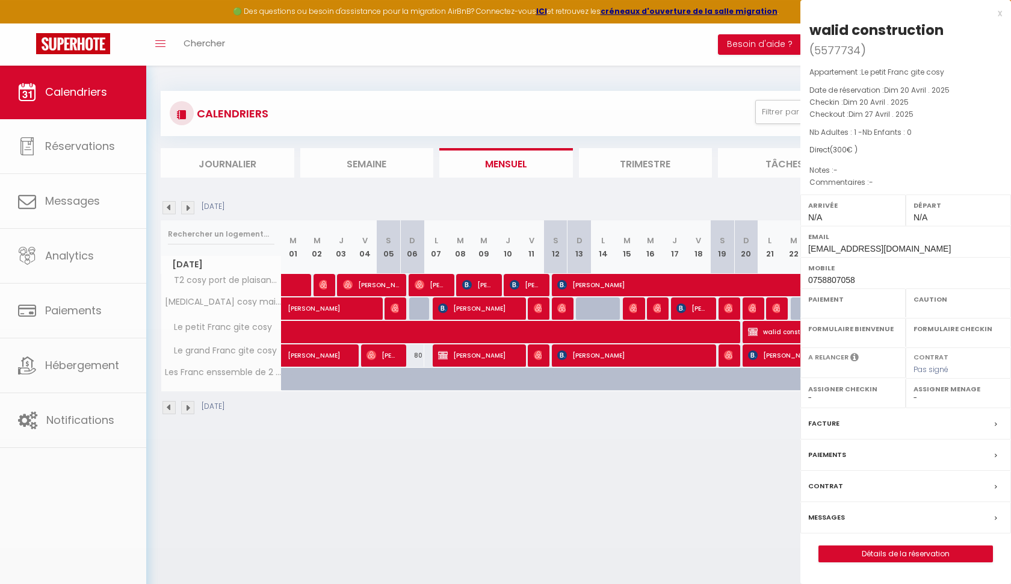
select select
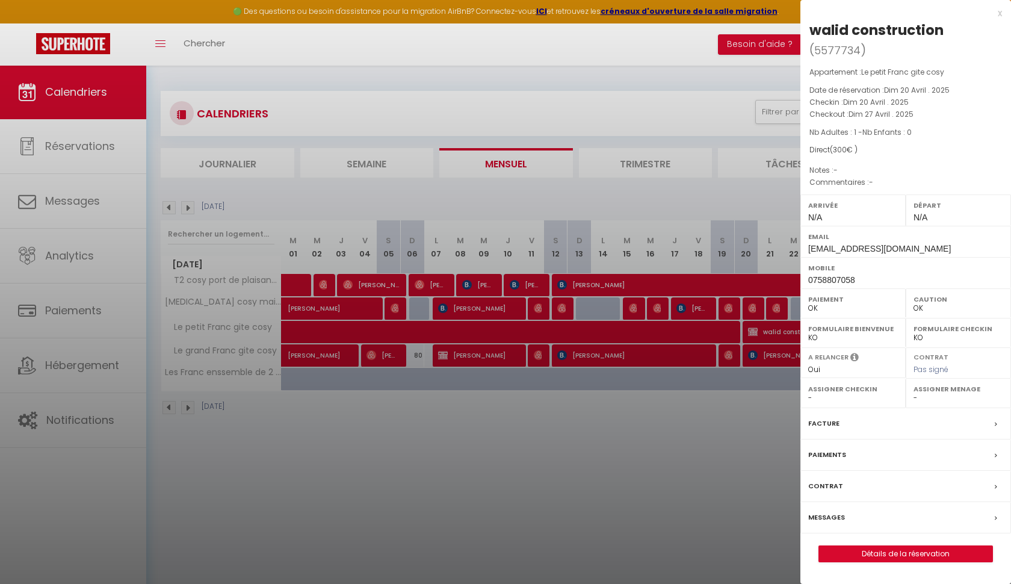
click at [1000, 12] on div "x" at bounding box center [901, 13] width 202 height 14
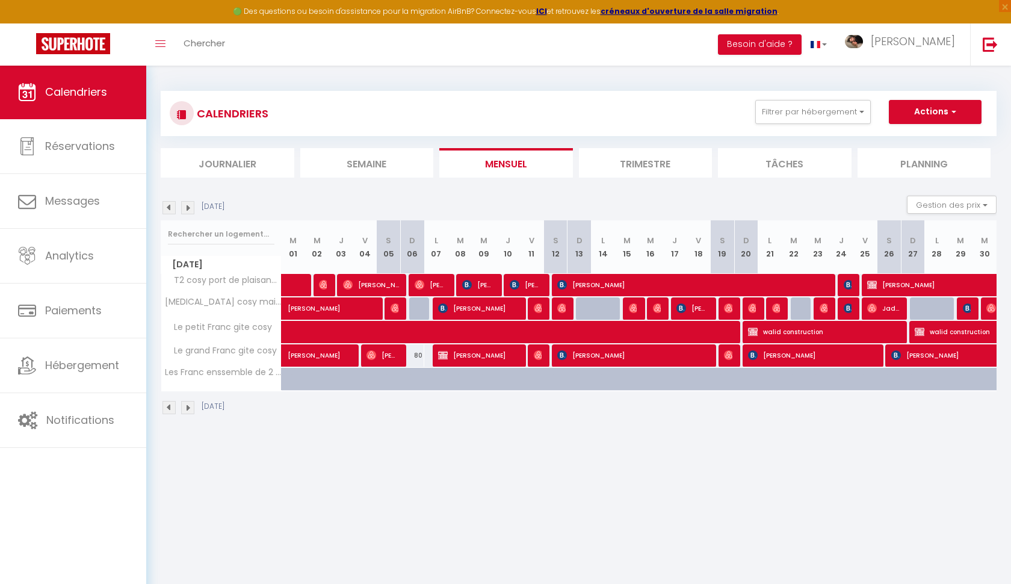
click at [962, 336] on span "walid construction" at bounding box center [1025, 331] width 221 height 23
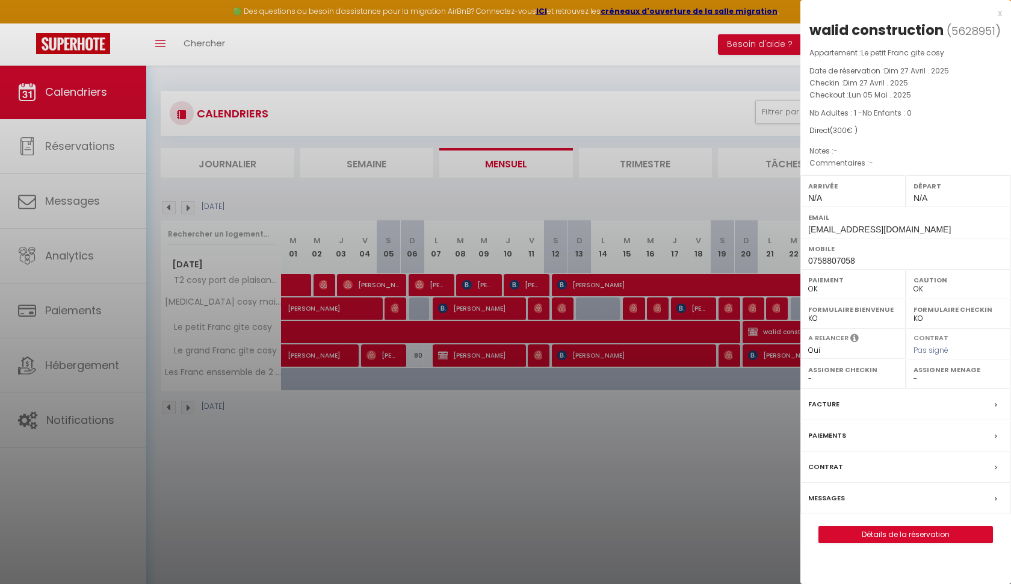
click at [856, 405] on div "Facture" at bounding box center [905, 404] width 211 height 31
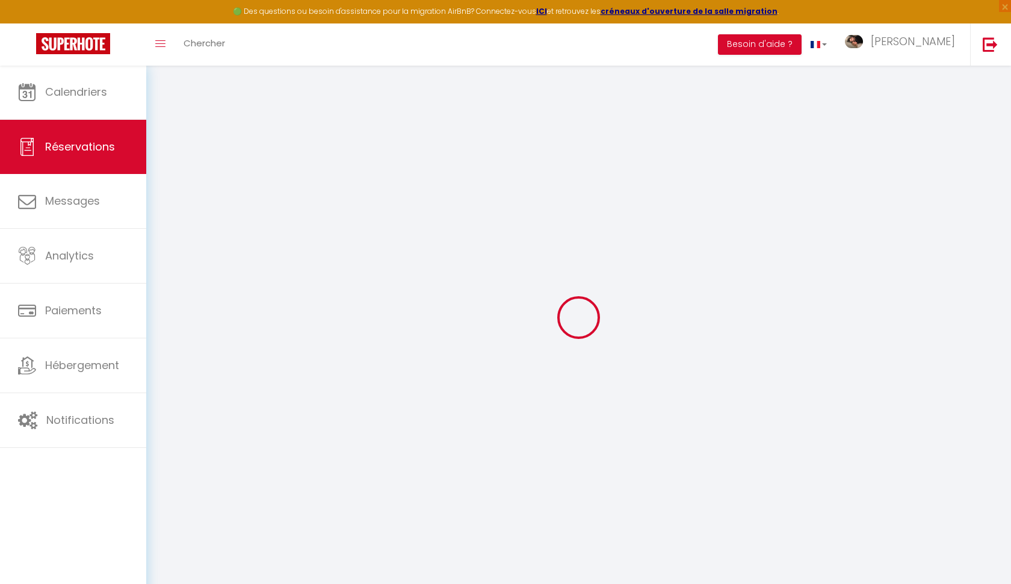
select select
checkbox input "false"
select select
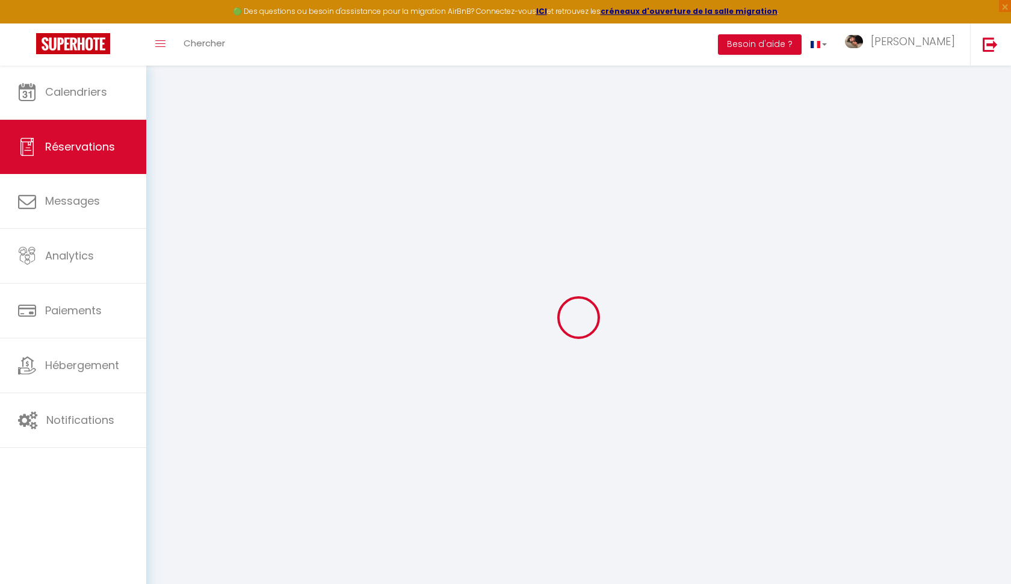
checkbox input "false"
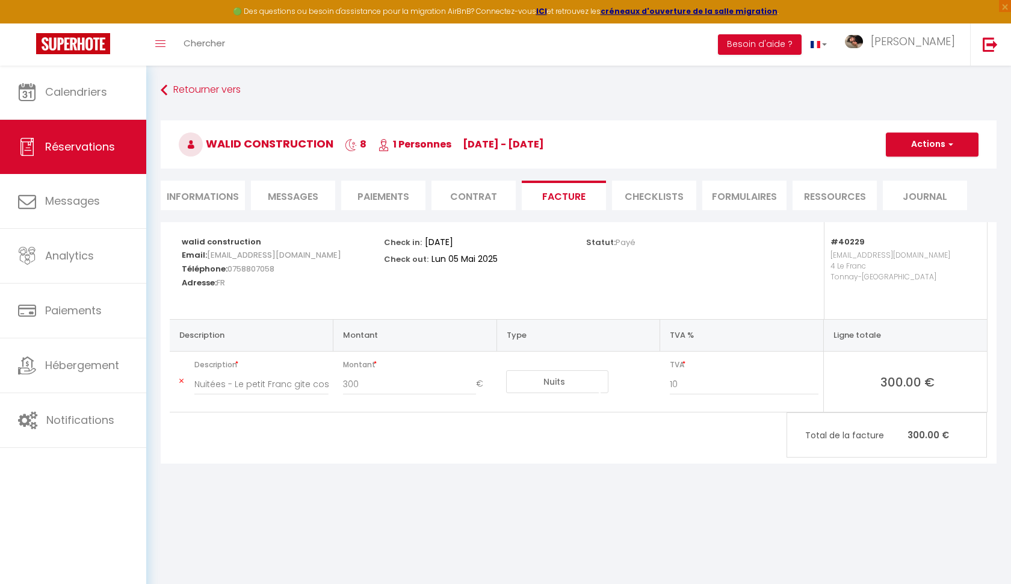
click at [923, 147] on button "Actions" at bounding box center [932, 144] width 93 height 24
click at [924, 188] on link "Aperçu et éditer" at bounding box center [922, 187] width 101 height 16
click at [233, 89] on link "Retourner vers" at bounding box center [579, 90] width 836 height 22
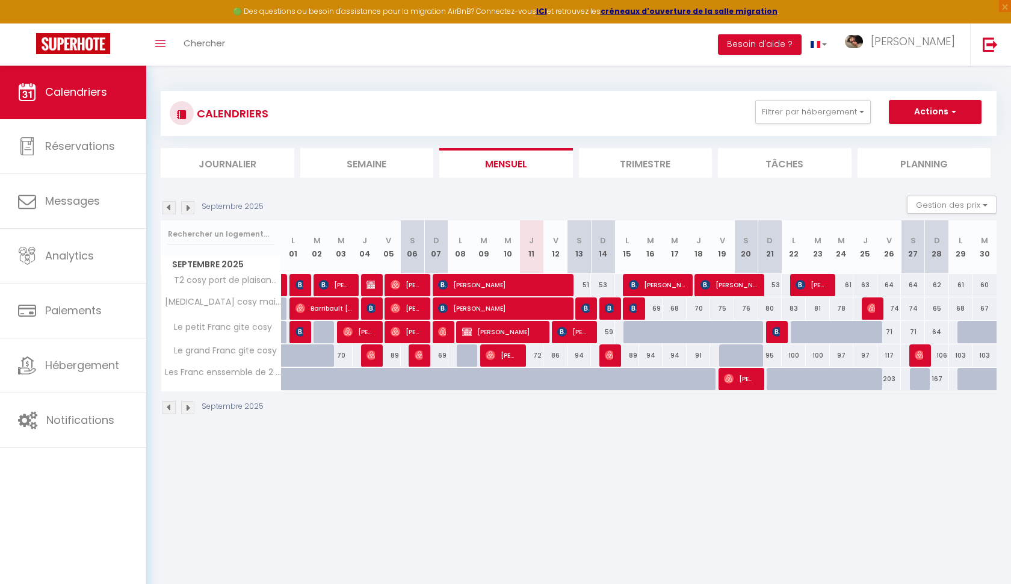
click at [166, 208] on img at bounding box center [168, 207] width 13 height 13
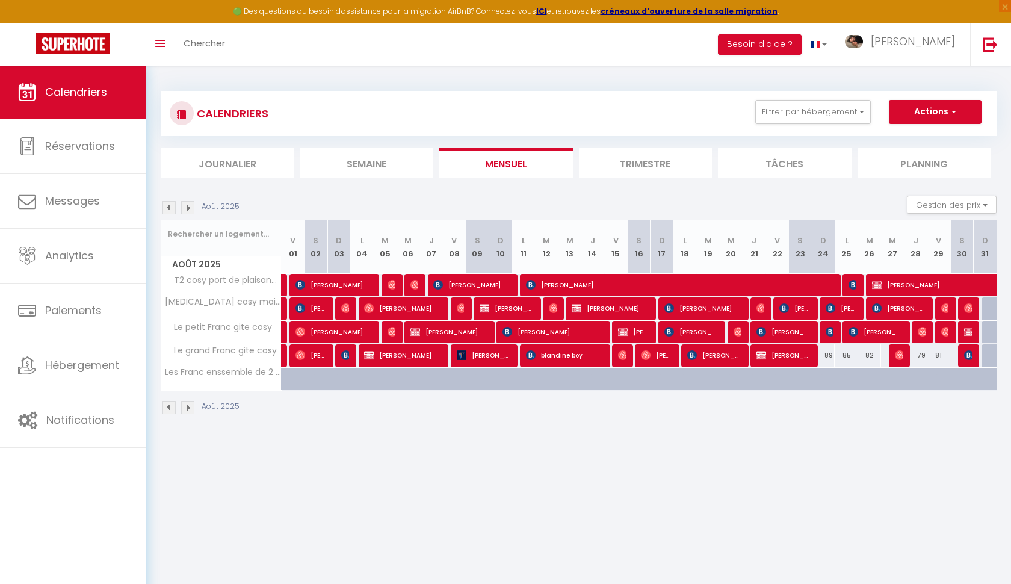
click at [166, 208] on img at bounding box center [168, 207] width 13 height 13
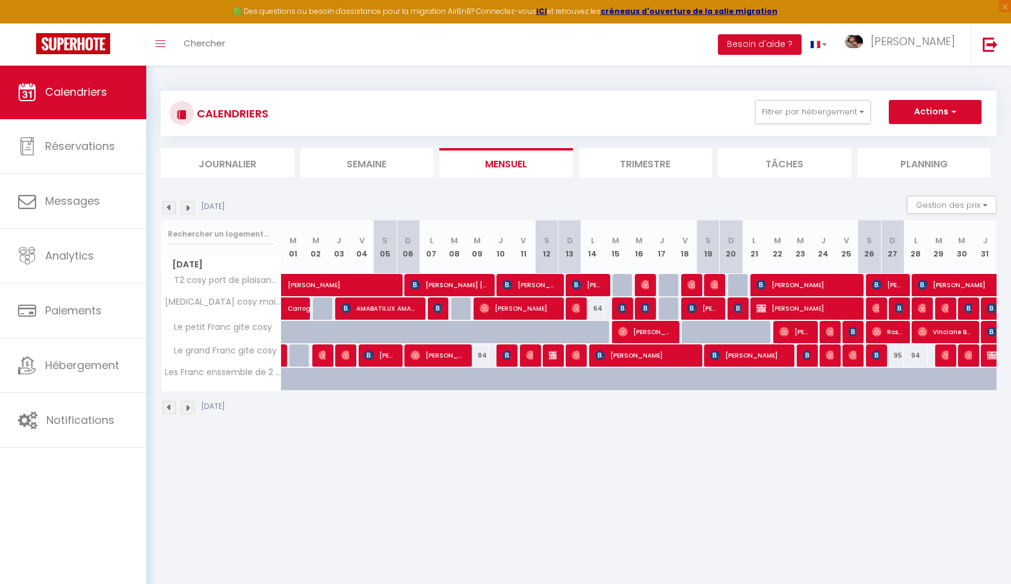
click at [166, 208] on img at bounding box center [168, 207] width 13 height 13
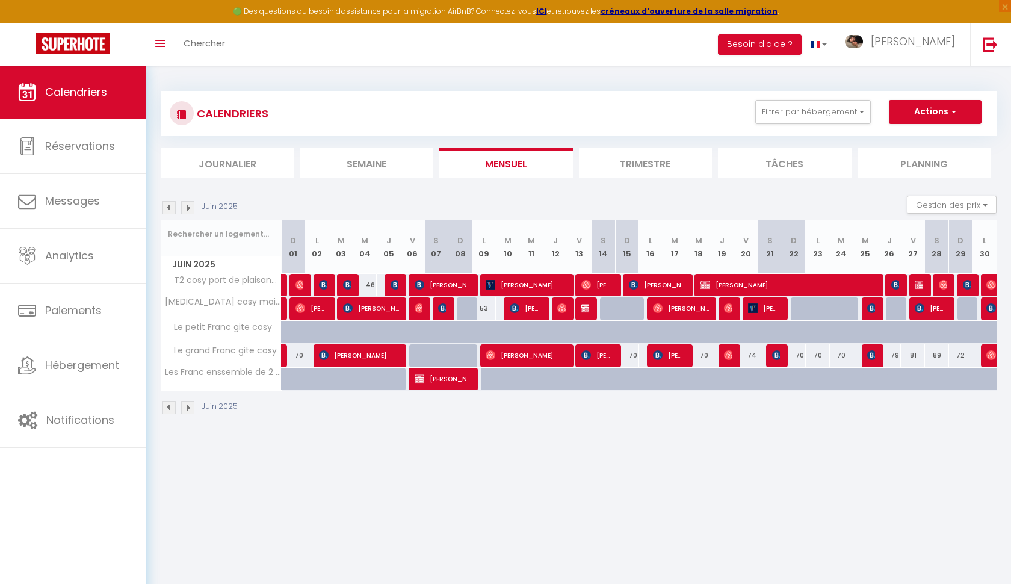
click at [166, 208] on img at bounding box center [168, 207] width 13 height 13
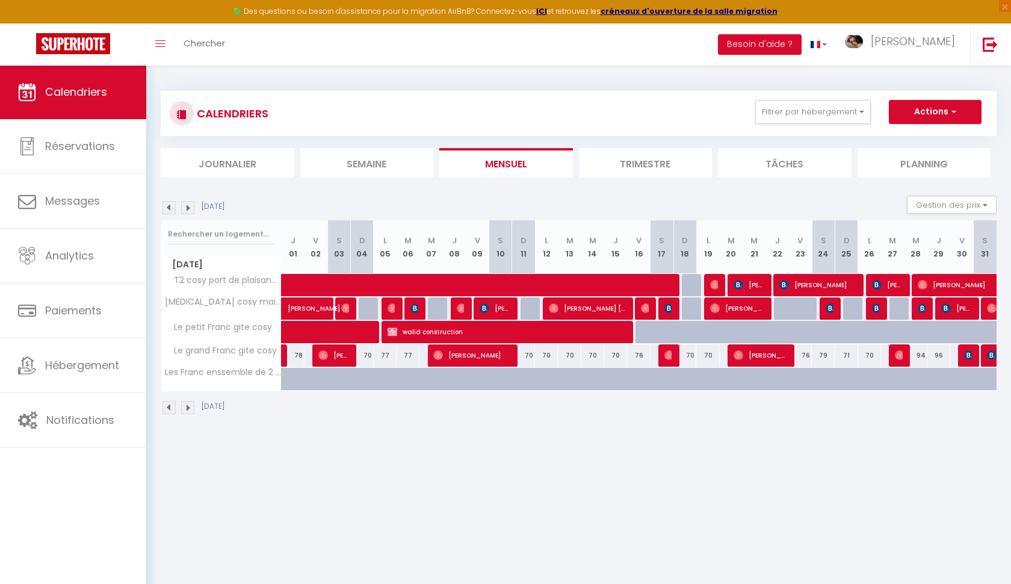
click at [166, 209] on img at bounding box center [168, 207] width 13 height 13
select select
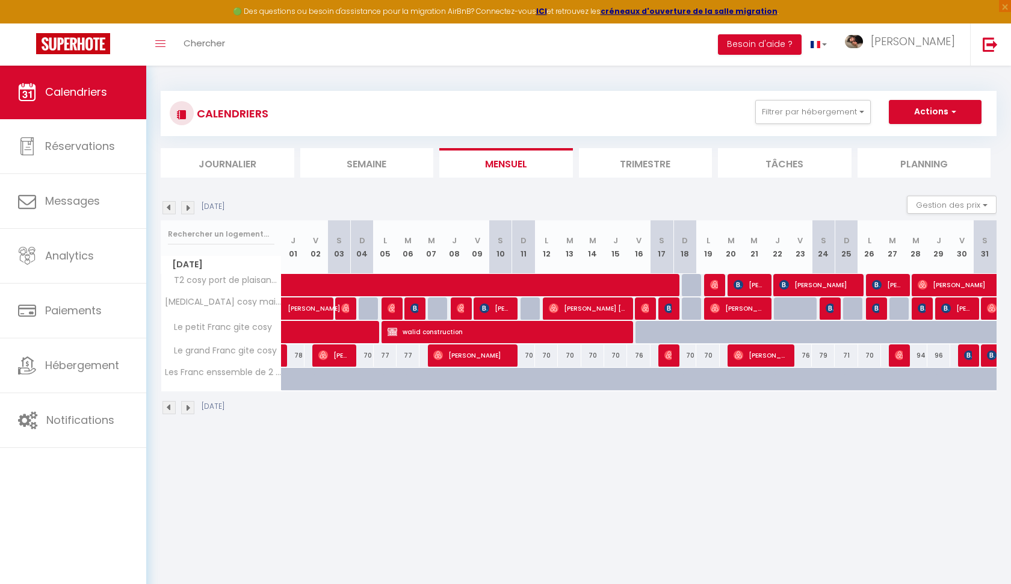
select select
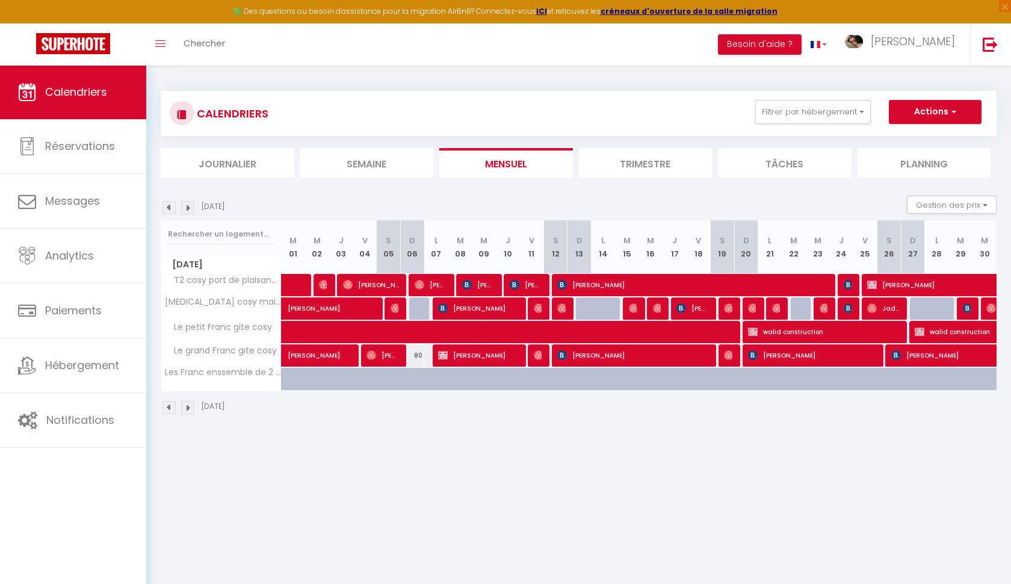
click at [967, 333] on span "walid construction" at bounding box center [1025, 331] width 221 height 23
select select "OK"
select select "0"
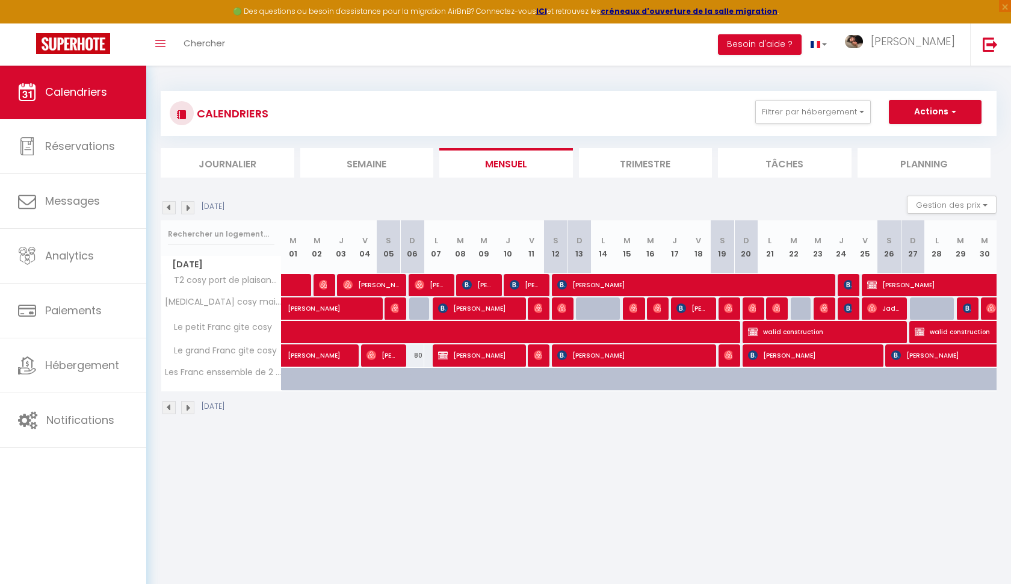
select select "1"
select select
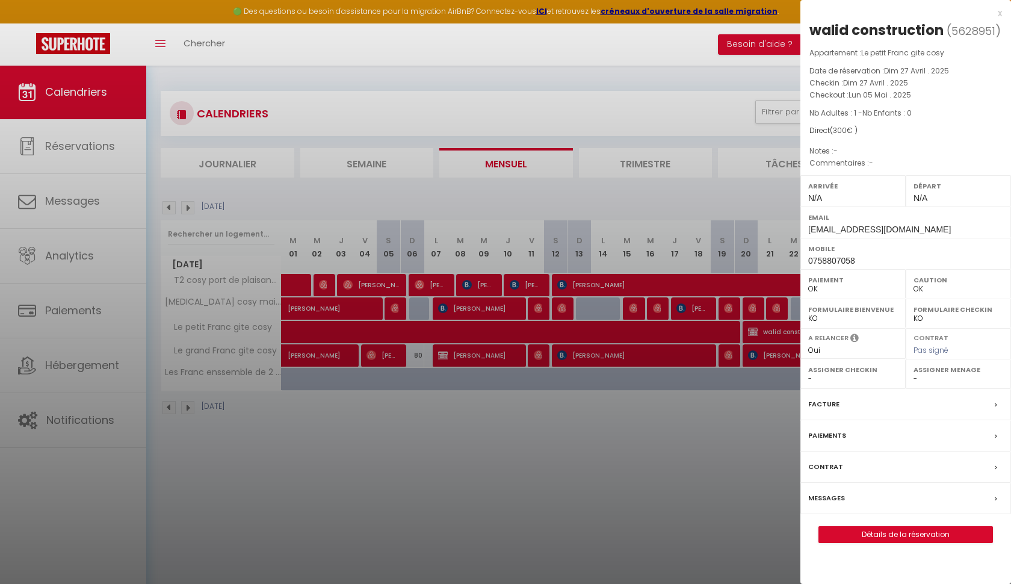
click at [788, 329] on div at bounding box center [505, 292] width 1011 height 584
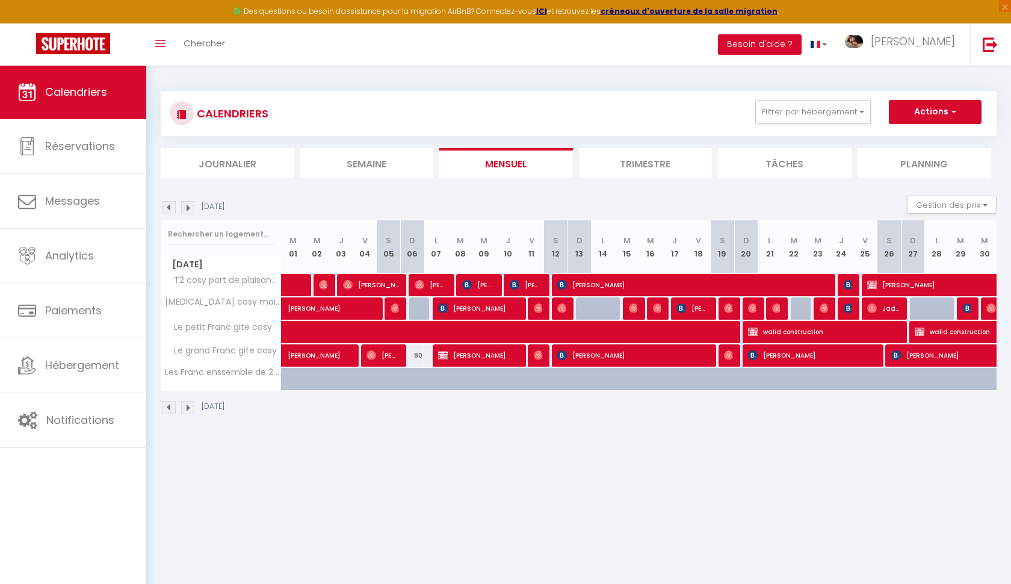
click at [945, 333] on span "walid construction" at bounding box center [1025, 331] width 221 height 23
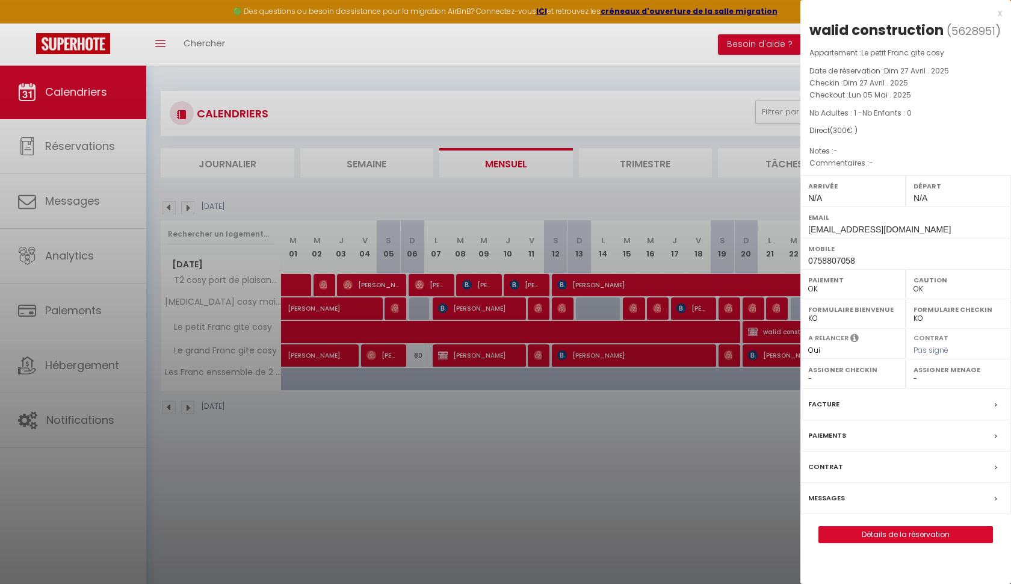
click at [999, 11] on div "x" at bounding box center [901, 13] width 202 height 14
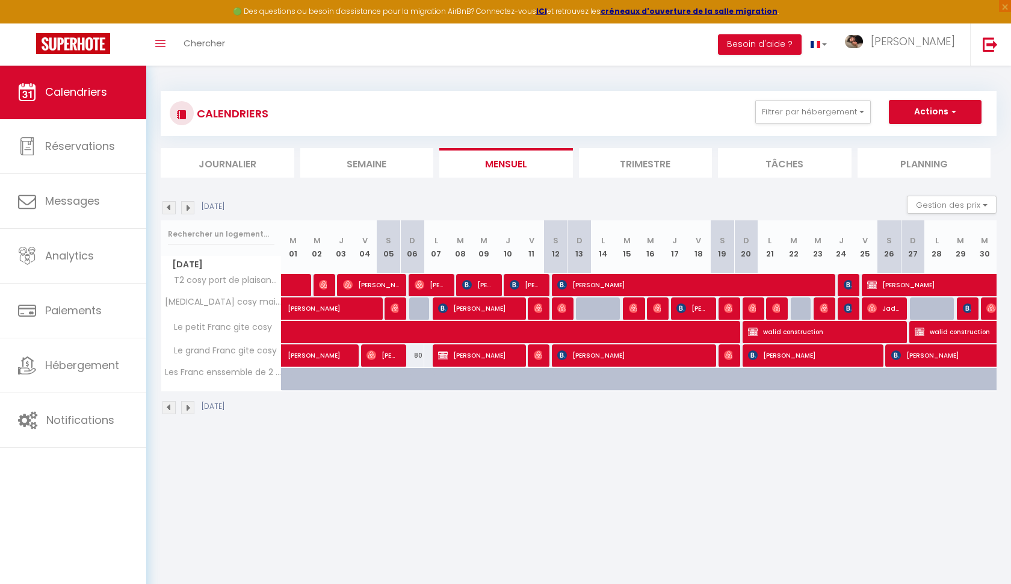
click at [187, 208] on img at bounding box center [187, 207] width 13 height 13
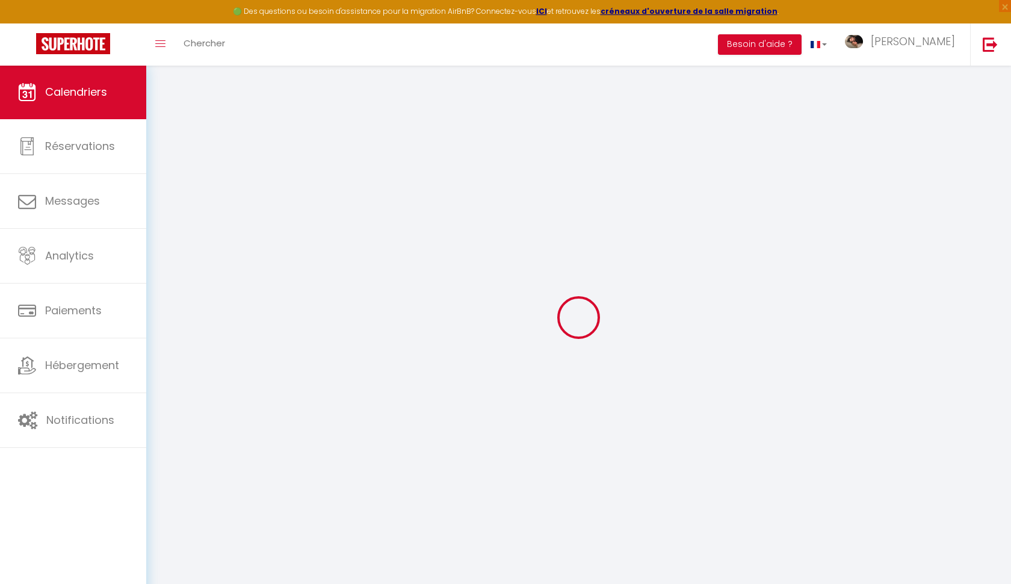
select select "0"
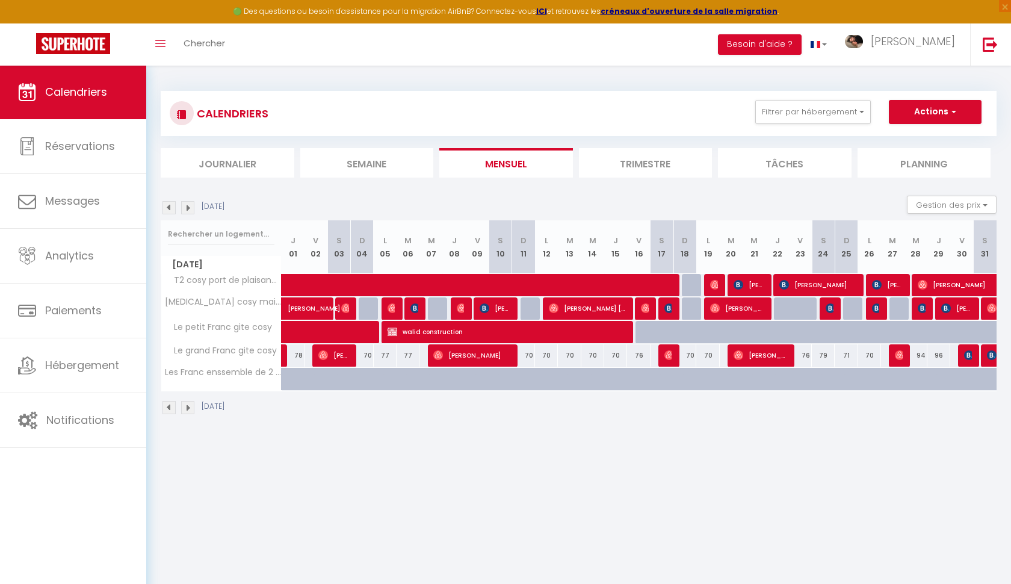
click at [483, 334] on span "walid construction" at bounding box center [505, 331] width 236 height 23
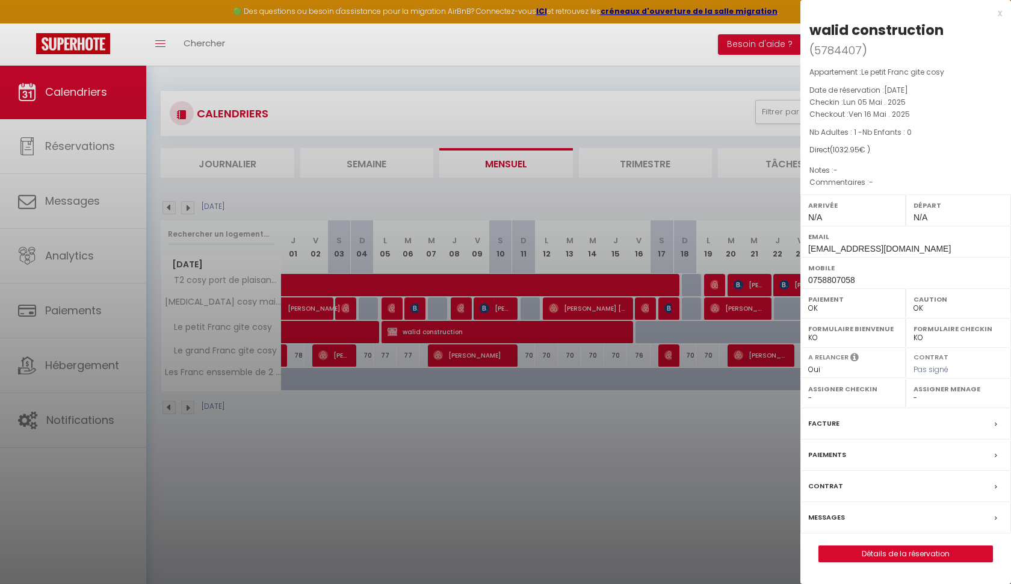
click at [848, 408] on div "Facture" at bounding box center [905, 423] width 211 height 31
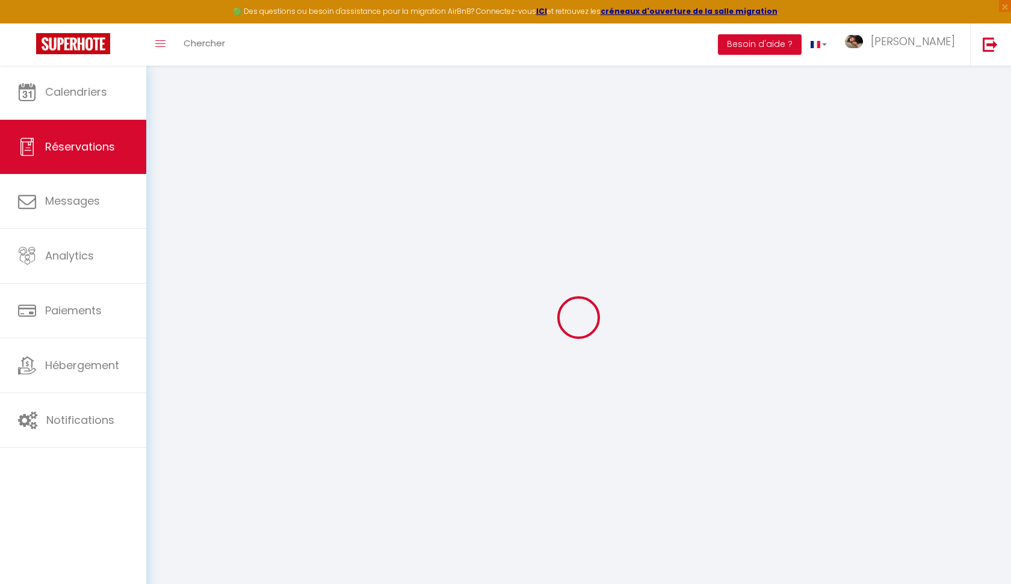
select select
checkbox input "true"
select select
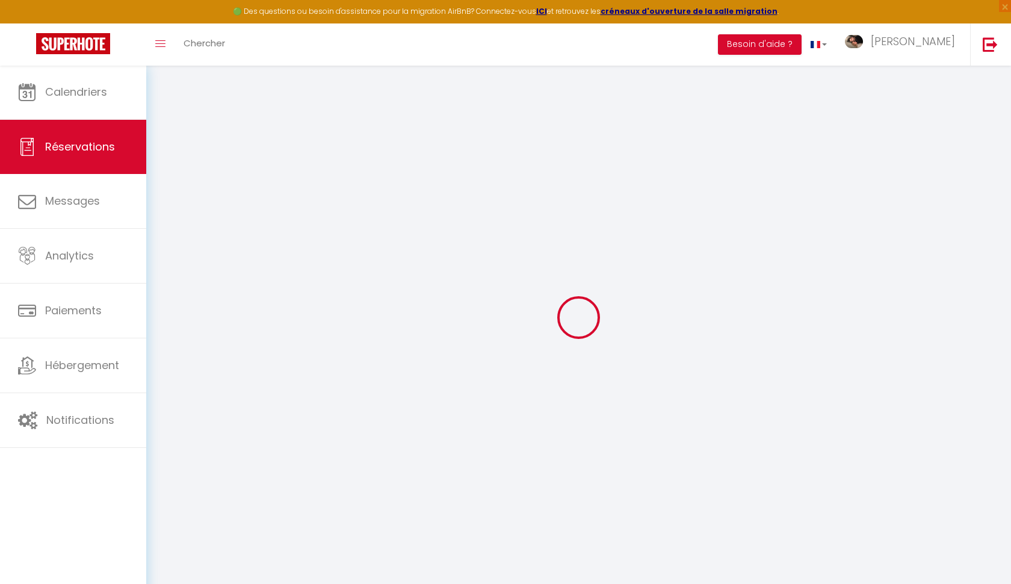
checkbox input "true"
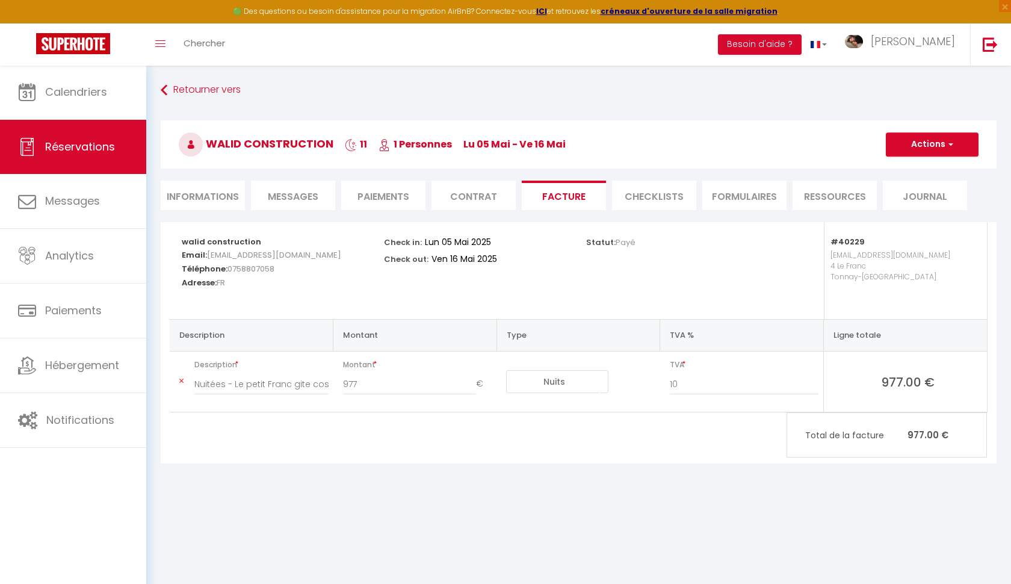
click at [934, 148] on button "Actions" at bounding box center [932, 144] width 93 height 24
click at [920, 187] on link "Aperçu et éditer" at bounding box center [922, 187] width 101 height 16
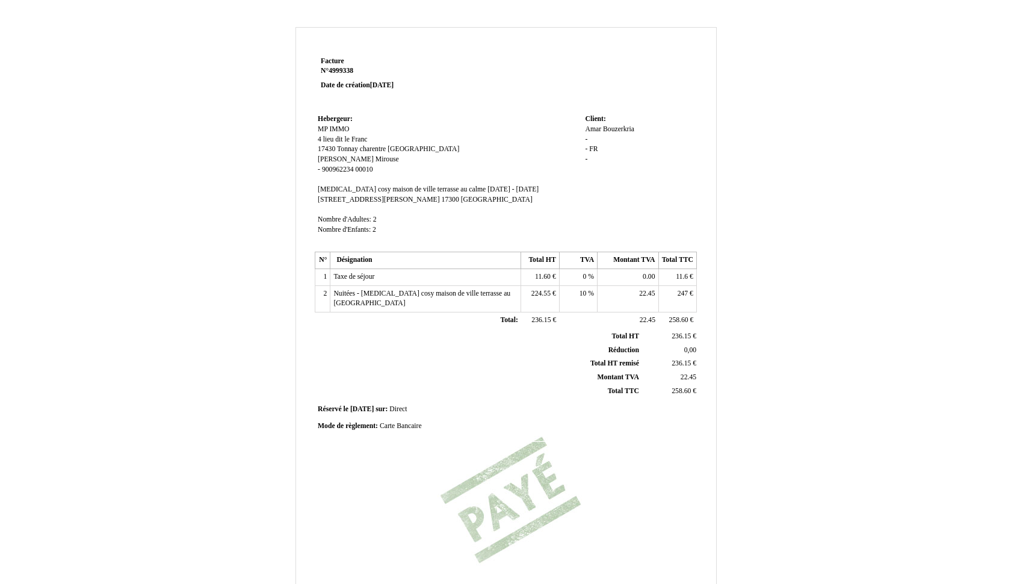
click at [394, 422] on span "Carte Bancaire" at bounding box center [401, 426] width 42 height 8
type input "C"
type input "virement 358,6 du 26.01 +100 euros PG 20.01 au 19.02"
click at [407, 475] on div "Facture Facture N° 4999338 4999338 Date de création 25 January 2025 Hebergeur: …" at bounding box center [506, 338] width 386 height 569
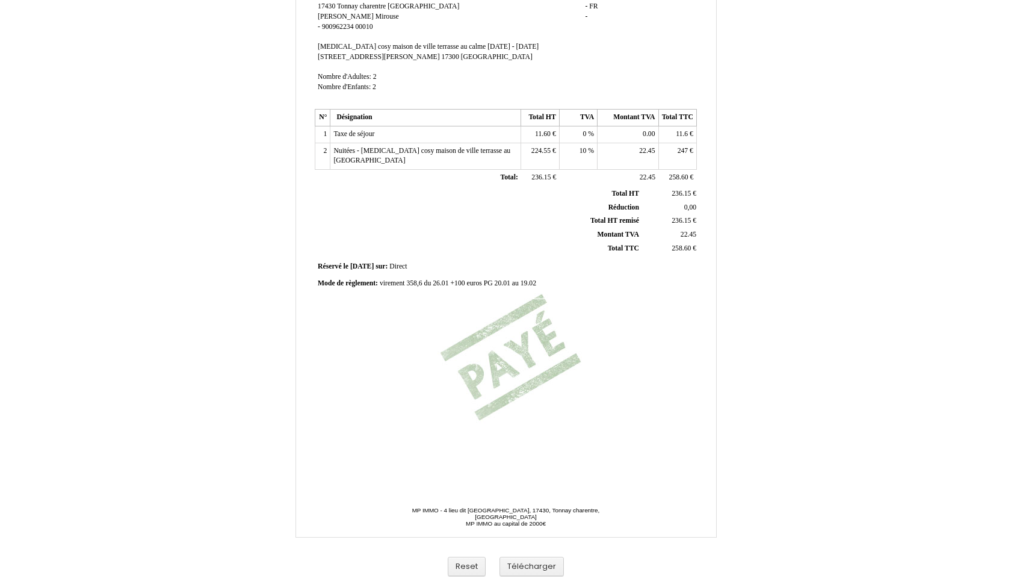
scroll to position [143, 0]
click at [537, 573] on button "Télécharger" at bounding box center [531, 567] width 64 height 20
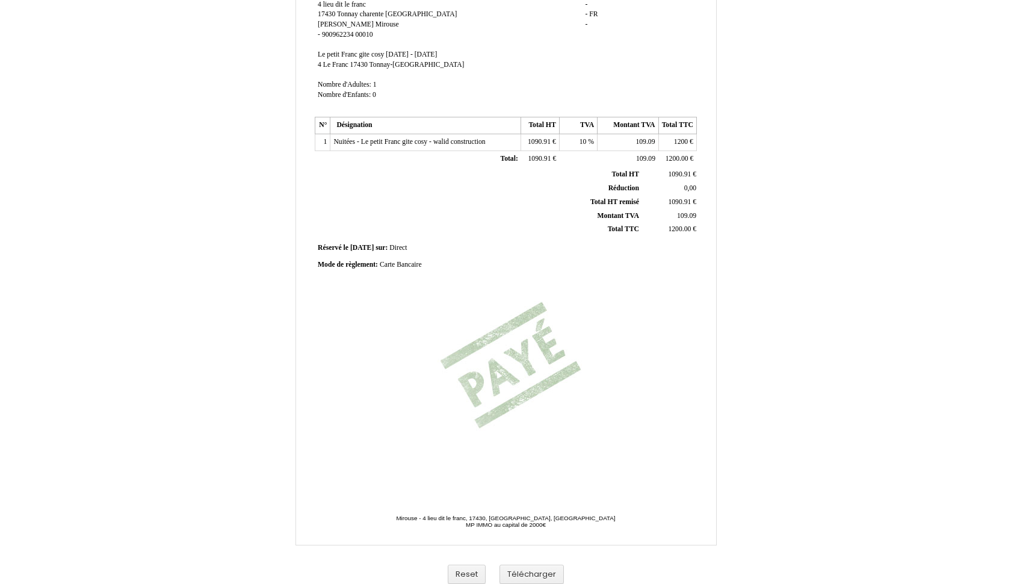
click at [409, 261] on span "Carte Bancaire" at bounding box center [401, 265] width 42 height 8
type input "C"
type input "Virement"
click at [435, 291] on div "Facture Facture N° 5166224 5166224 Date de création 21 February 2025 Hebergeur:…" at bounding box center [506, 203] width 386 height 569
click at [536, 577] on button "Télécharger" at bounding box center [531, 574] width 64 height 20
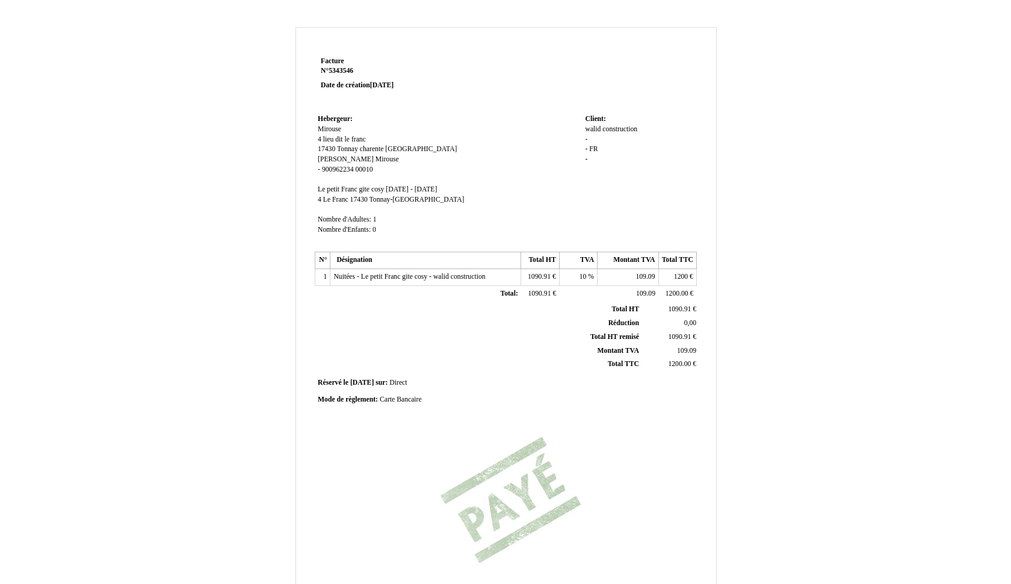
click at [408, 395] on span "Carte Bancaire" at bounding box center [401, 399] width 42 height 8
type input "C"
type input "virement"
click at [368, 496] on div "Facture Facture N° 5343546 5343546 Date de création [DATE] [GEOGRAPHIC_DATA]: […" at bounding box center [506, 338] width 386 height 569
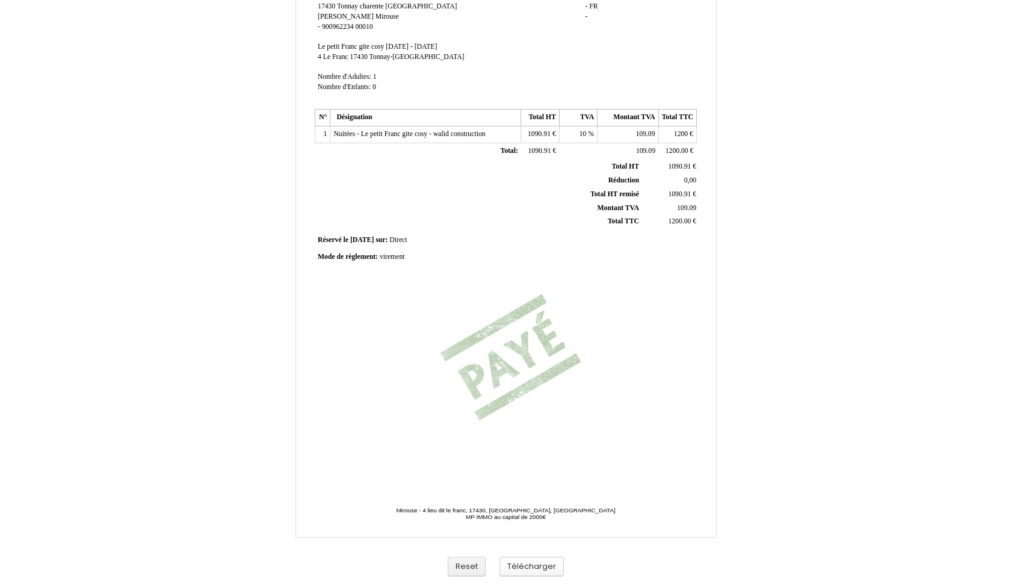
scroll to position [143, 0]
click at [535, 569] on button "Télécharger" at bounding box center [531, 567] width 64 height 20
click at [543, 568] on button "Télécharger" at bounding box center [531, 567] width 64 height 20
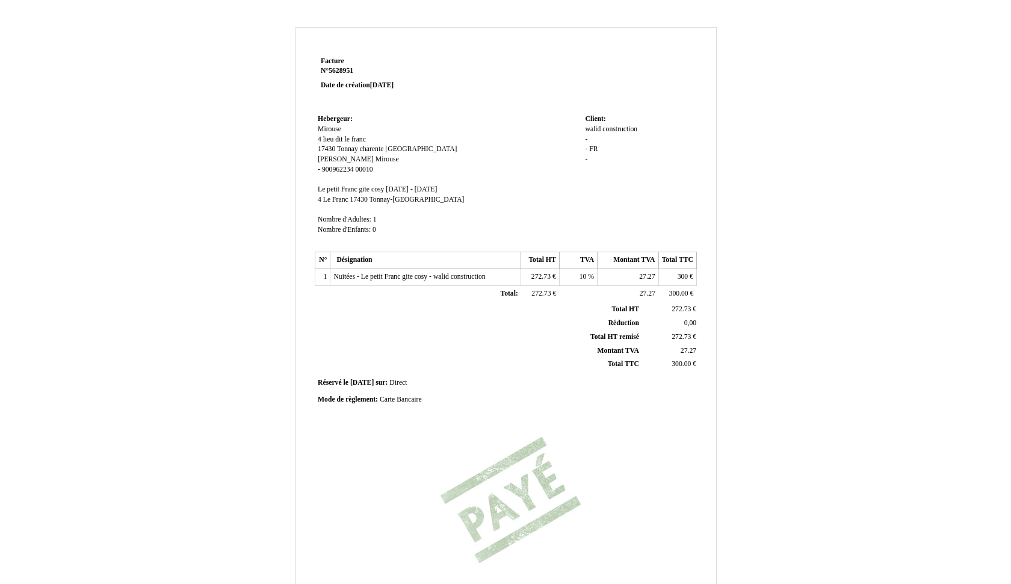
click at [417, 395] on span "Carte Bancaire" at bounding box center [401, 399] width 42 height 8
type input "C"
type input "Virement le 28.04"
click at [433, 487] on div "Facture Facture N° 5628951 5628951 Date de création [DATE] [GEOGRAPHIC_DATA]: […" at bounding box center [506, 338] width 386 height 569
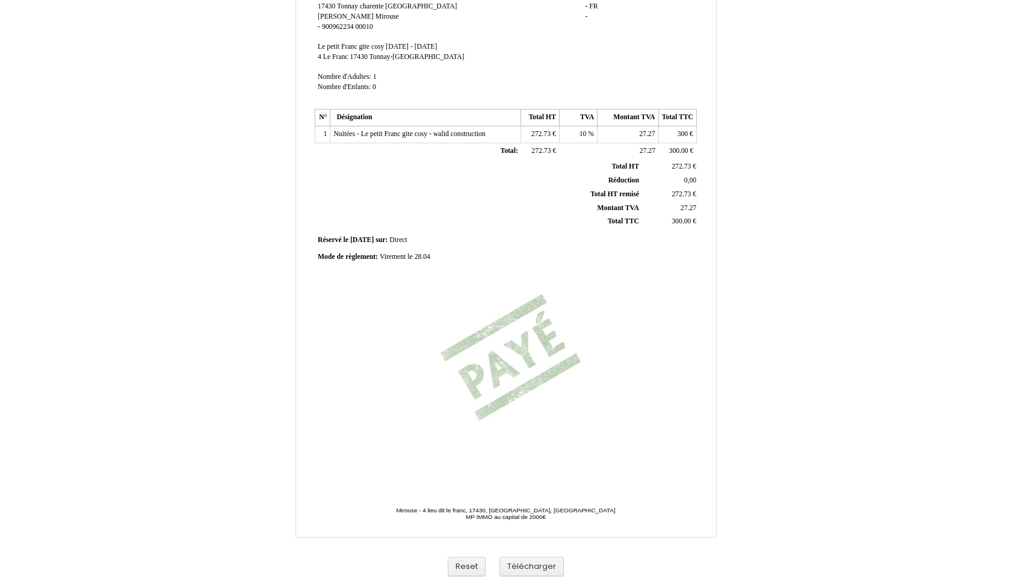
scroll to position [143, 0]
click at [538, 564] on button "Télécharger" at bounding box center [531, 567] width 64 height 20
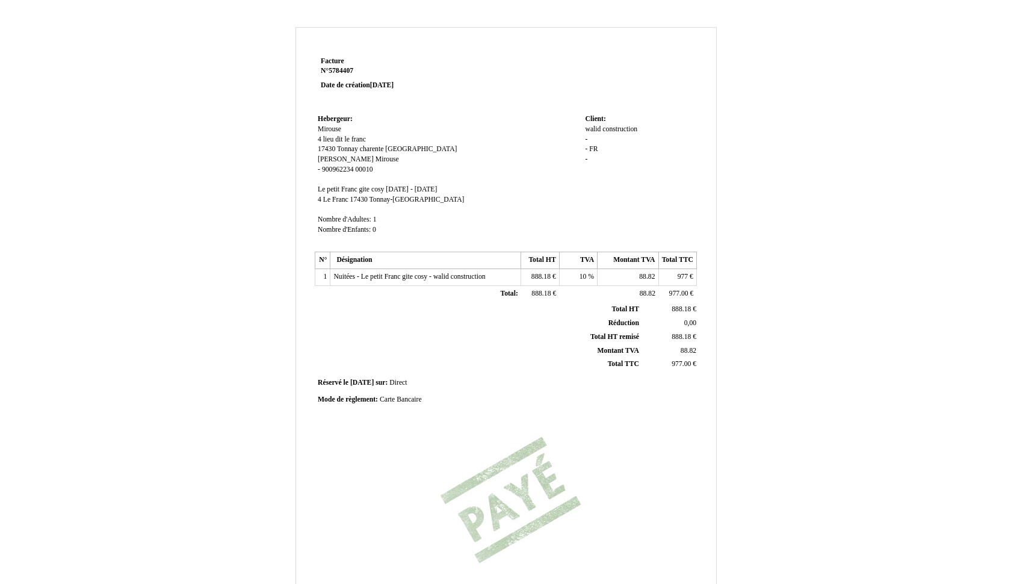
click at [402, 395] on span "Carte Bancaire" at bounding box center [401, 399] width 42 height 8
type input "C"
click at [472, 457] on div "Facture Facture N° 5784407 5784407 Date de création [DATE] Hebergeur: Hebergeur…" at bounding box center [506, 338] width 386 height 569
click at [413, 395] on span "Carte Bancaire" at bounding box center [401, 399] width 42 height 8
type input "C"
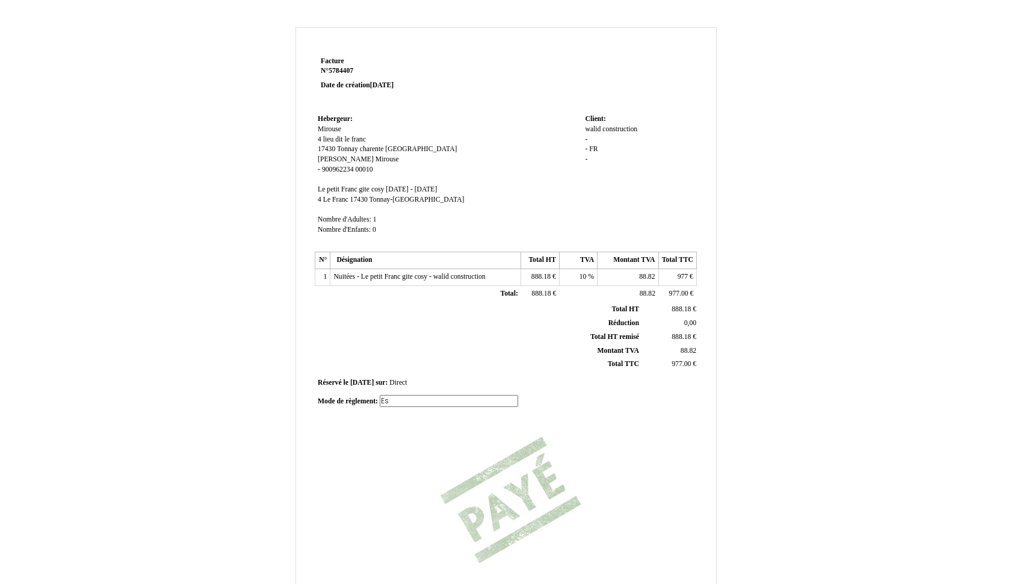
type input "E"
click at [474, 430] on div "Facture Facture N° 5784407 5784407 Date de création 18 May 2025 Hebergeur: Hebe…" at bounding box center [506, 338] width 386 height 569
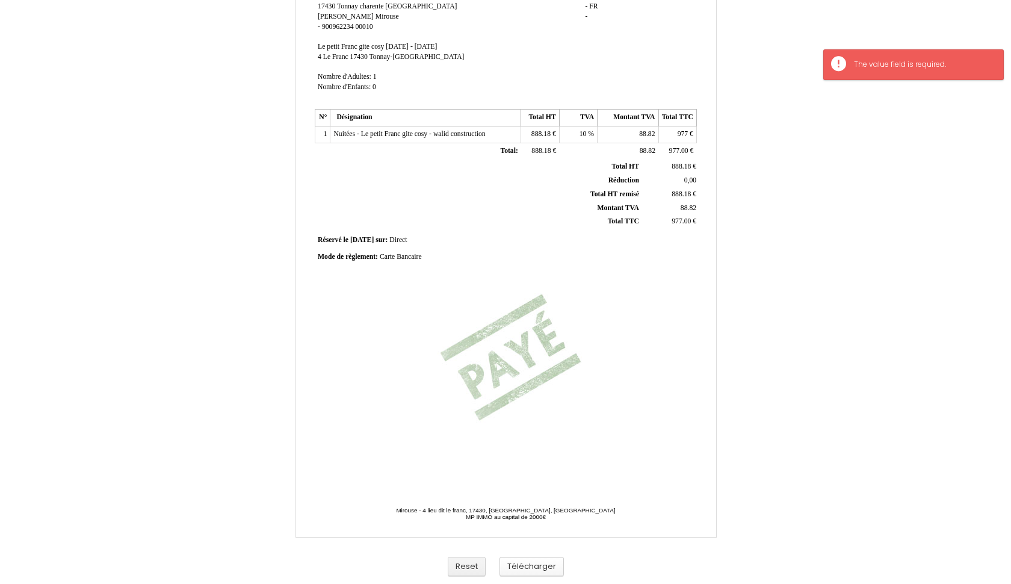
scroll to position [143, 0]
click at [530, 573] on button "Télécharger" at bounding box center [531, 567] width 64 height 20
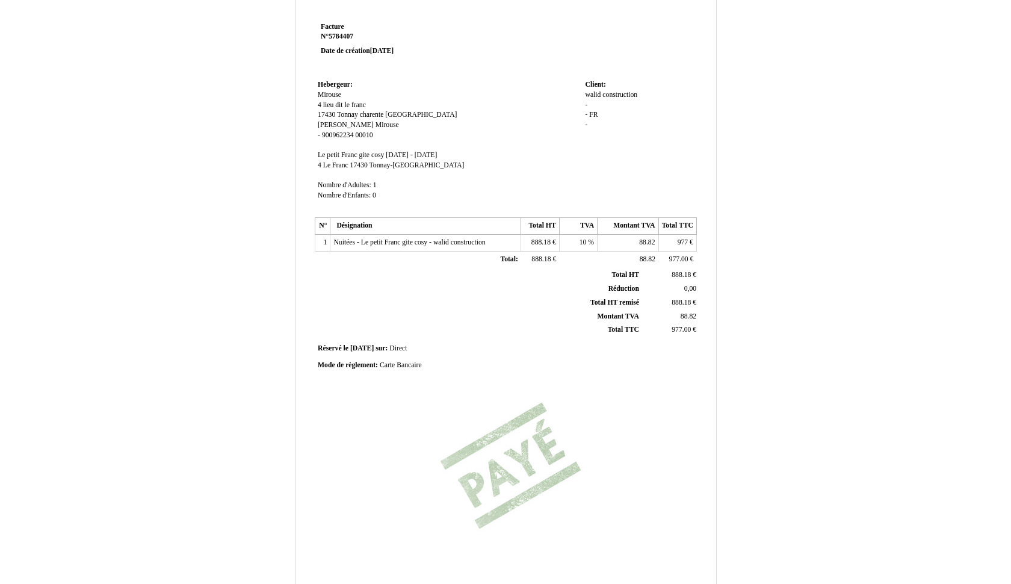
scroll to position [6, 0]
